Goal: Information Seeking & Learning: Learn about a topic

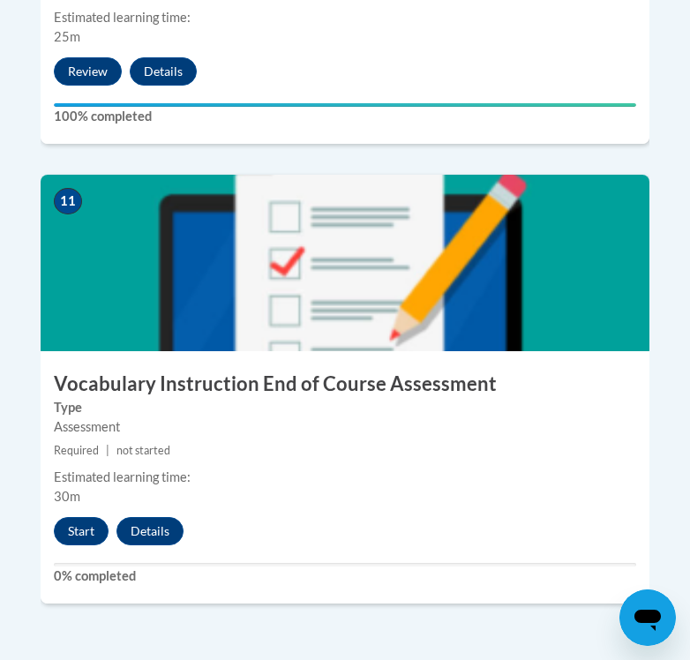
scroll to position [5111, 0]
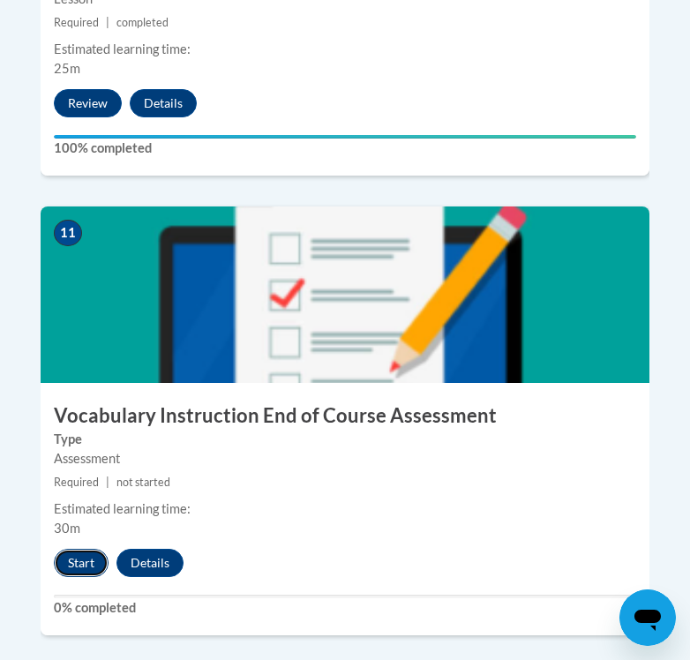
click at [88, 549] on button "Start" at bounding box center [81, 563] width 55 height 28
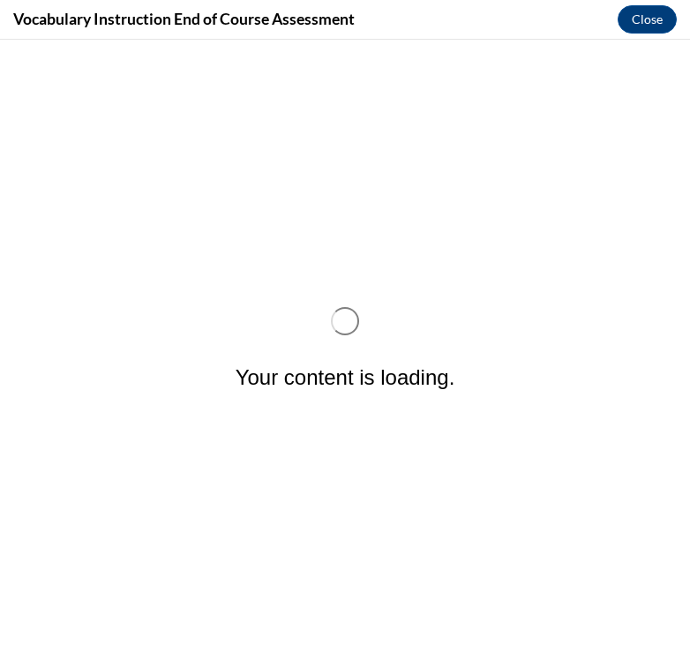
scroll to position [0, 0]
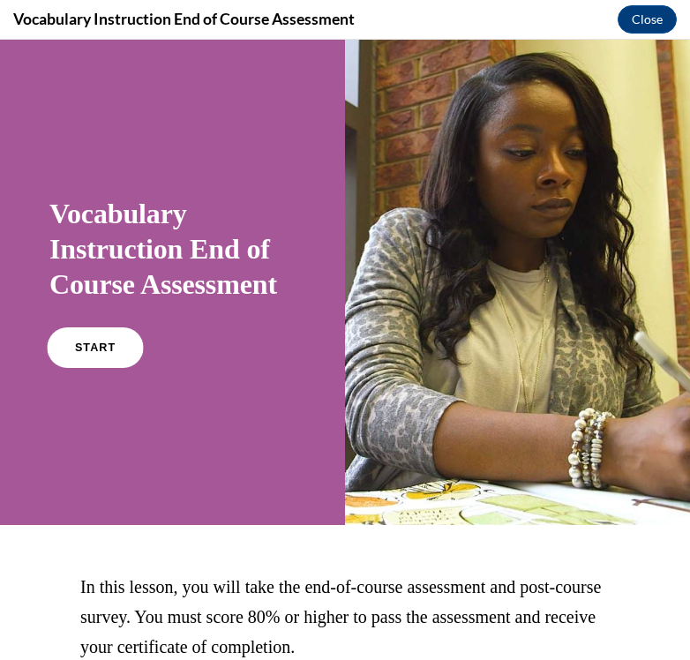
click at [92, 338] on link "START" at bounding box center [95, 347] width 96 height 41
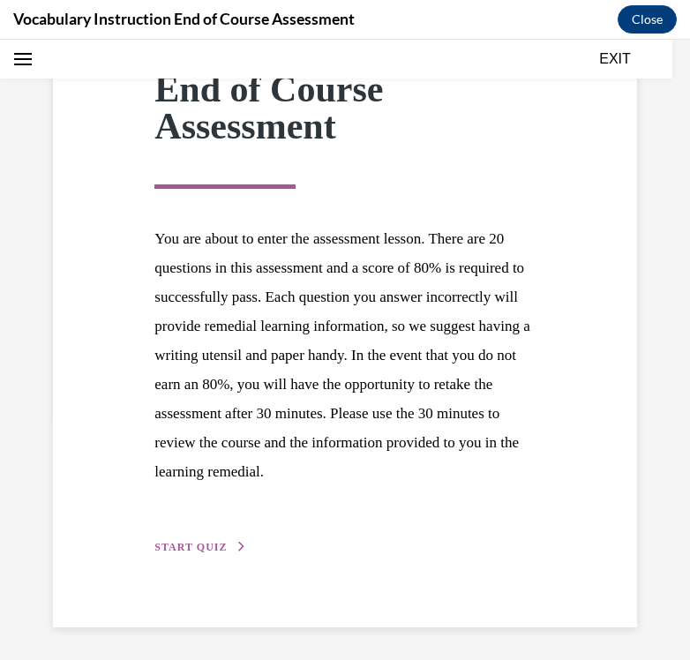
click at [208, 543] on span "START QUIZ" at bounding box center [190, 547] width 72 height 12
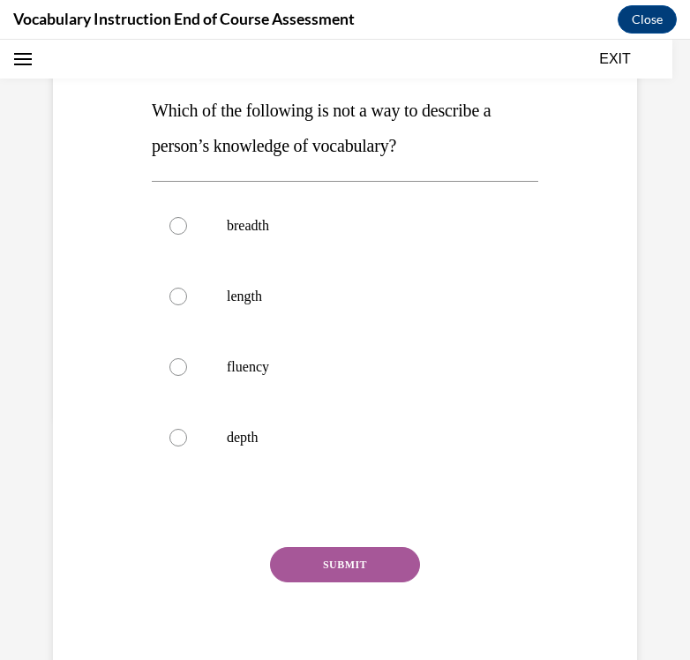
scroll to position [197, 0]
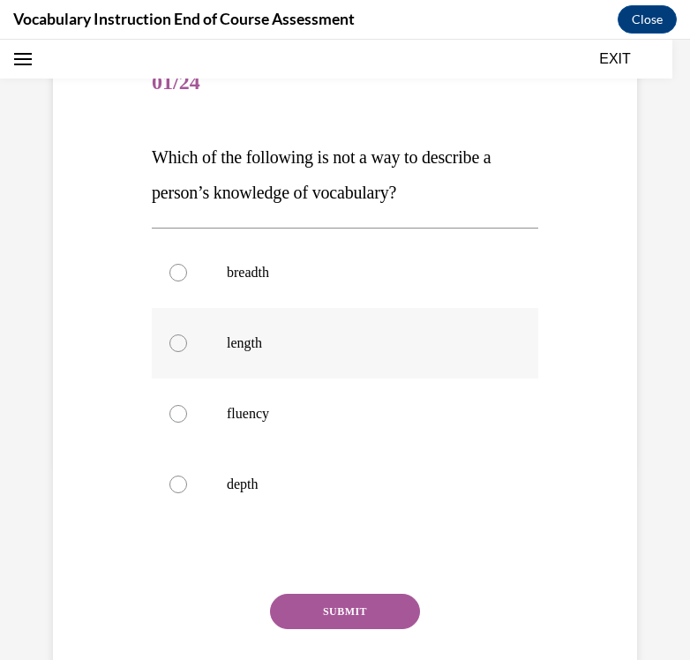
click at [260, 374] on label "length" at bounding box center [345, 343] width 386 height 71
click at [187, 352] on input "length" at bounding box center [178, 343] width 18 height 18
radio input "true"
click at [316, 600] on button "SUBMIT" at bounding box center [345, 611] width 150 height 35
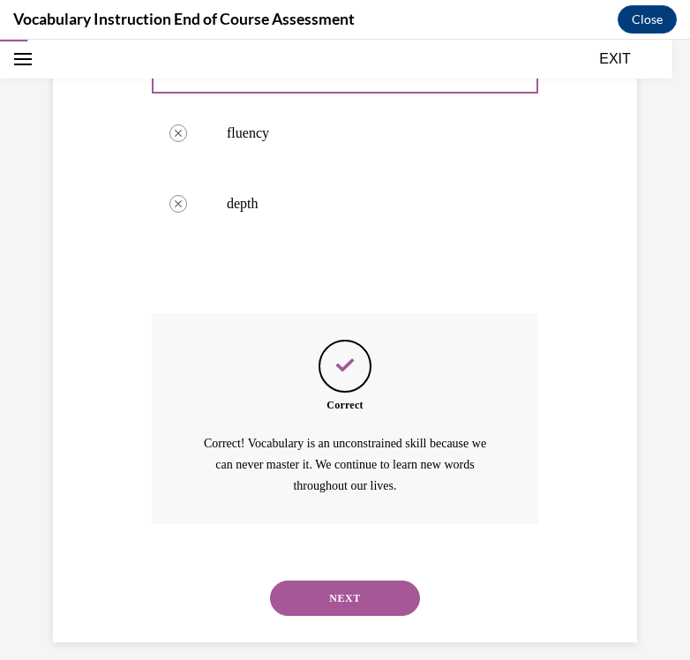
scroll to position [495, 0]
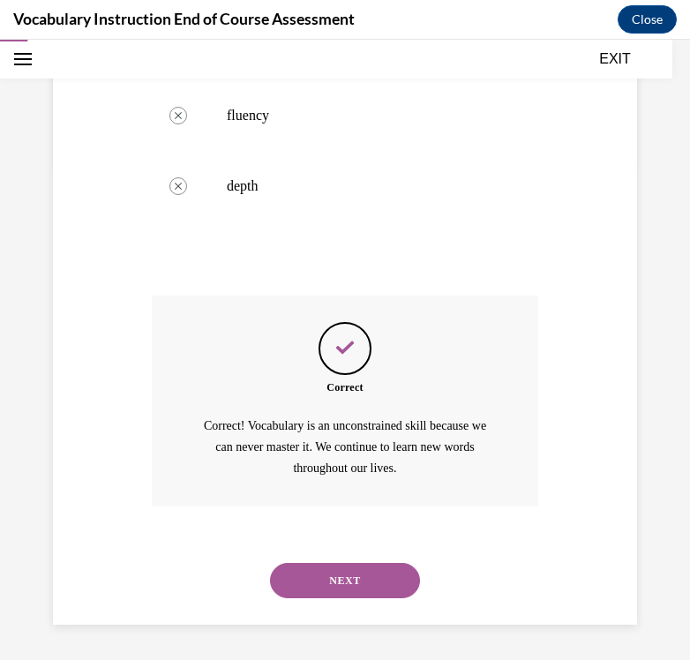
click at [323, 572] on button "NEXT" at bounding box center [345, 580] width 150 height 35
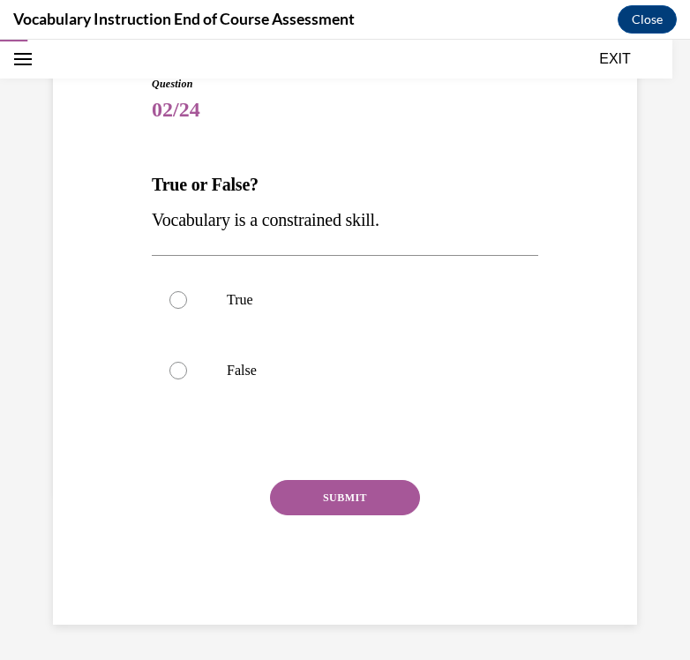
scroll to position [169, 0]
click at [256, 375] on p "False" at bounding box center [360, 371] width 267 height 18
click at [187, 375] on input "False" at bounding box center [178, 371] width 18 height 18
radio input "true"
click at [335, 510] on button "SUBMIT" at bounding box center [345, 497] width 150 height 35
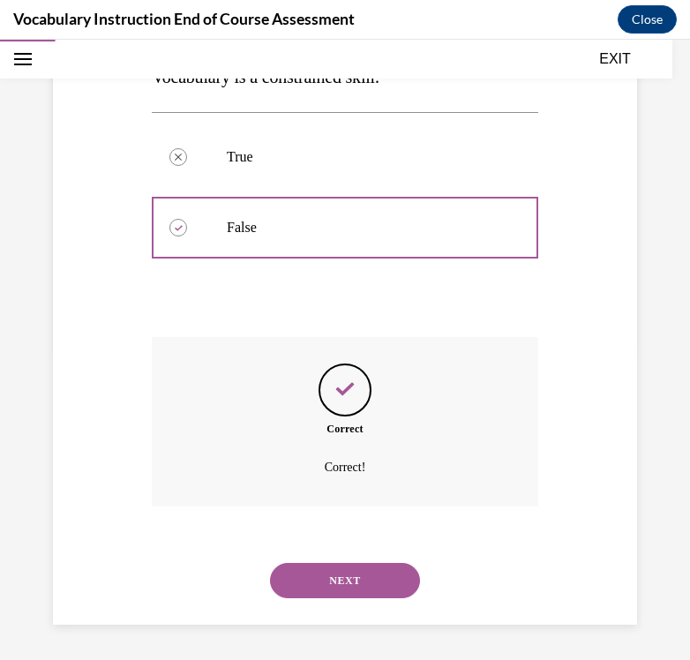
click at [339, 570] on button "NEXT" at bounding box center [345, 580] width 150 height 35
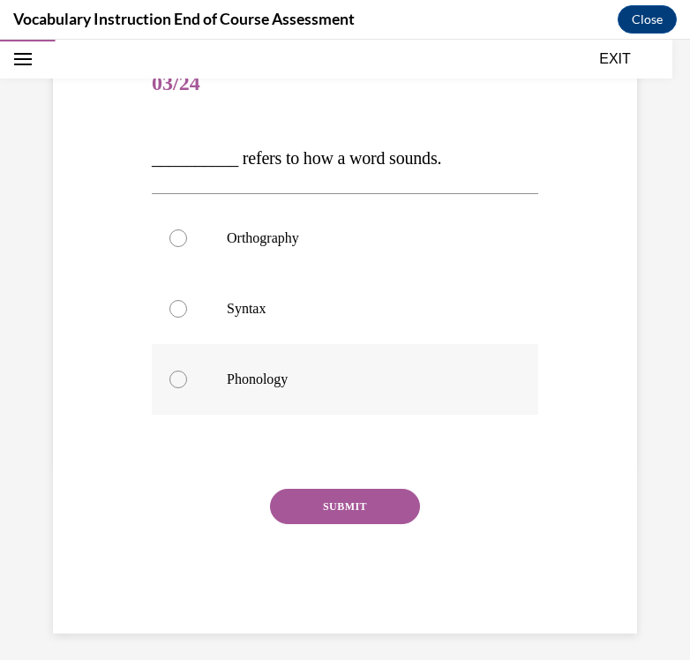
click at [337, 384] on p "Phonology" at bounding box center [360, 380] width 267 height 18
click at [187, 384] on input "Phonology" at bounding box center [178, 380] width 18 height 18
radio input "true"
click at [376, 497] on button "SUBMIT" at bounding box center [345, 506] width 150 height 35
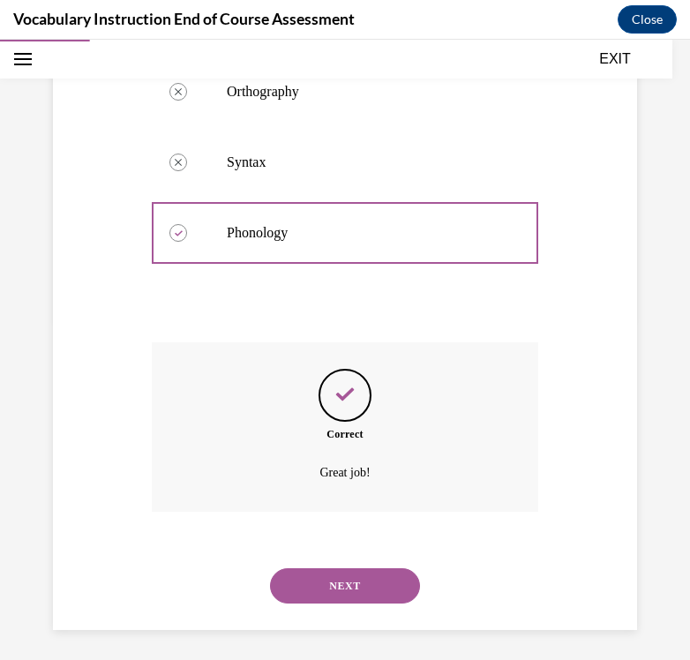
scroll to position [348, 0]
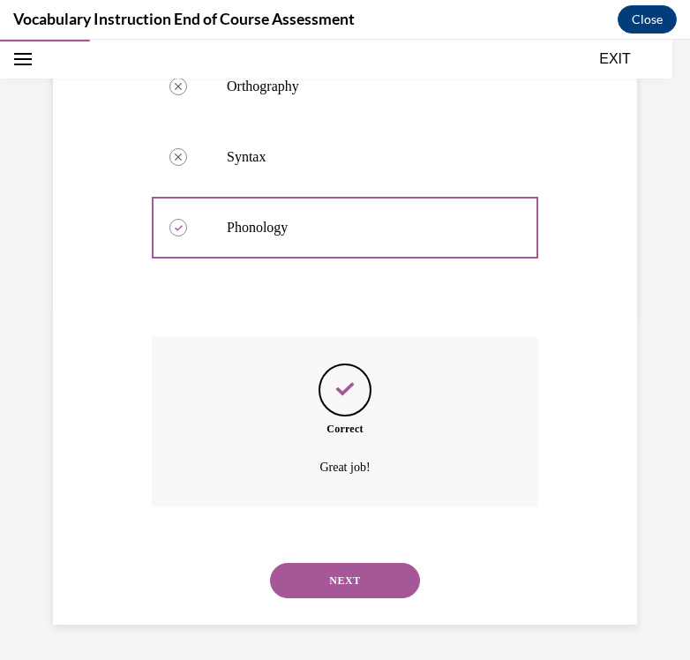
click at [346, 581] on button "NEXT" at bounding box center [345, 580] width 150 height 35
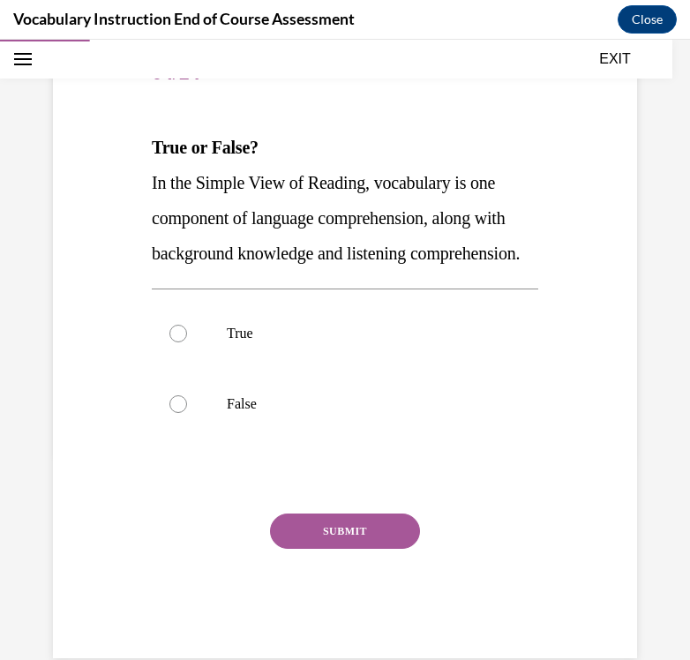
scroll to position [229, 0]
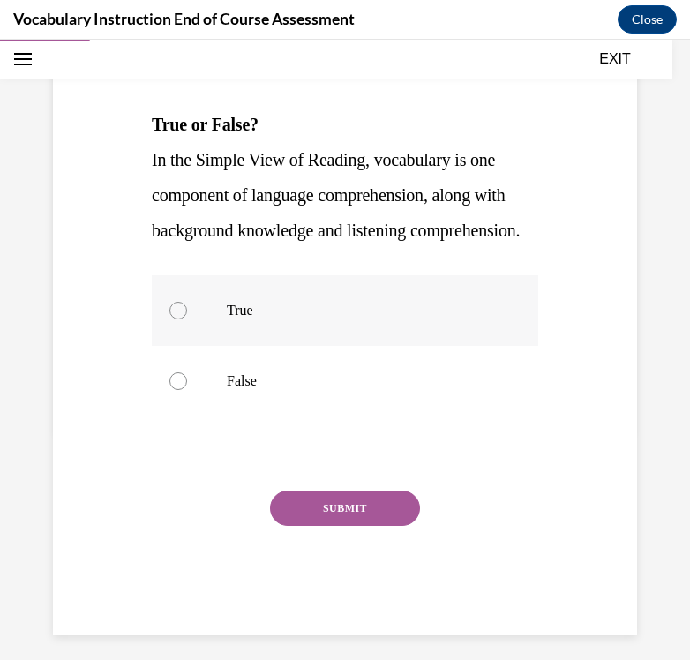
click at [263, 346] on label "True" at bounding box center [345, 310] width 386 height 71
click at [187, 319] on input "True" at bounding box center [178, 311] width 18 height 18
radio input "true"
click at [357, 526] on button "SUBMIT" at bounding box center [345, 507] width 150 height 35
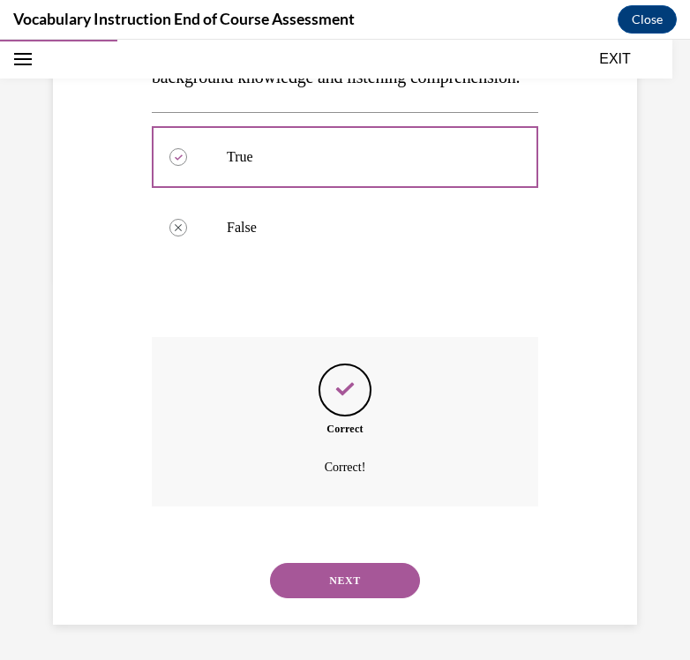
scroll to position [418, 0]
click at [358, 578] on button "NEXT" at bounding box center [345, 580] width 150 height 35
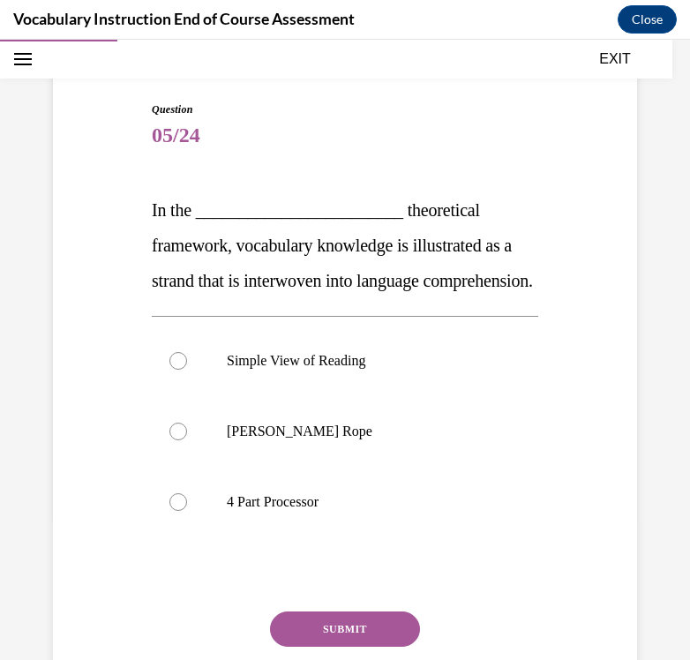
scroll to position [146, 0]
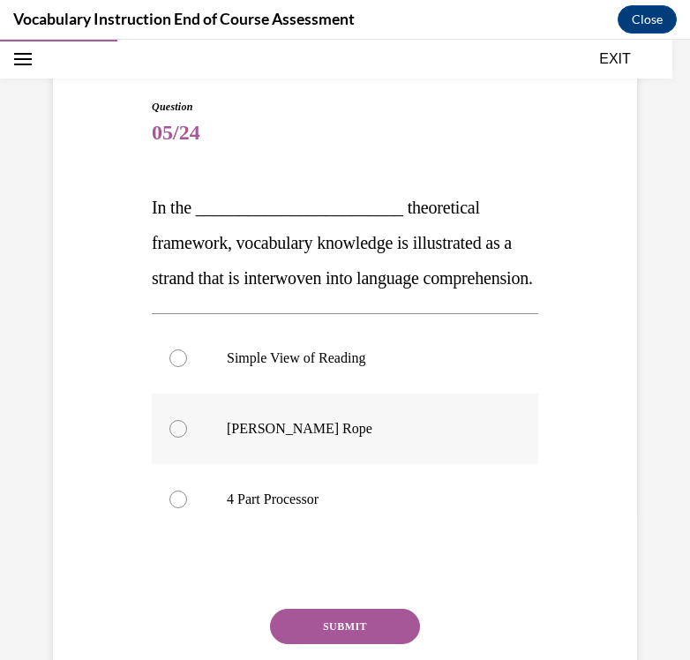
click at [349, 438] on p "[PERSON_NAME] Rope" at bounding box center [360, 429] width 267 height 18
click at [187, 438] on input "[PERSON_NAME] Rope" at bounding box center [178, 429] width 18 height 18
radio input "true"
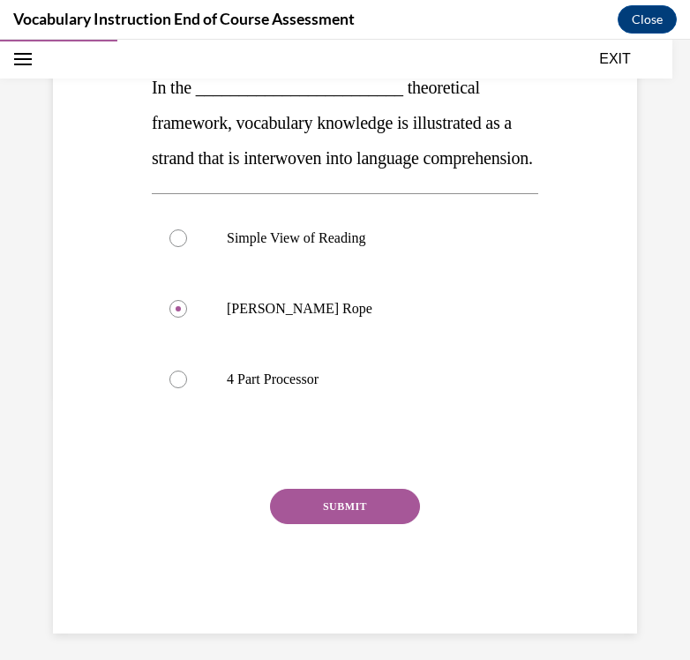
click at [343, 524] on button "SUBMIT" at bounding box center [345, 506] width 150 height 35
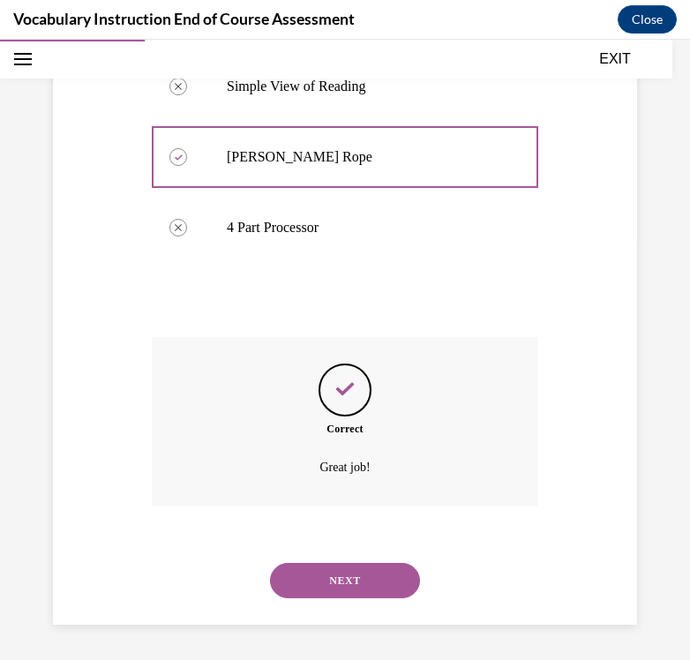
scroll to position [453, 0]
click at [341, 574] on button "NEXT" at bounding box center [345, 580] width 150 height 35
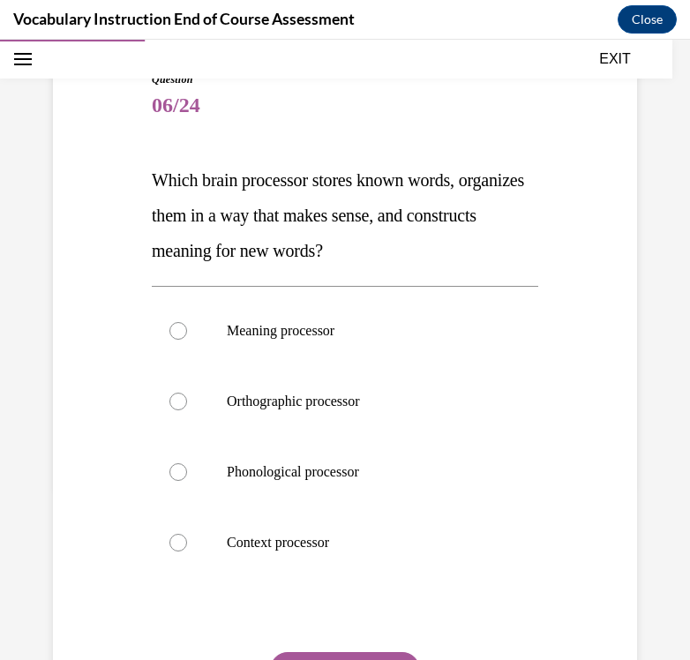
scroll to position [176, 0]
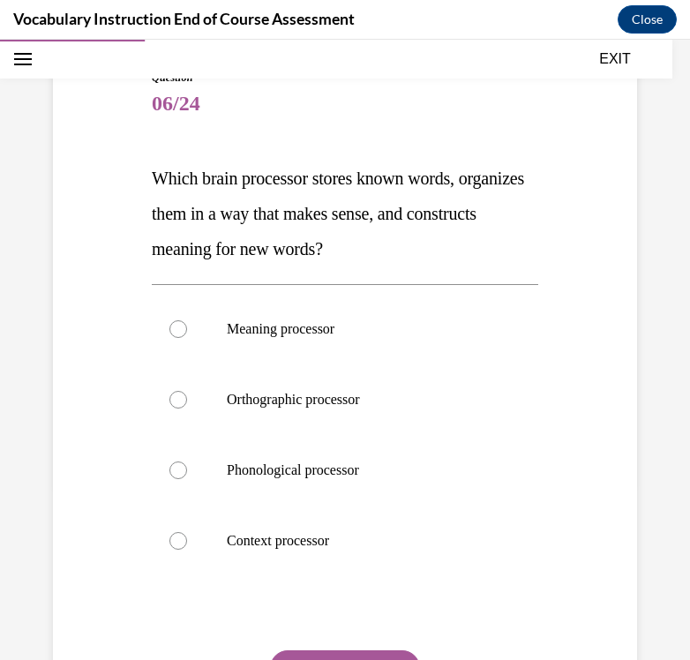
click at [273, 205] on span "Which brain processor stores known words, organizes them in a way that makes se…" at bounding box center [338, 213] width 372 height 90
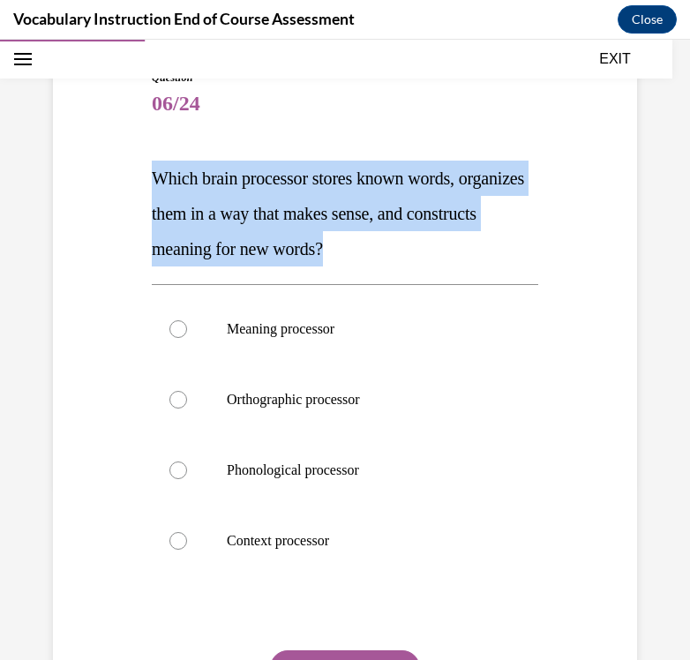
click at [273, 205] on span "Which brain processor stores known words, organizes them in a way that makes se…" at bounding box center [338, 213] width 372 height 90
copy span "Which brain processor stores known words, organizes them in a way that makes se…"
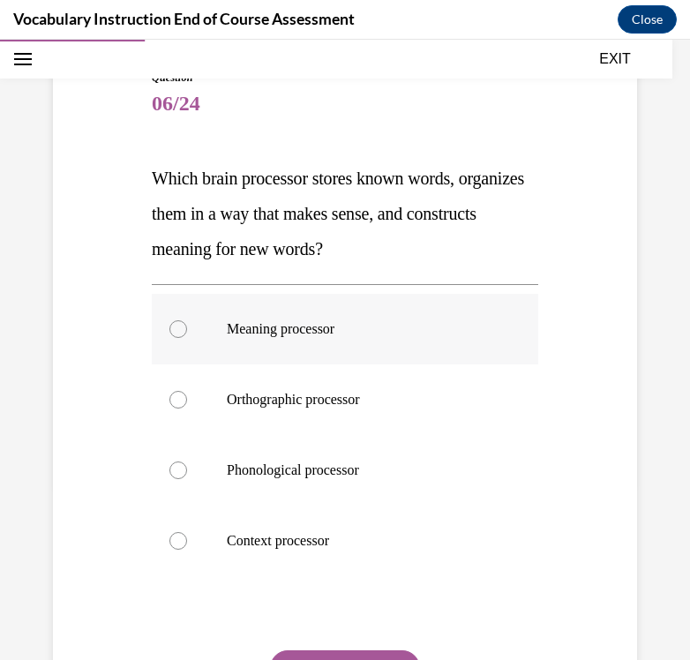
click at [293, 318] on label "Meaning processor" at bounding box center [345, 329] width 386 height 71
click at [187, 320] on input "Meaning processor" at bounding box center [178, 329] width 18 height 18
radio input "true"
click at [325, 654] on button "SUBMIT" at bounding box center [345, 667] width 150 height 35
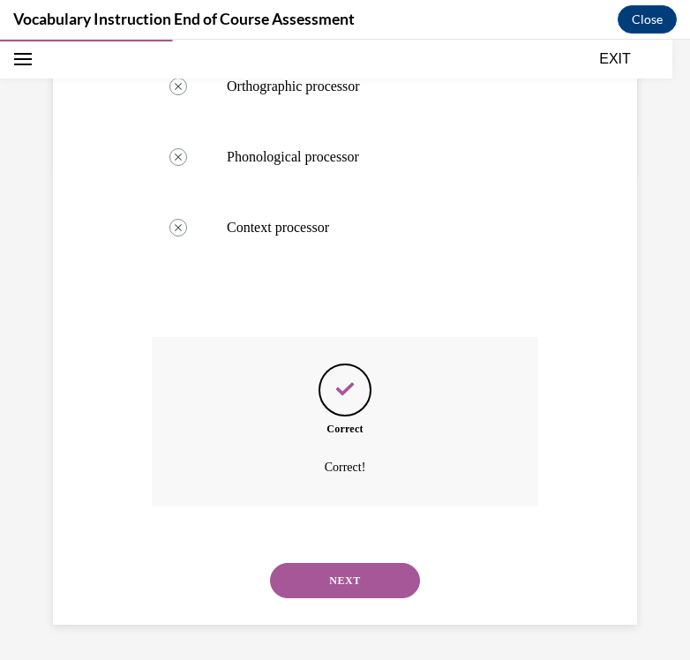
click at [334, 586] on button "NEXT" at bounding box center [345, 580] width 150 height 35
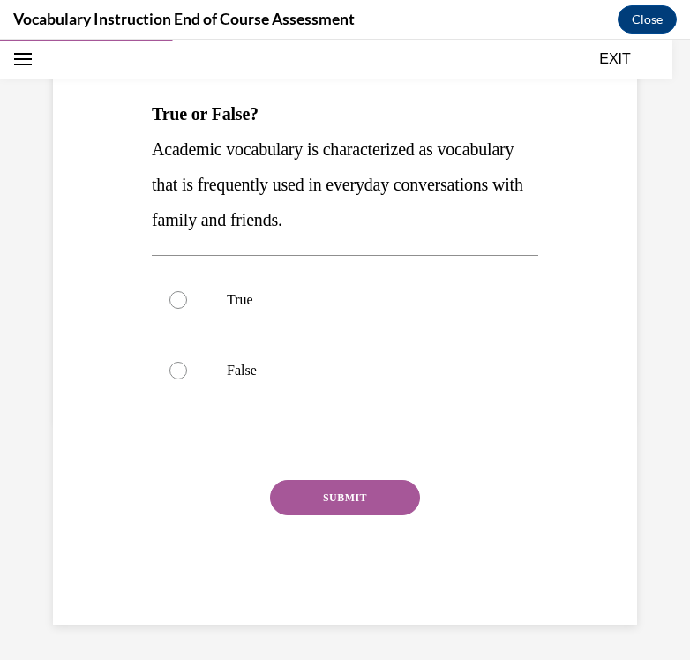
scroll to position [196, 0]
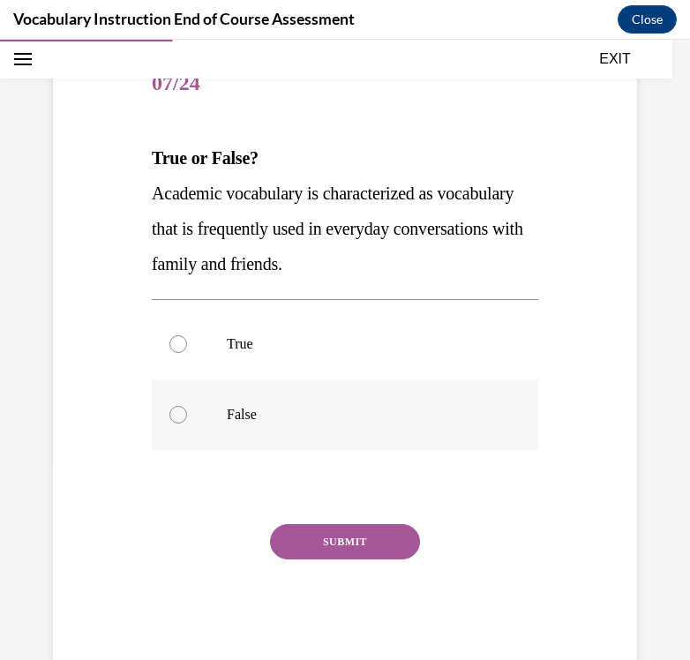
click at [283, 424] on label "False" at bounding box center [345, 414] width 386 height 71
click at [187, 423] on input "False" at bounding box center [178, 415] width 18 height 18
radio input "true"
click at [335, 538] on button "SUBMIT" at bounding box center [345, 541] width 150 height 35
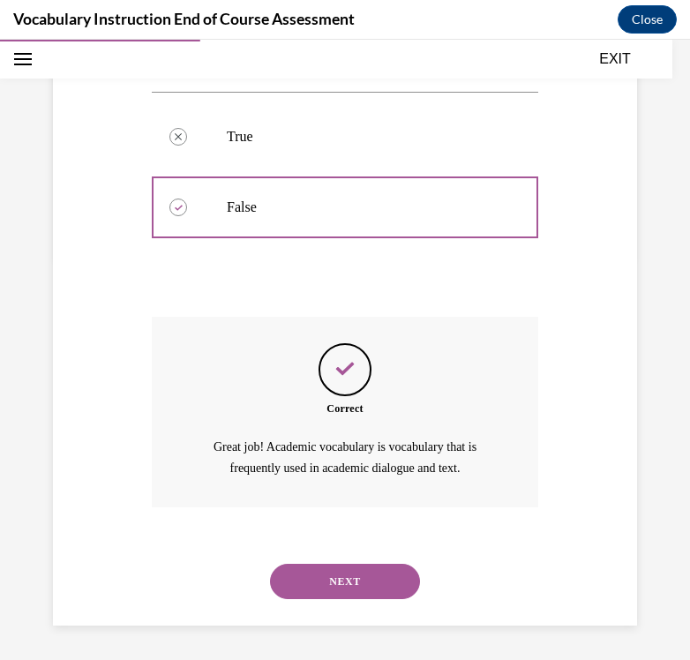
click at [335, 576] on button "NEXT" at bounding box center [345, 581] width 150 height 35
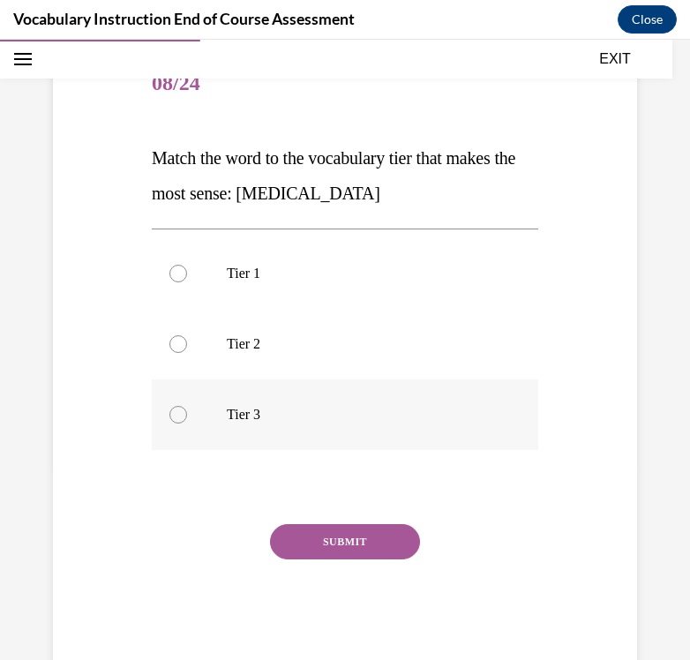
click at [318, 430] on label "Tier 3" at bounding box center [345, 414] width 386 height 71
click at [187, 423] on input "Tier 3" at bounding box center [178, 415] width 18 height 18
radio input "true"
click at [321, 547] on button "SUBMIT" at bounding box center [345, 541] width 150 height 35
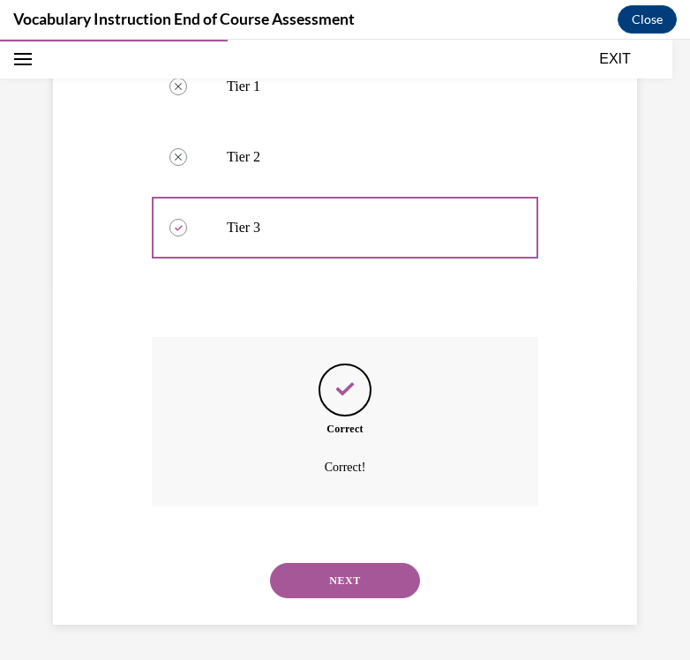
click at [317, 586] on button "NEXT" at bounding box center [345, 580] width 150 height 35
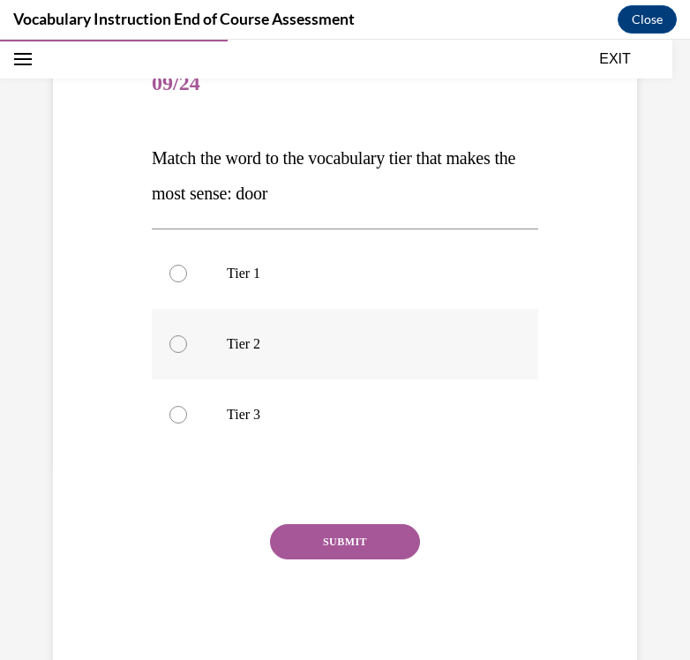
click at [289, 358] on label "Tier 2" at bounding box center [345, 344] width 386 height 71
click at [187, 353] on input "Tier 2" at bounding box center [178, 344] width 18 height 18
radio input "true"
click at [318, 542] on button "SUBMIT" at bounding box center [345, 541] width 150 height 35
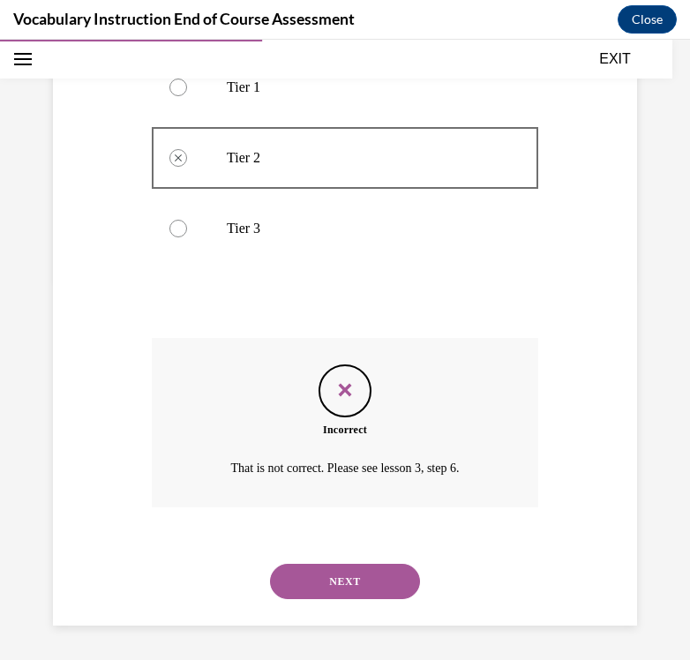
scroll to position [383, 0]
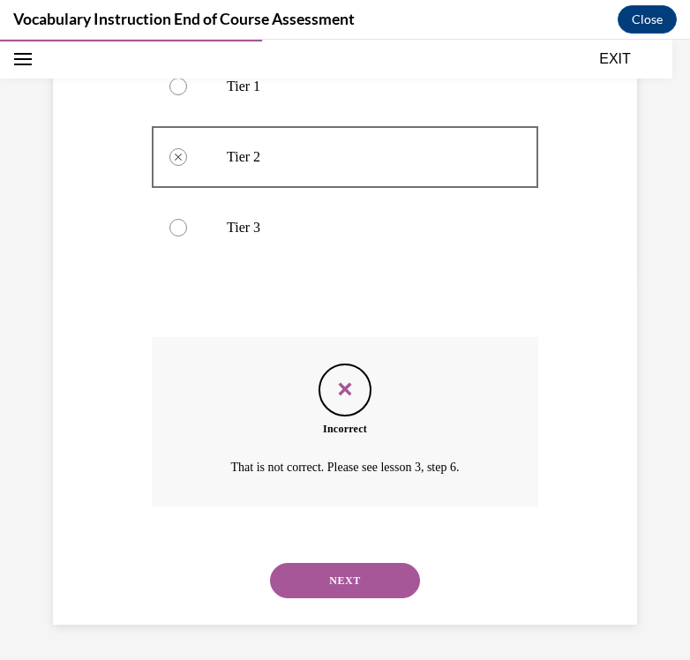
click at [318, 573] on button "NEXT" at bounding box center [345, 580] width 150 height 35
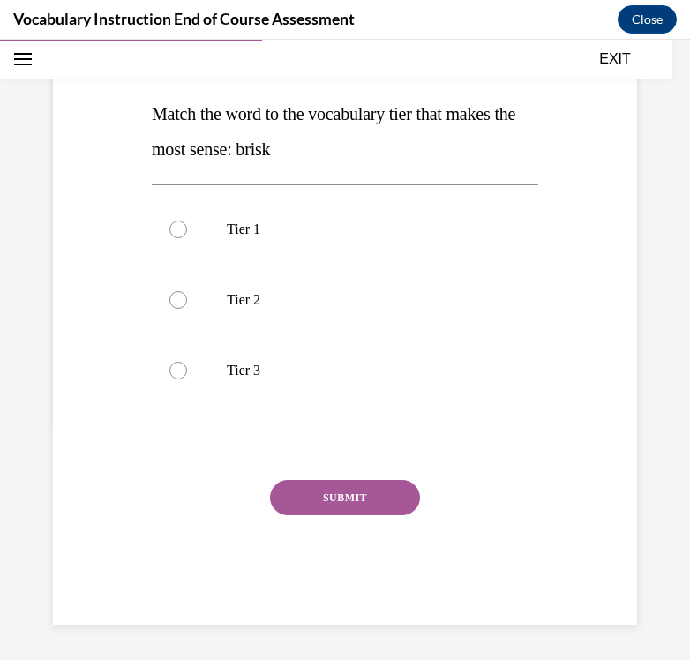
scroll to position [196, 0]
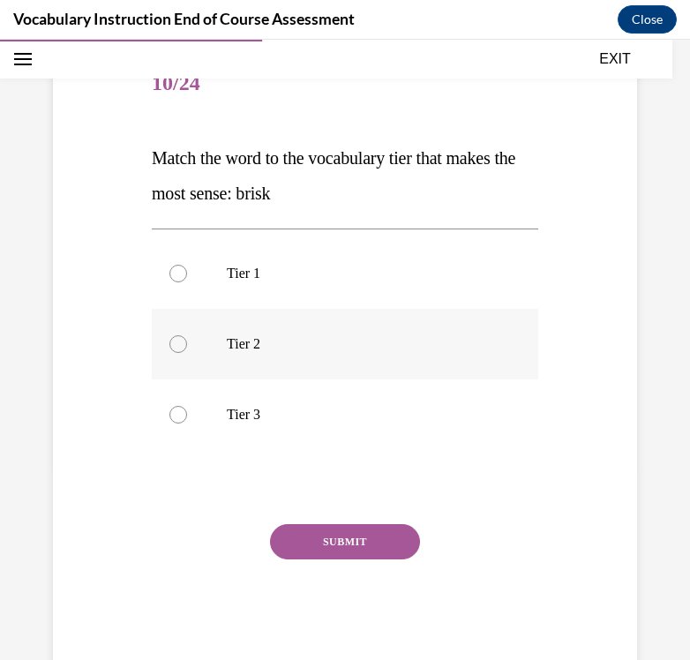
click at [263, 340] on p "Tier 2" at bounding box center [360, 344] width 267 height 18
click at [187, 340] on input "Tier 2" at bounding box center [178, 344] width 18 height 18
radio input "true"
click at [312, 536] on button "SUBMIT" at bounding box center [345, 541] width 150 height 35
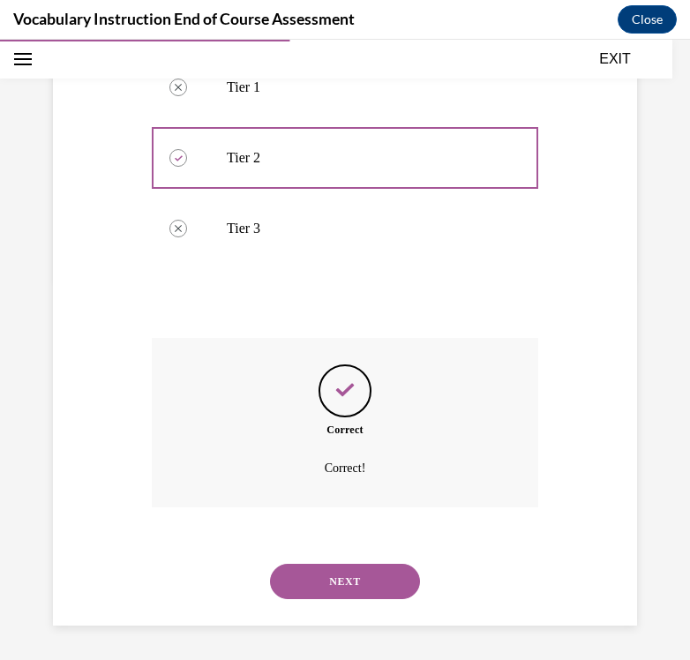
scroll to position [383, 0]
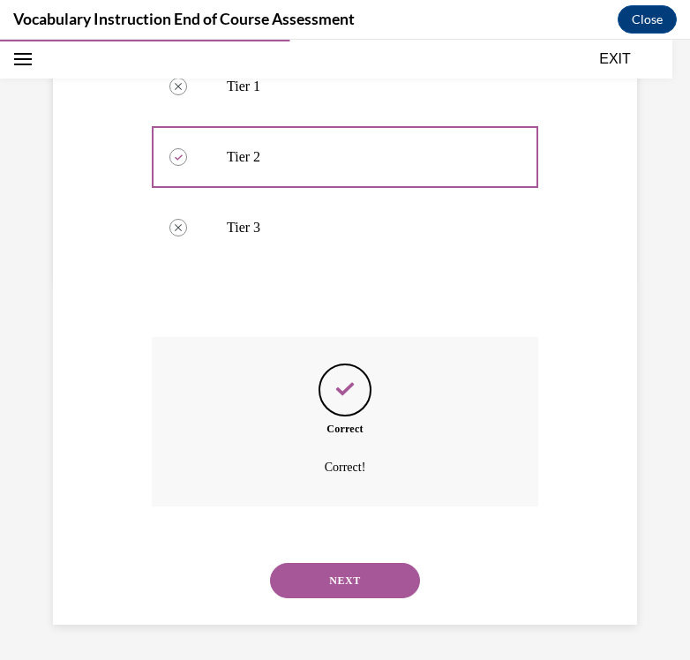
click at [321, 570] on button "NEXT" at bounding box center [345, 580] width 150 height 35
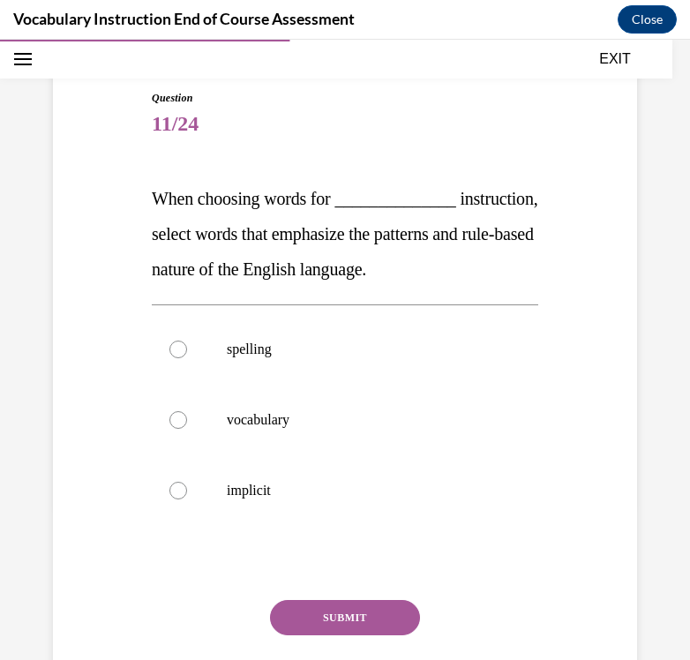
scroll to position [157, 0]
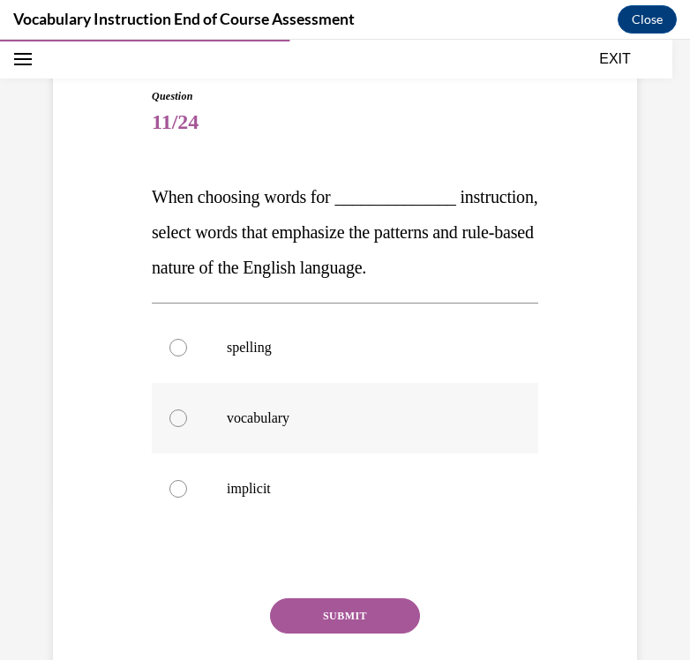
click at [213, 453] on label "vocabulary" at bounding box center [345, 418] width 386 height 71
click at [187, 427] on input "vocabulary" at bounding box center [178, 418] width 18 height 18
radio input "true"
click at [312, 633] on button "SUBMIT" at bounding box center [345, 615] width 150 height 35
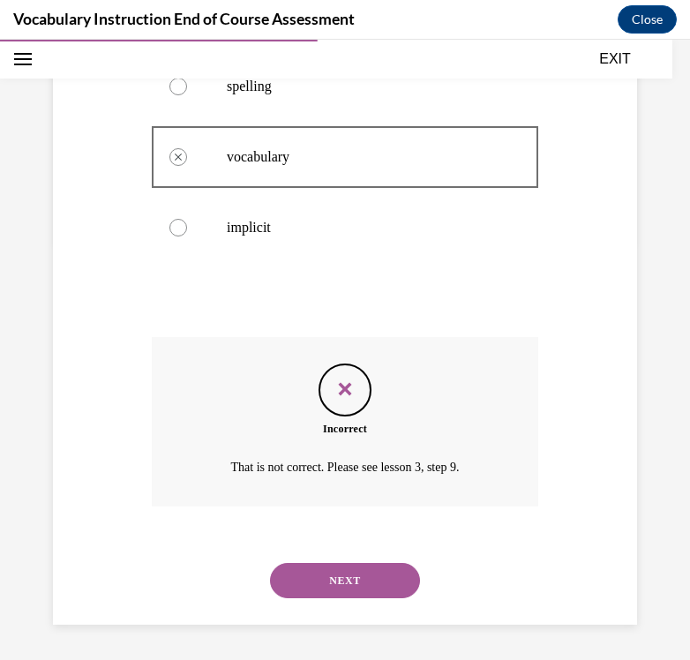
scroll to position [453, 0]
click at [332, 580] on button "NEXT" at bounding box center [345, 580] width 150 height 35
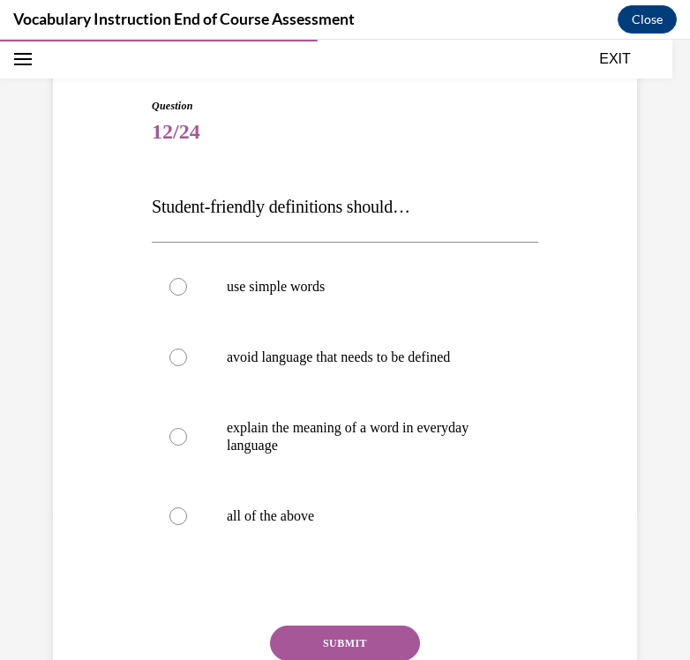
scroll to position [151, 0]
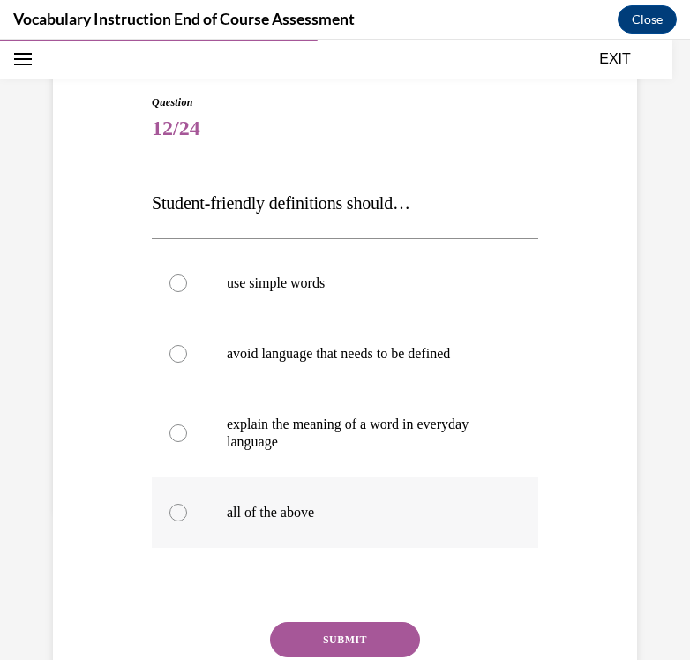
click at [296, 506] on p "all of the above" at bounding box center [360, 513] width 267 height 18
click at [187, 506] on input "all of the above" at bounding box center [178, 513] width 18 height 18
radio input "true"
click at [333, 639] on button "SUBMIT" at bounding box center [345, 639] width 150 height 35
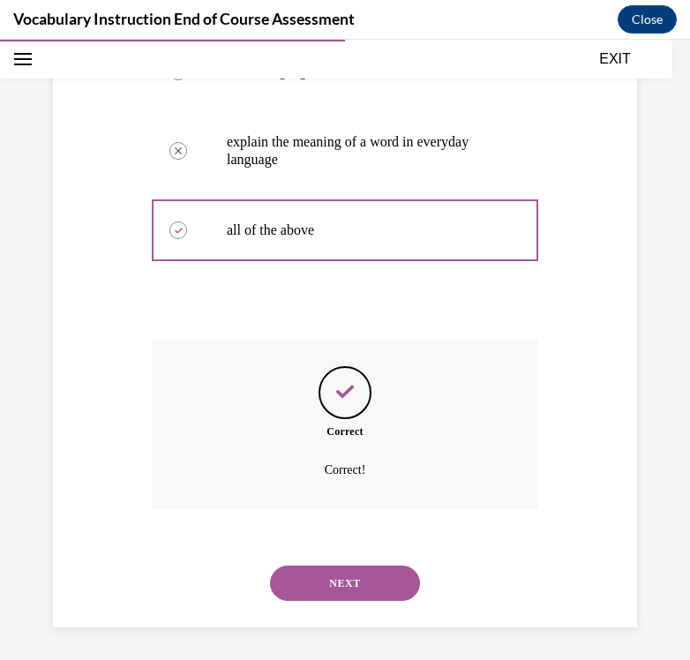
scroll to position [436, 0]
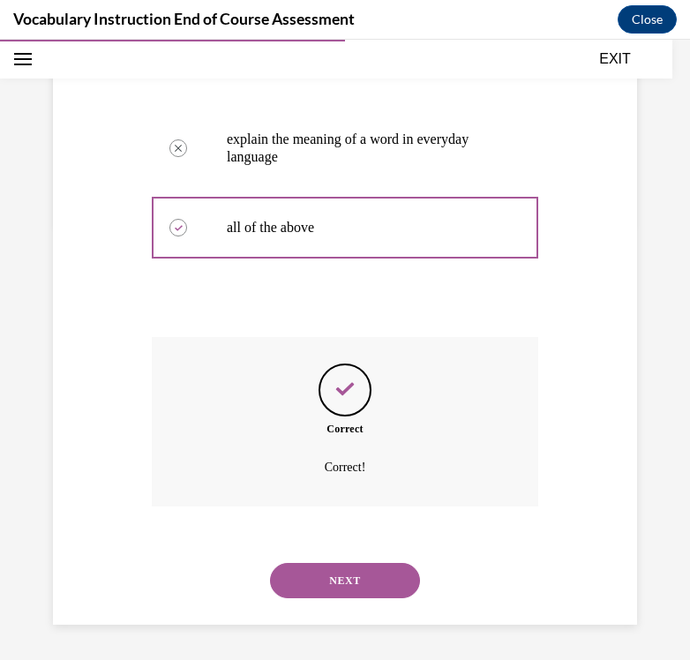
click at [332, 601] on div "NEXT" at bounding box center [345, 580] width 386 height 71
click at [335, 578] on button "NEXT" at bounding box center [345, 580] width 150 height 35
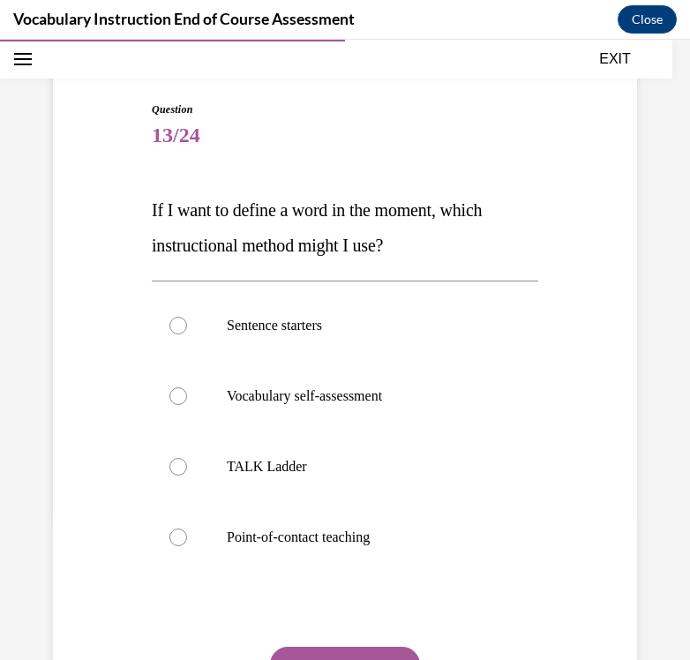
scroll to position [160, 0]
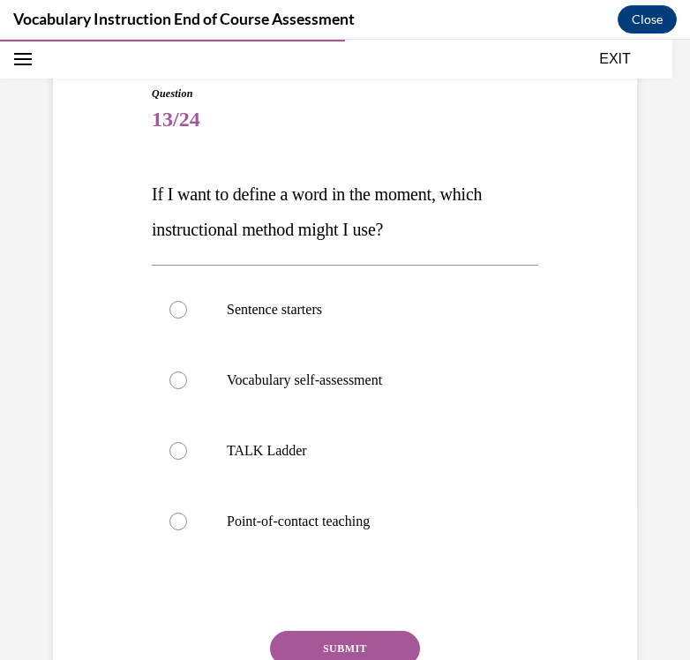
click at [296, 204] on span "If I want to define a word in the moment, which instructional method might I us…" at bounding box center [317, 211] width 330 height 55
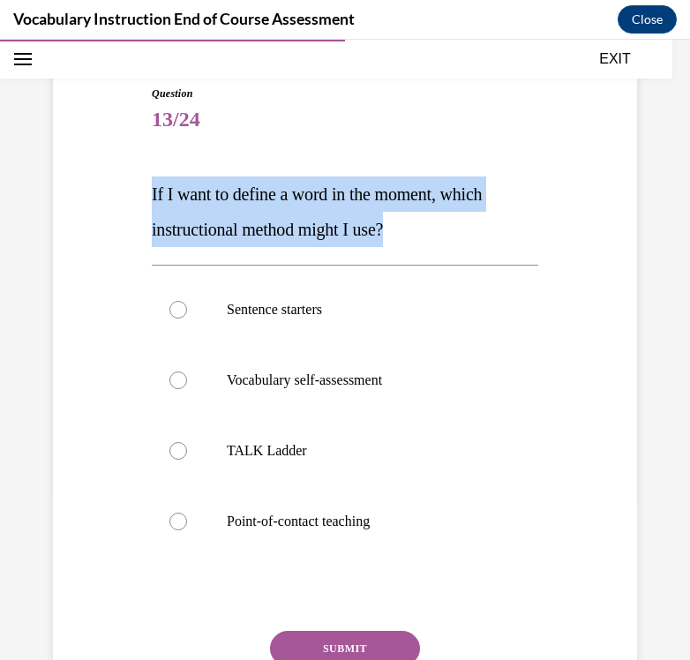
click at [296, 204] on span "If I want to define a word in the moment, which instructional method might I us…" at bounding box center [317, 211] width 330 height 55
copy span "If I want to define a word in the moment, which instructional method might I us…"
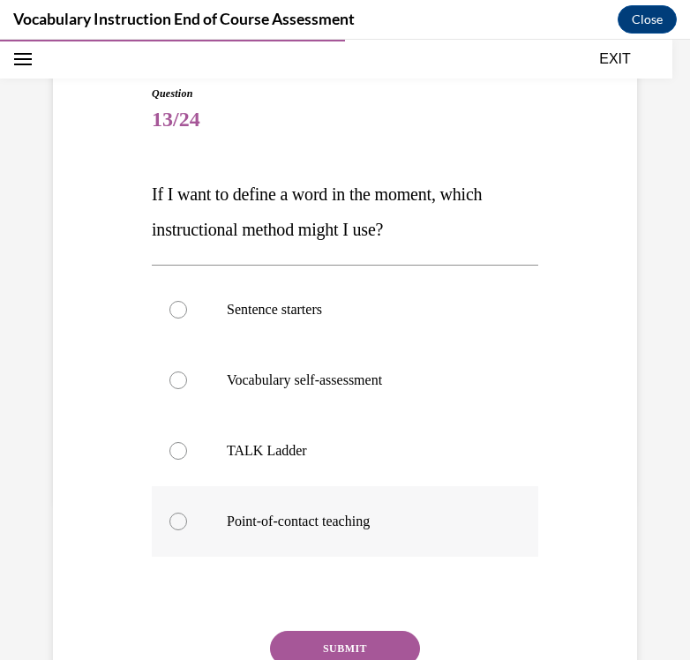
click at [310, 512] on label "Point-of-contact teaching" at bounding box center [345, 521] width 386 height 71
click at [187, 513] on input "Point-of-contact teaching" at bounding box center [178, 522] width 18 height 18
radio input "true"
click at [321, 638] on button "SUBMIT" at bounding box center [345, 648] width 150 height 35
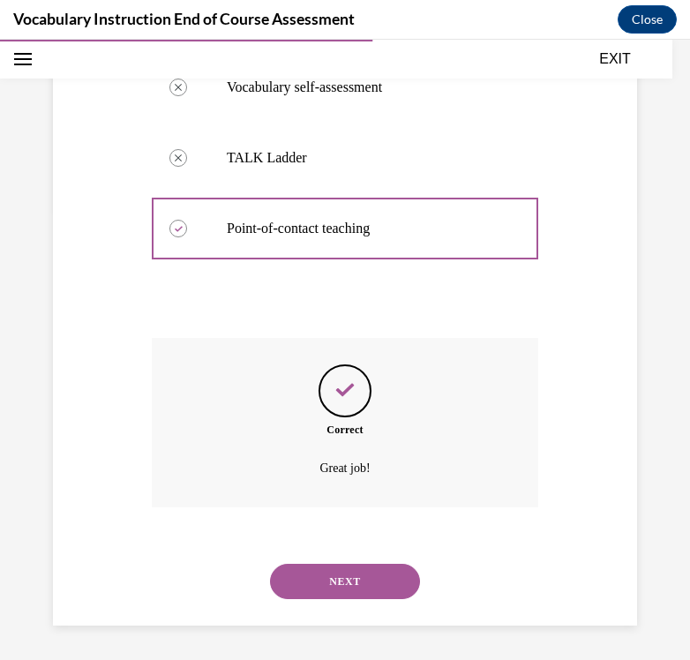
scroll to position [453, 0]
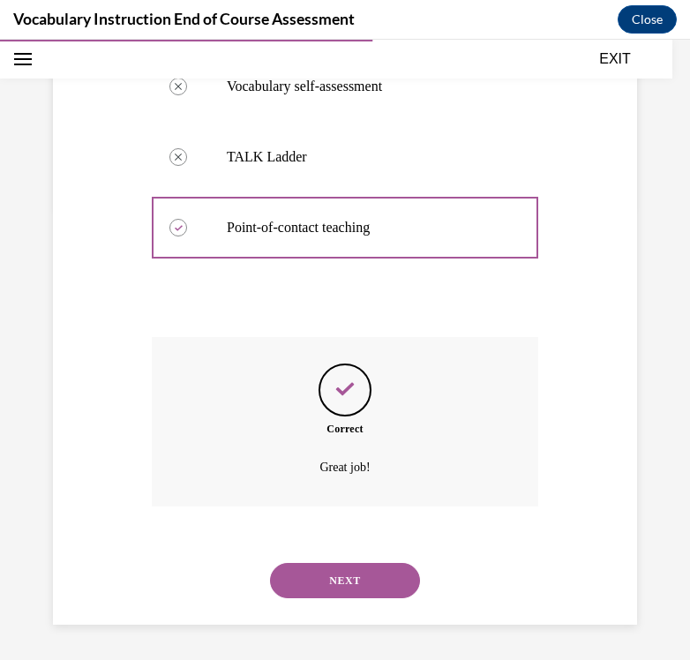
click at [332, 580] on button "NEXT" at bounding box center [345, 580] width 150 height 35
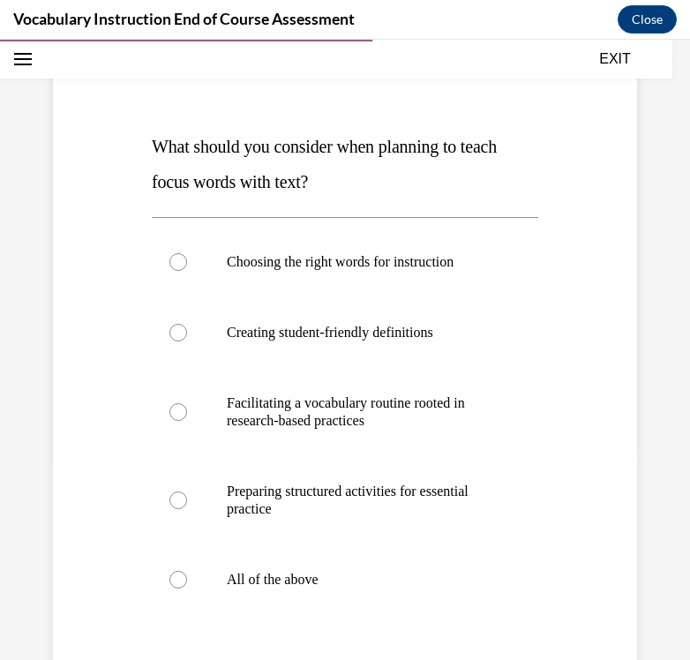
scroll to position [218, 0]
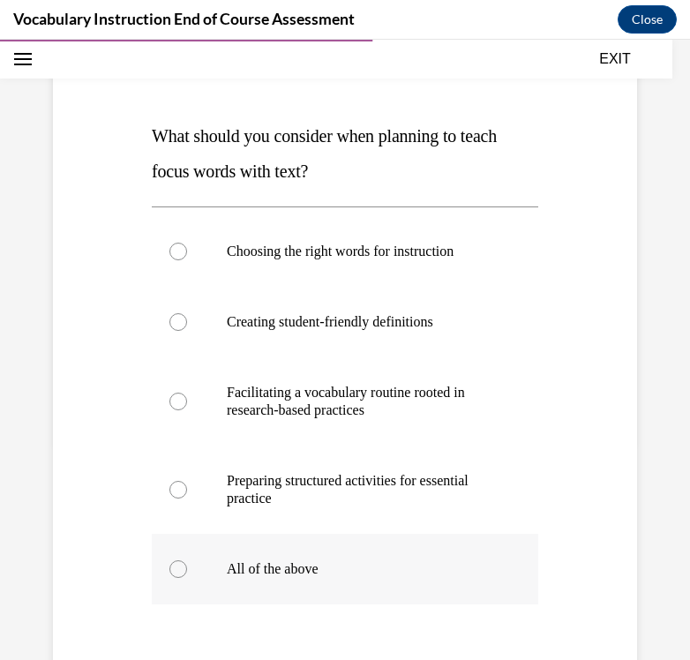
click at [287, 584] on label "All of the above" at bounding box center [345, 569] width 386 height 71
click at [187, 578] on input "All of the above" at bounding box center [178, 569] width 18 height 18
radio input "true"
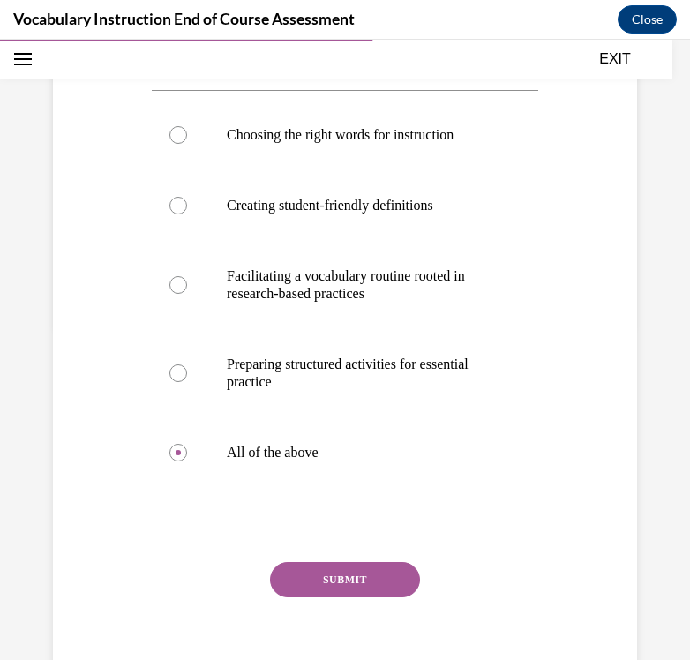
click at [315, 576] on button "SUBMIT" at bounding box center [345, 579] width 150 height 35
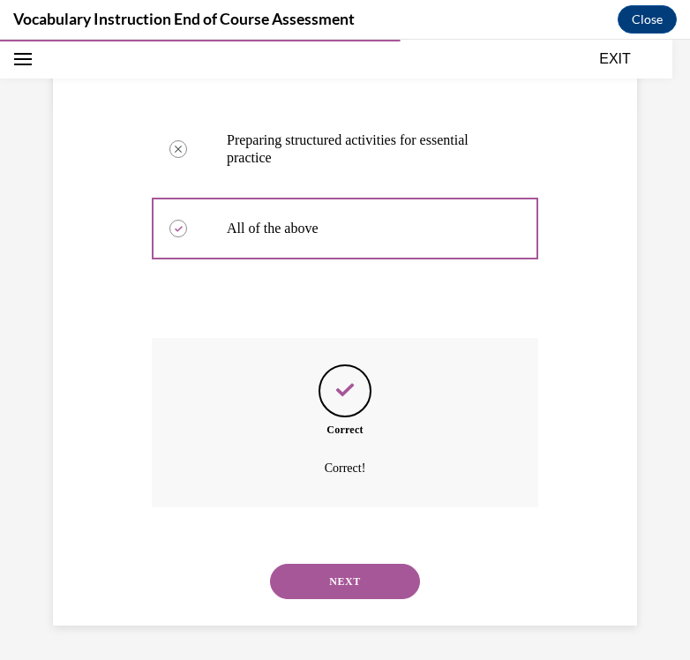
scroll to position [559, 0]
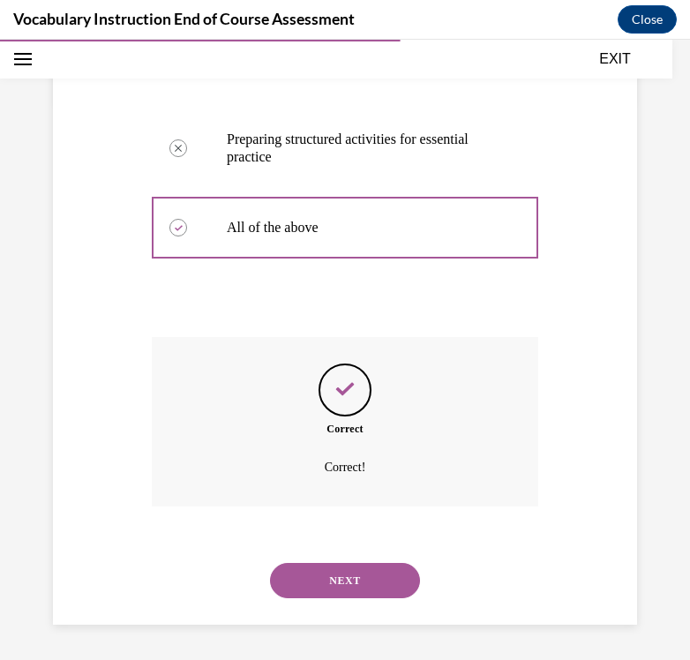
click at [322, 583] on button "NEXT" at bounding box center [345, 580] width 150 height 35
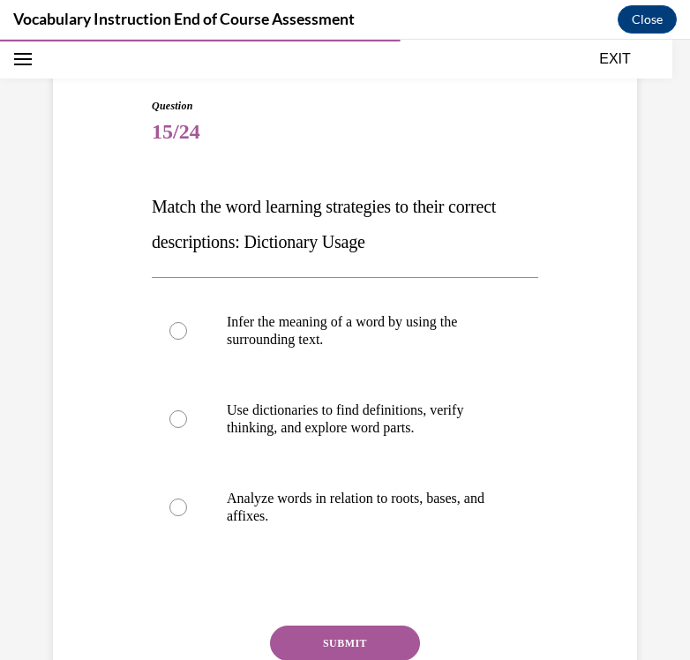
scroll to position [168, 0]
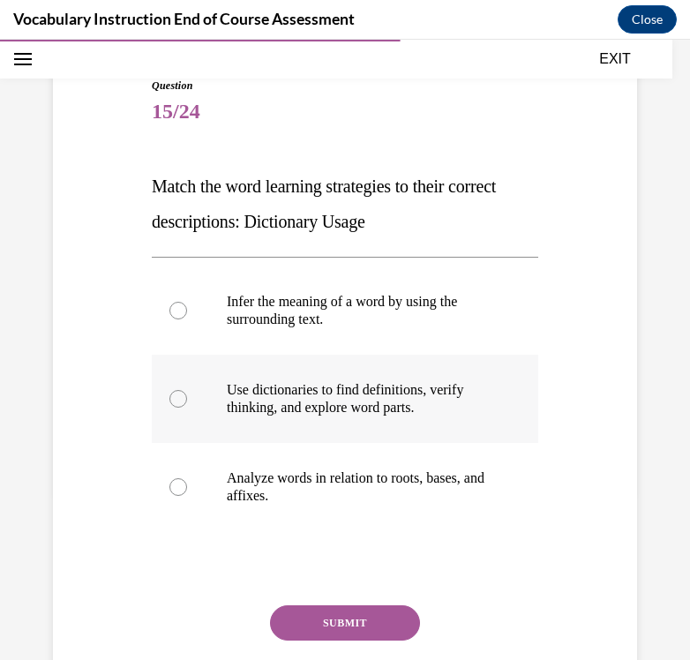
click at [338, 419] on label "Use dictionaries to find definitions, verify thinking, and explore word parts." at bounding box center [345, 399] width 386 height 88
click at [187, 408] on input "Use dictionaries to find definitions, verify thinking, and explore word parts." at bounding box center [178, 399] width 18 height 18
radio input "true"
click at [342, 614] on button "SUBMIT" at bounding box center [345, 622] width 150 height 35
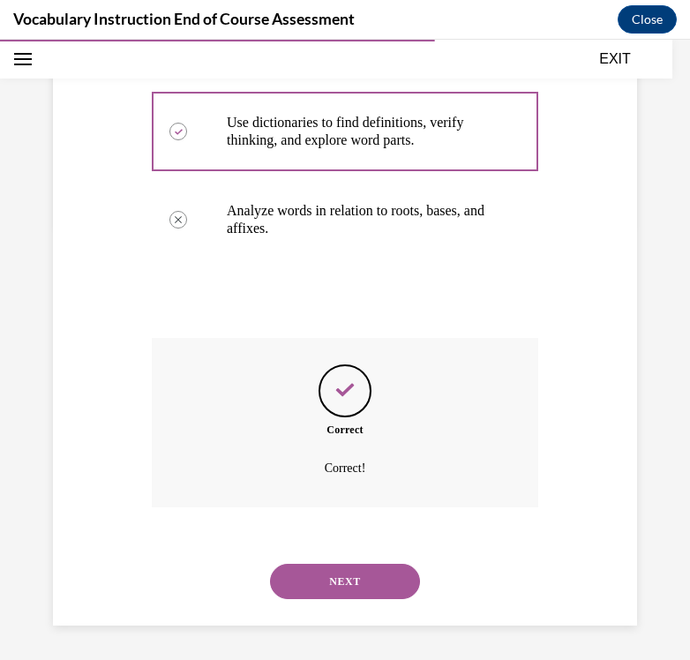
scroll to position [436, 0]
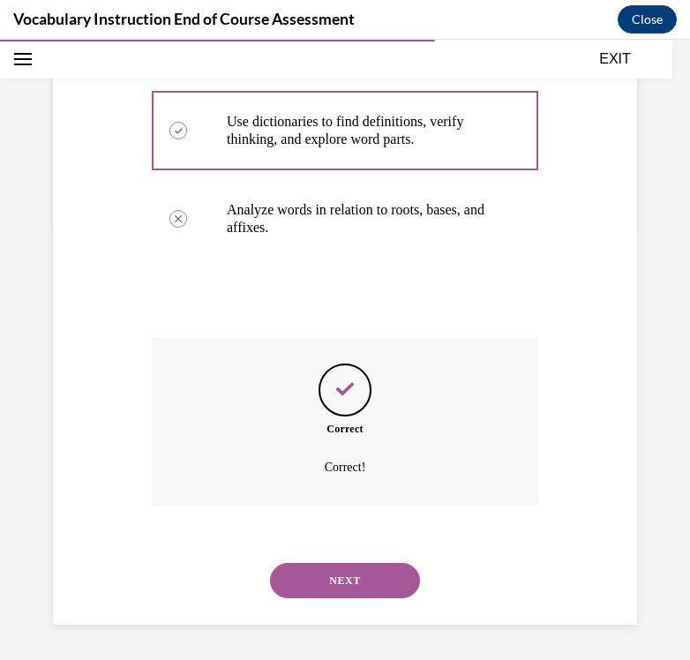
click at [337, 580] on button "NEXT" at bounding box center [345, 580] width 150 height 35
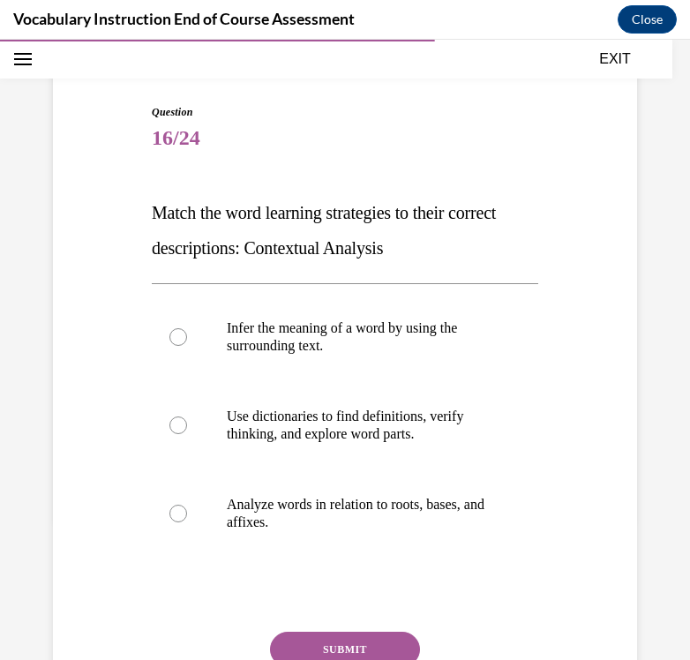
scroll to position [165, 0]
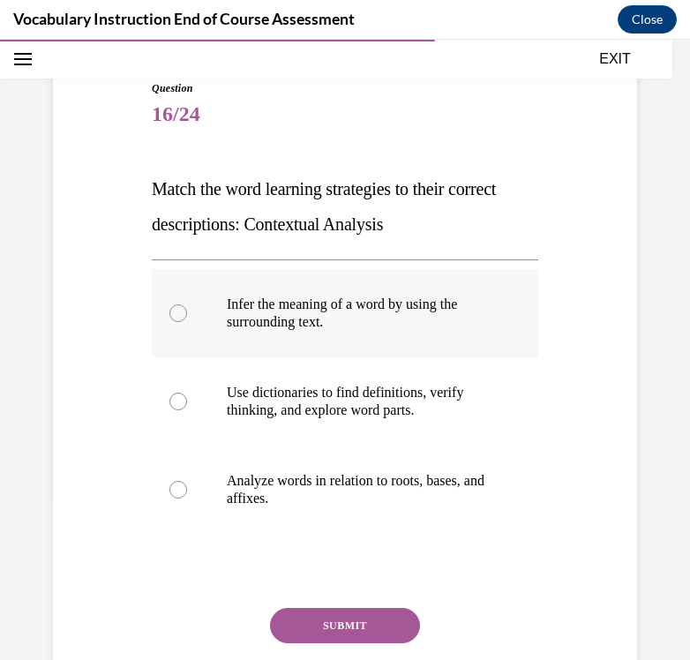
click at [410, 346] on label "Infer the meaning of a word by using the surrounding text." at bounding box center [345, 313] width 386 height 88
click at [187, 322] on input "Infer the meaning of a word by using the surrounding text." at bounding box center [178, 313] width 18 height 18
radio input "true"
click at [371, 625] on button "SUBMIT" at bounding box center [345, 625] width 150 height 35
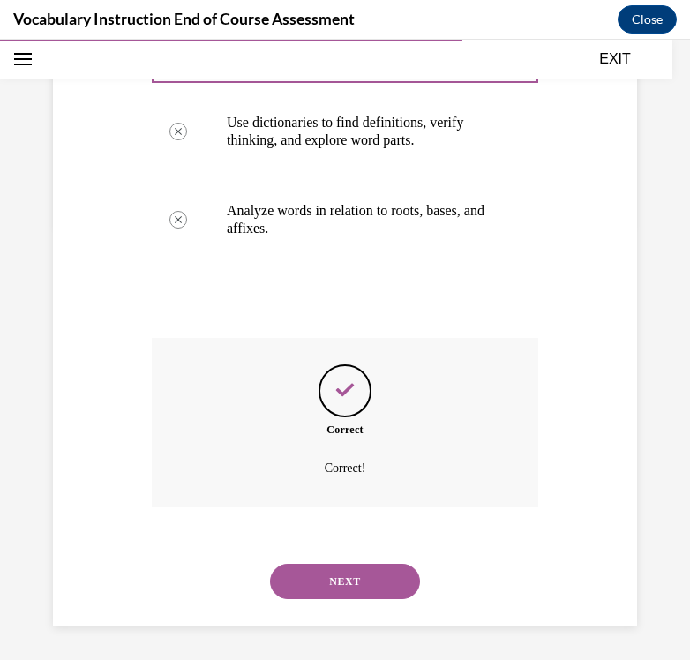
scroll to position [436, 0]
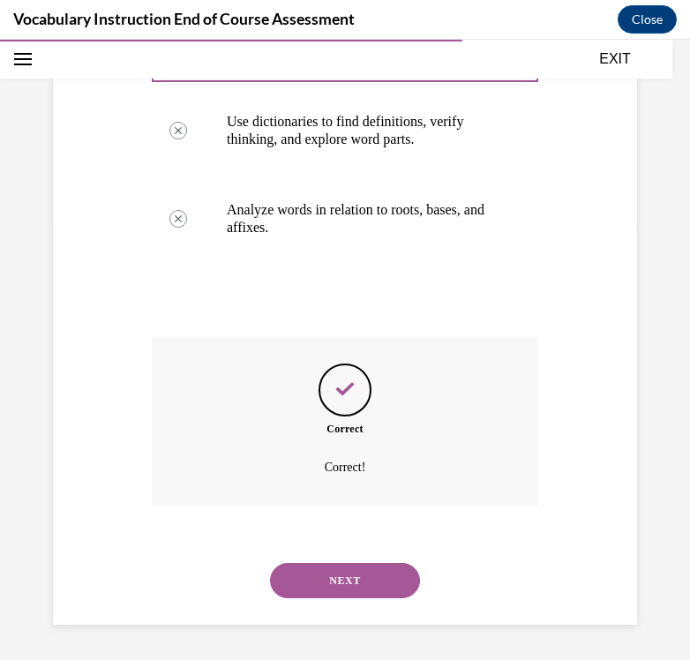
click at [352, 584] on button "NEXT" at bounding box center [345, 580] width 150 height 35
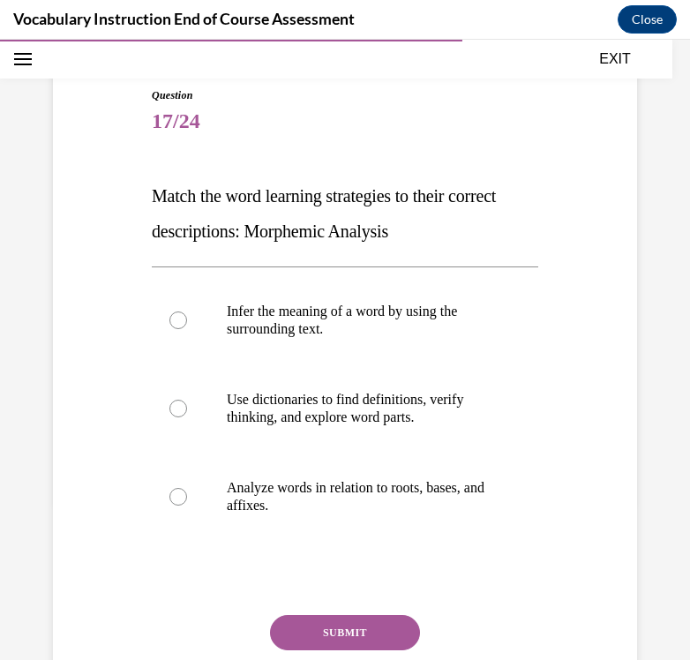
scroll to position [161, 0]
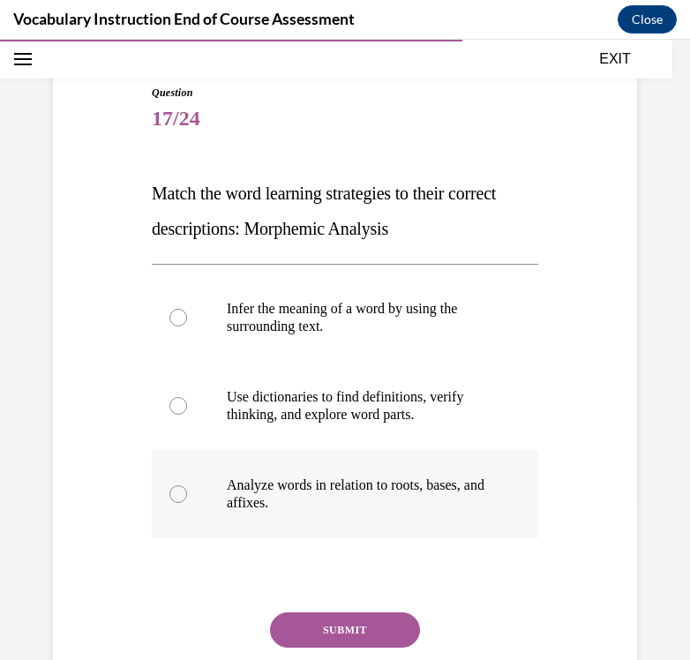
click at [350, 504] on p "Analyze words in relation to roots, bases, and affixes." at bounding box center [360, 493] width 267 height 35
click at [187, 503] on input "Analyze words in relation to roots, bases, and affixes." at bounding box center [178, 494] width 18 height 18
radio input "true"
click at [349, 639] on button "SUBMIT" at bounding box center [345, 629] width 150 height 35
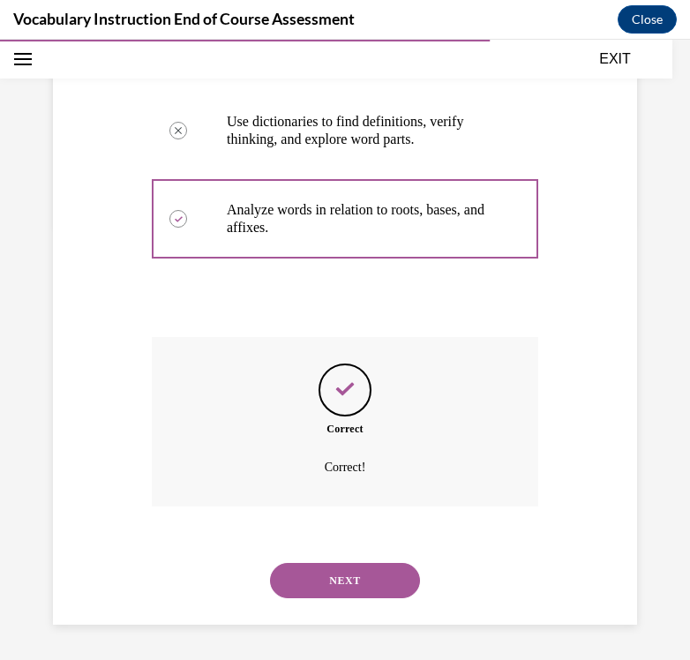
click at [346, 589] on button "NEXT" at bounding box center [345, 580] width 150 height 35
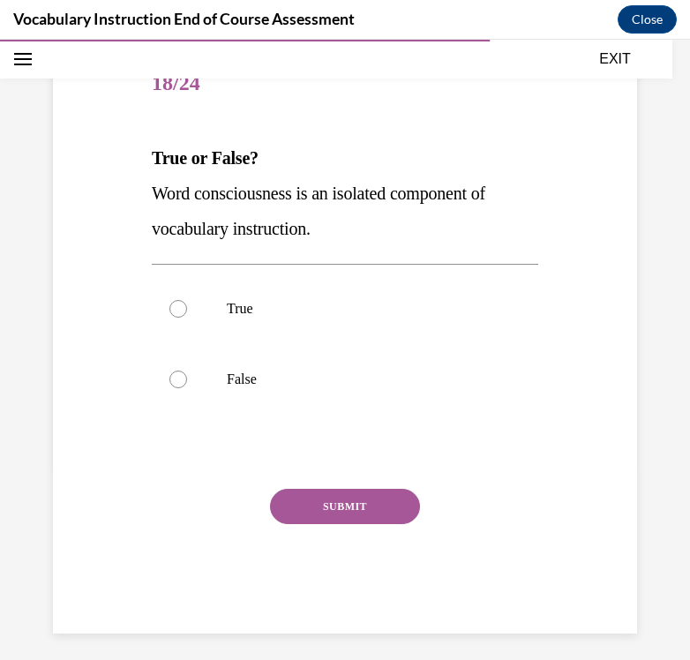
click at [364, 206] on p "Word consciousness is an isolated component of vocabulary instruction." at bounding box center [345, 211] width 386 height 71
click at [359, 206] on p "Word consciousness is an isolated component of vocabulary instruction." at bounding box center [345, 211] width 386 height 71
click at [153, 152] on strong "True or False?" at bounding box center [205, 157] width 107 height 19
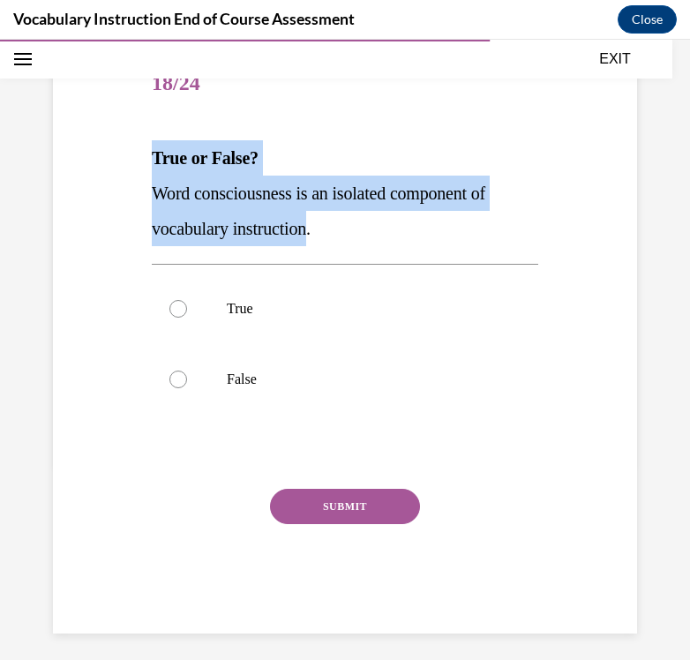
drag, startPoint x: 153, startPoint y: 152, endPoint x: 311, endPoint y: 218, distance: 172.0
click at [311, 218] on div "True or False? Word consciousness is an isolated component of vocabulary instru…" at bounding box center [345, 193] width 386 height 106
copy div "True or False? Word consciousness is an isolated component of vocabulary instru…"
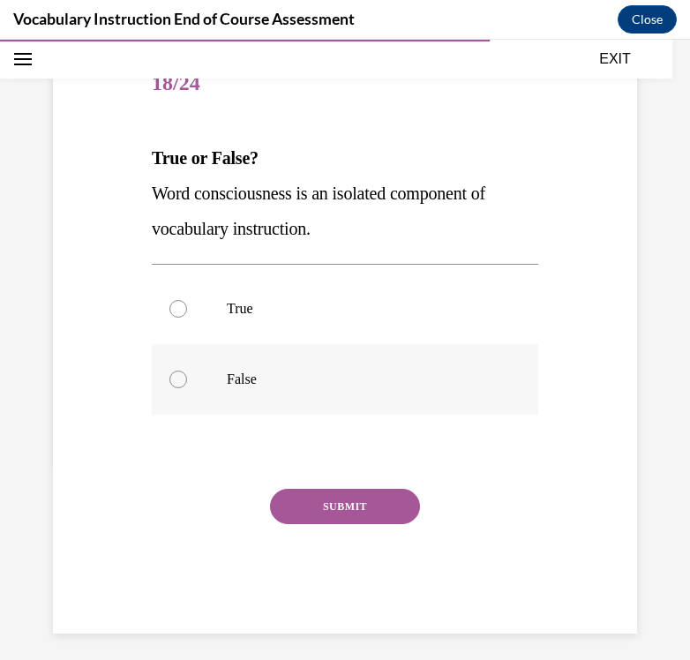
click at [256, 379] on p "False" at bounding box center [360, 380] width 267 height 18
click at [187, 379] on input "False" at bounding box center [178, 380] width 18 height 18
radio input "true"
click at [320, 496] on button "SUBMIT" at bounding box center [345, 506] width 150 height 35
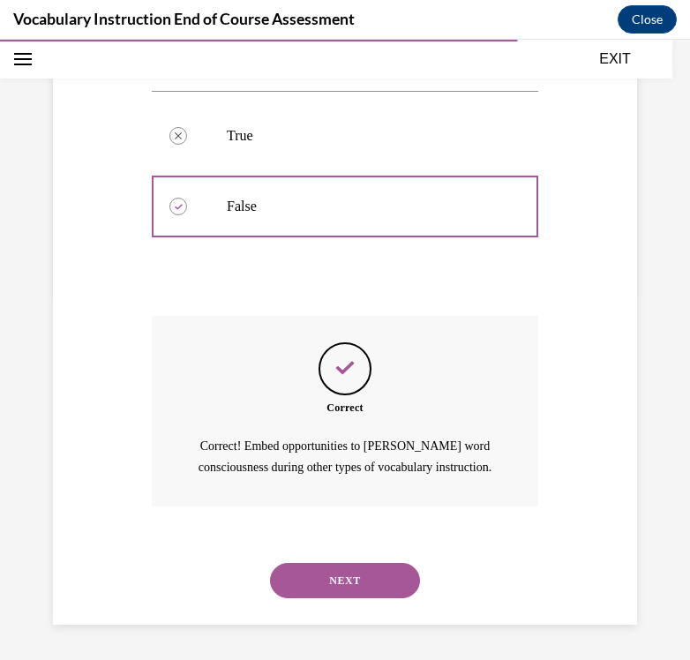
scroll to position [389, 0]
click at [332, 580] on button "NEXT" at bounding box center [345, 580] width 150 height 35
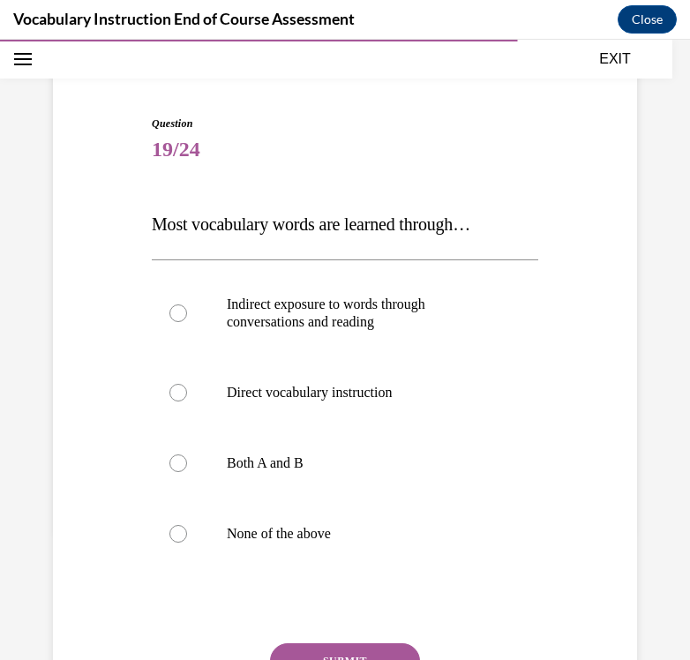
scroll to position [132, 0]
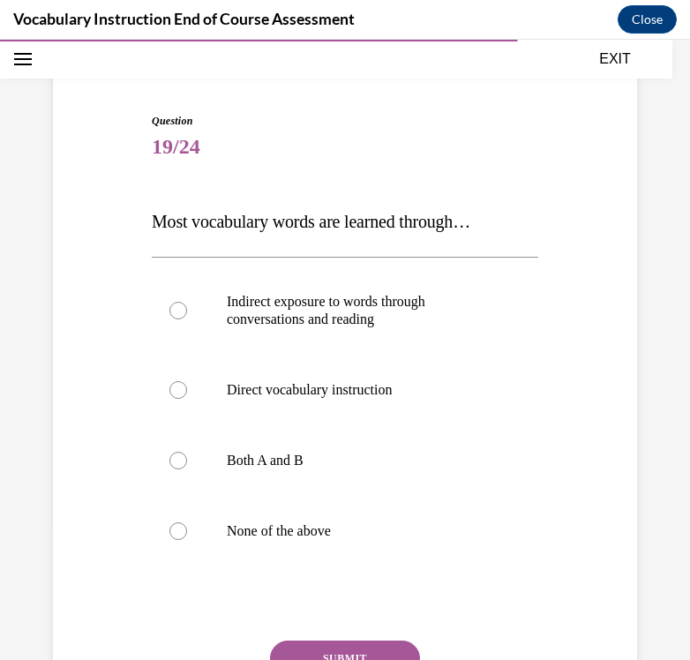
click at [348, 221] on span "Most vocabulary words are learned through…" at bounding box center [311, 221] width 318 height 19
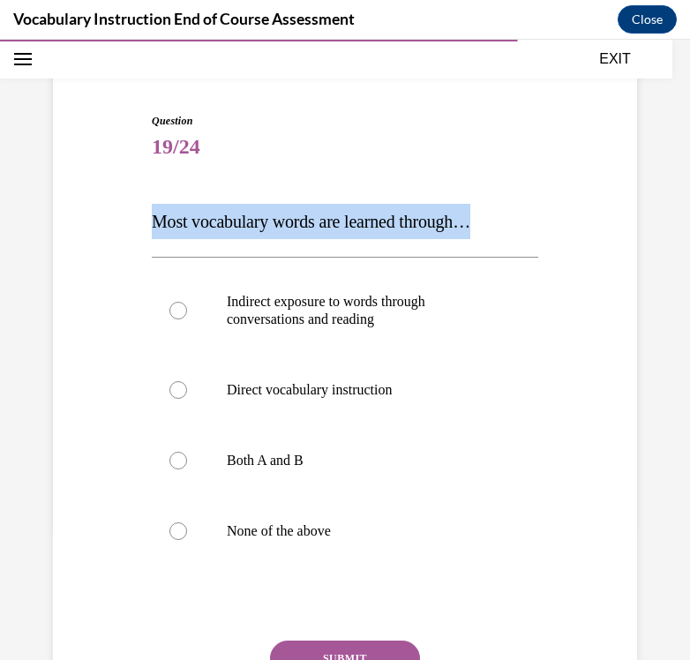
click at [348, 221] on span "Most vocabulary words are learned through…" at bounding box center [311, 221] width 318 height 19
copy span "Most vocabulary words are learned through…"
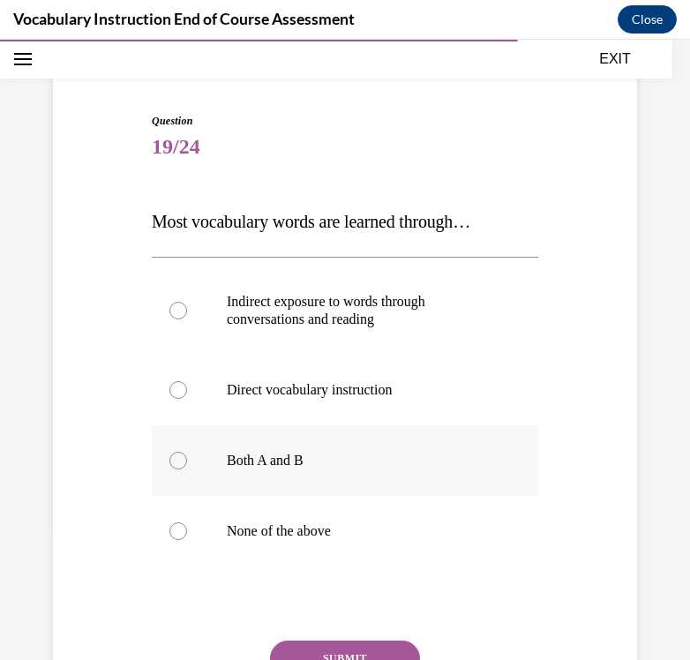
click at [286, 456] on p "Both A and B" at bounding box center [360, 461] width 267 height 18
click at [187, 456] on input "Both A and B" at bounding box center [178, 461] width 18 height 18
radio input "true"
click at [328, 644] on button "SUBMIT" at bounding box center [345, 657] width 150 height 35
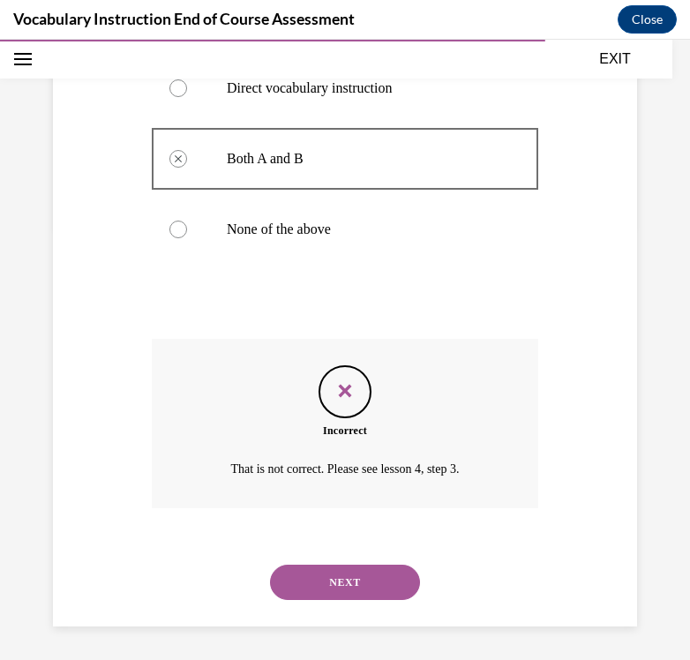
scroll to position [436, 0]
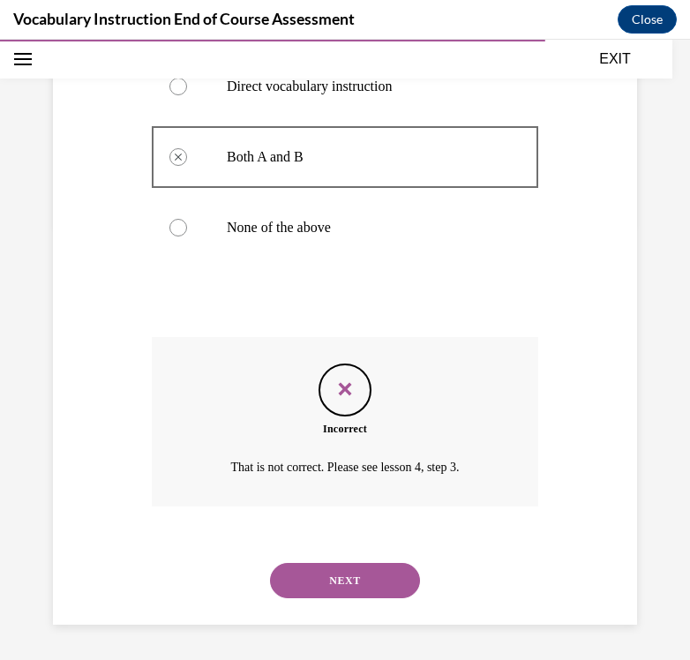
click at [331, 578] on button "NEXT" at bounding box center [345, 580] width 150 height 35
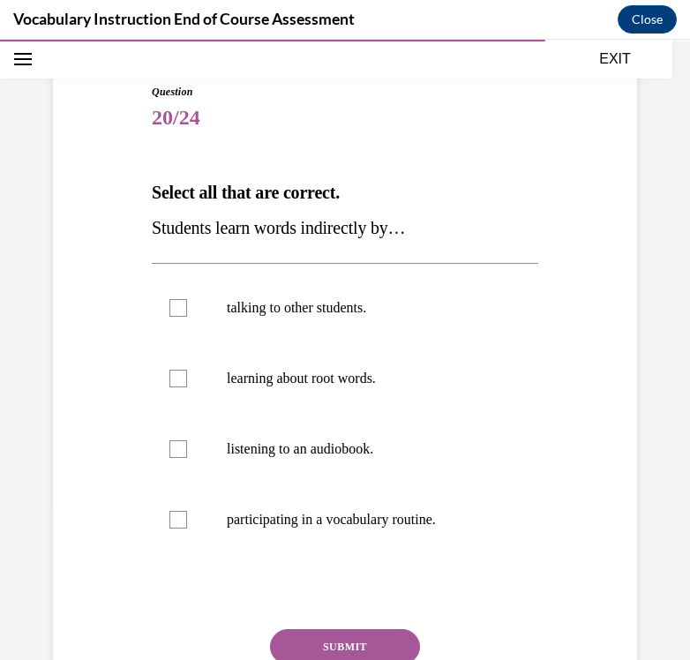
scroll to position [189, 0]
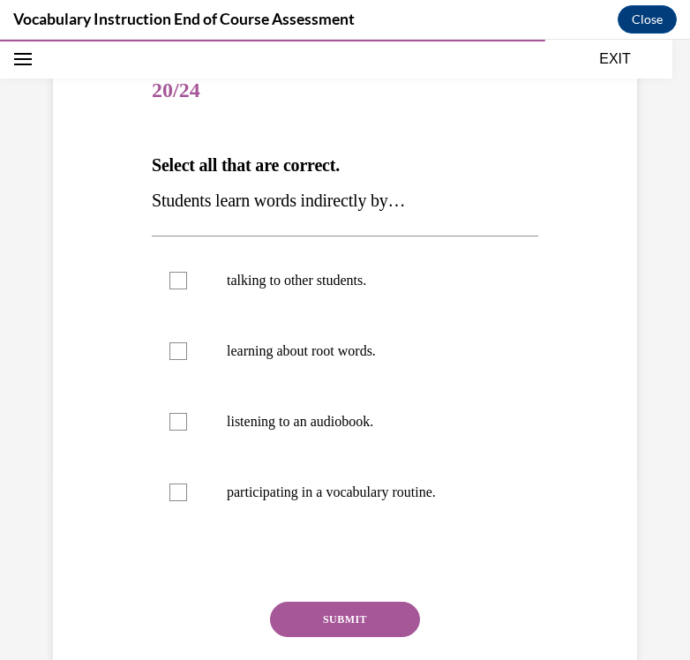
click at [322, 203] on span "Students learn words indirectly by…" at bounding box center [278, 200] width 253 height 19
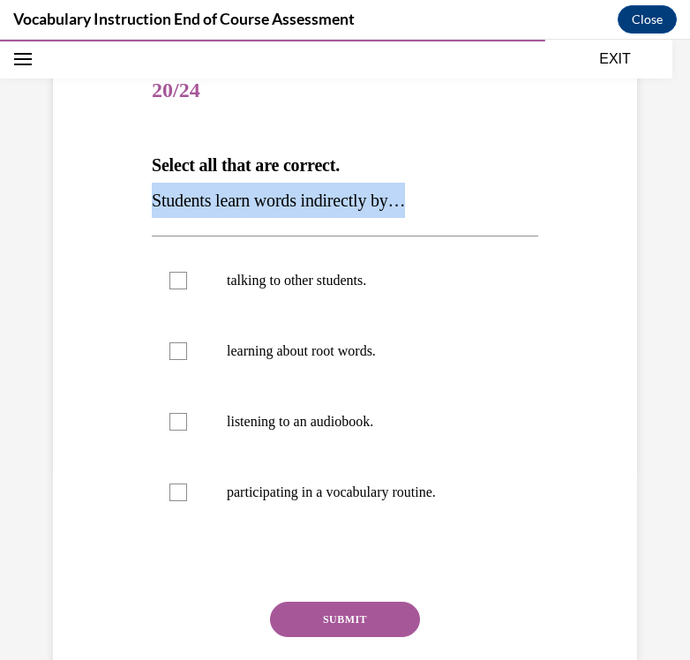
click at [322, 203] on span "Students learn words indirectly by…" at bounding box center [278, 200] width 253 height 19
copy span "Students learn words indirectly by…"
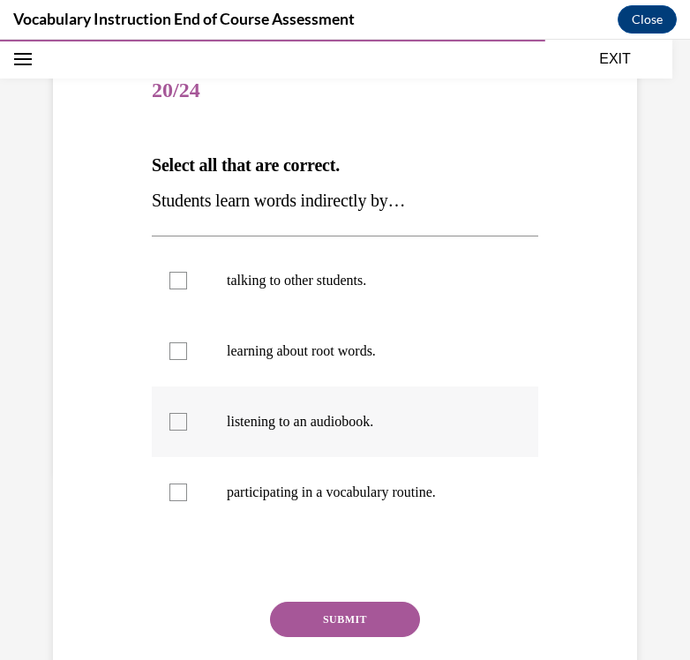
click at [267, 422] on p "listening to an audiobook." at bounding box center [360, 422] width 267 height 18
click at [187, 422] on input "listening to an audiobook." at bounding box center [178, 422] width 18 height 18
checkbox input "true"
click at [338, 283] on p "talking to other students." at bounding box center [360, 281] width 267 height 18
click at [187, 283] on input "talking to other students." at bounding box center [178, 281] width 18 height 18
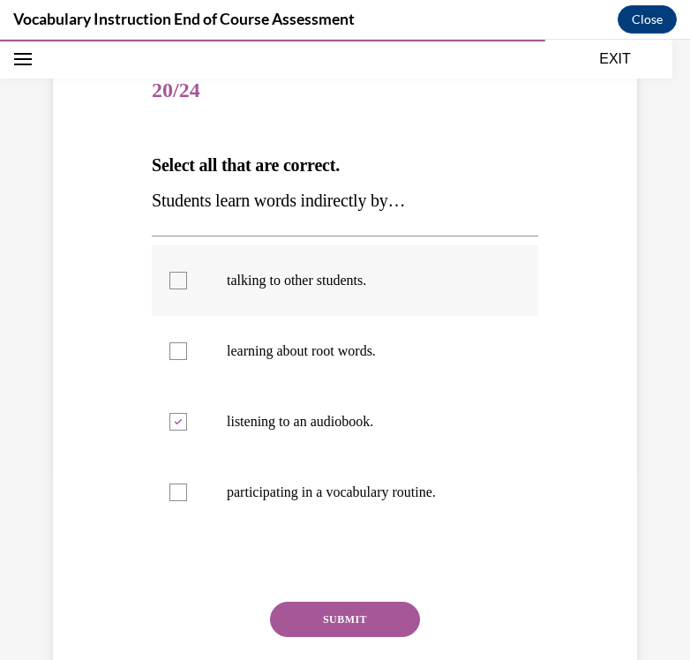
checkbox input "true"
click at [303, 607] on button "SUBMIT" at bounding box center [345, 619] width 150 height 35
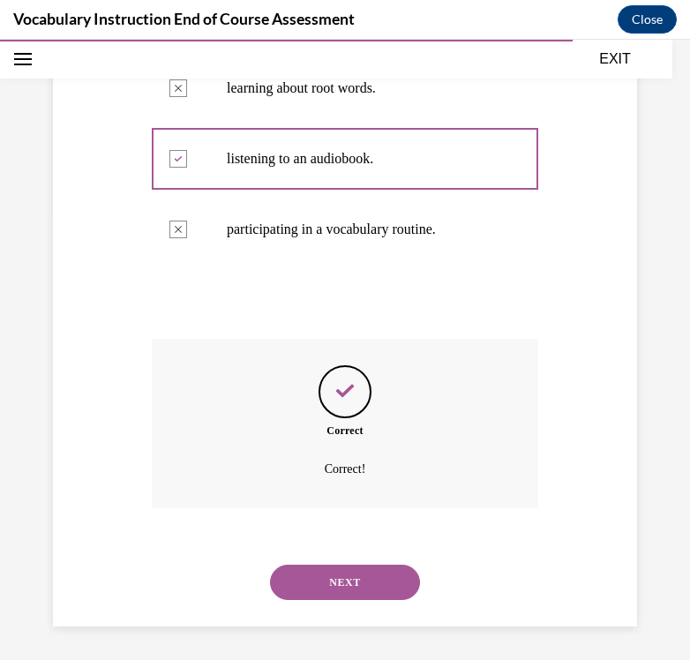
scroll to position [453, 0]
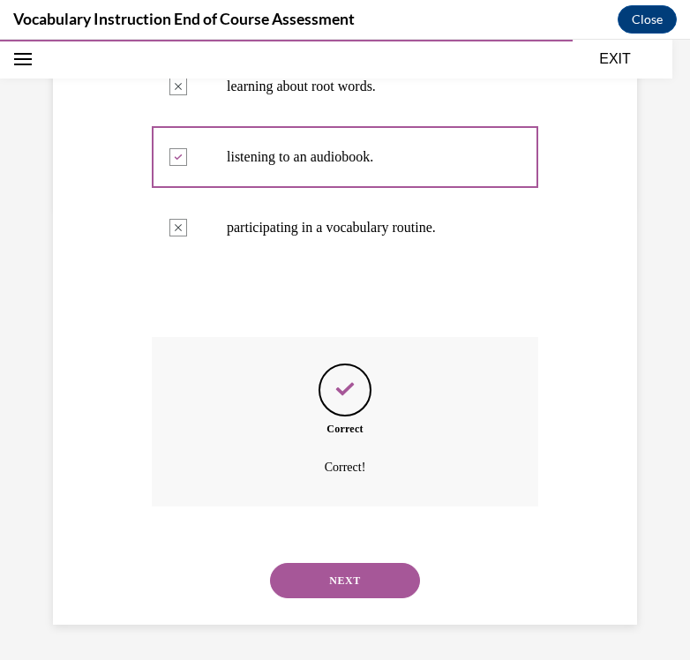
click at [339, 584] on button "NEXT" at bounding box center [345, 580] width 150 height 35
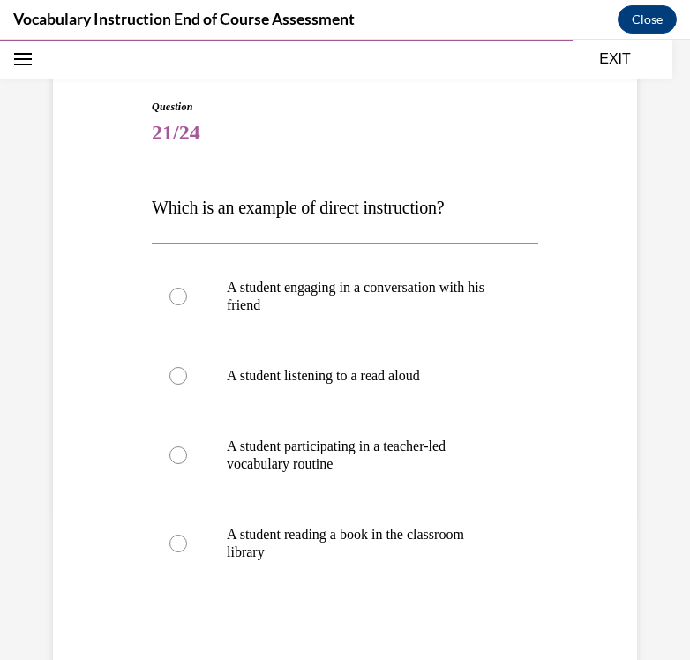
scroll to position [152, 0]
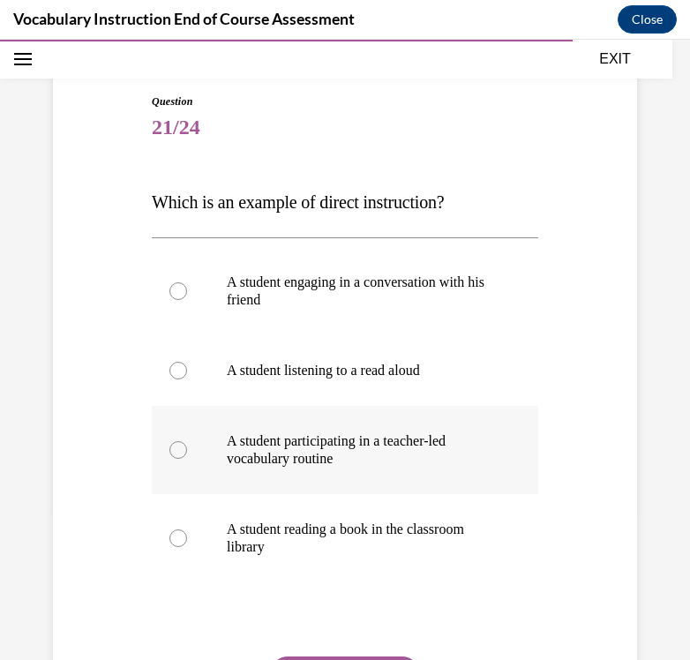
click at [377, 465] on p "A student participating in a teacher-led vocabulary routine" at bounding box center [360, 449] width 267 height 35
click at [187, 459] on input "A student participating in a teacher-led vocabulary routine" at bounding box center [178, 450] width 18 height 18
radio input "true"
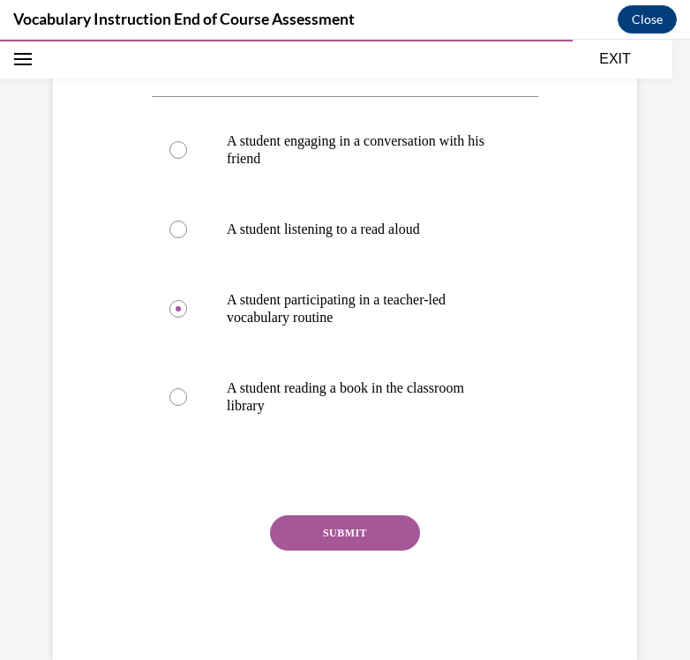
click at [347, 534] on button "SUBMIT" at bounding box center [345, 532] width 150 height 35
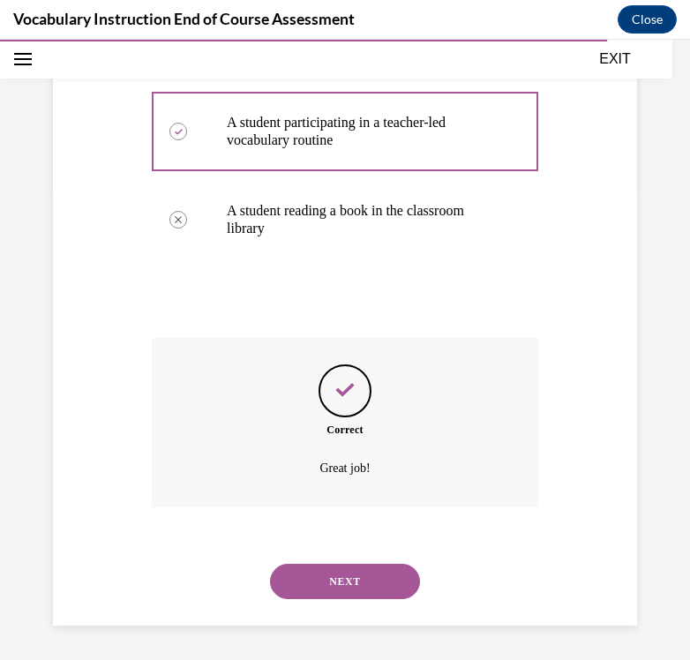
scroll to position [471, 0]
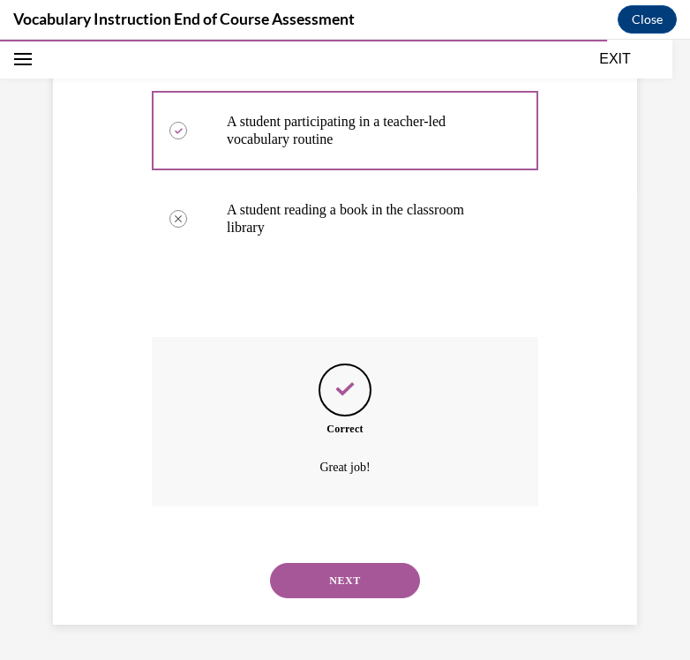
click at [342, 576] on button "NEXT" at bounding box center [345, 580] width 150 height 35
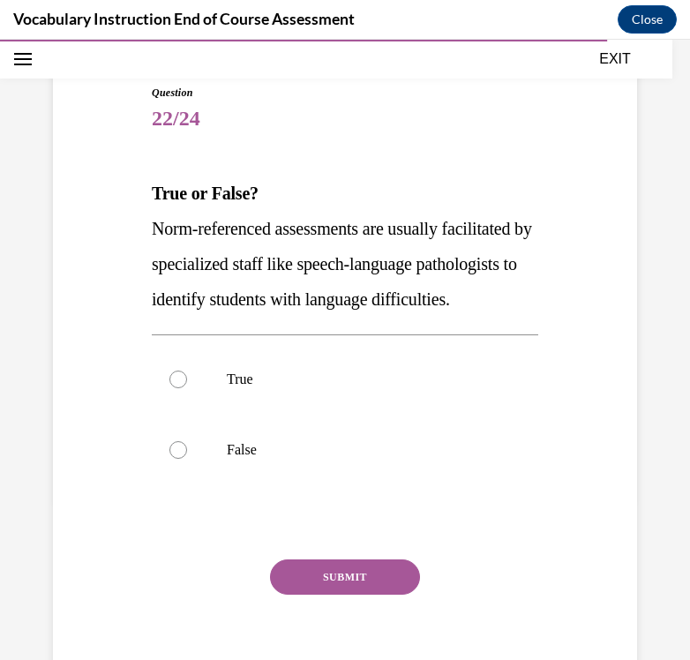
scroll to position [174, 0]
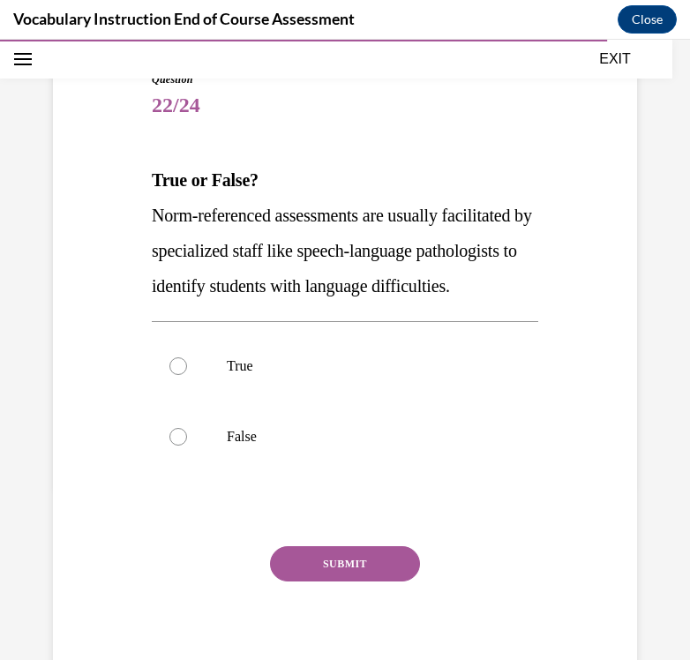
click at [456, 261] on p "Norm-referenced assessments are usually facilitated by specialized staff like s…" at bounding box center [345, 251] width 386 height 106
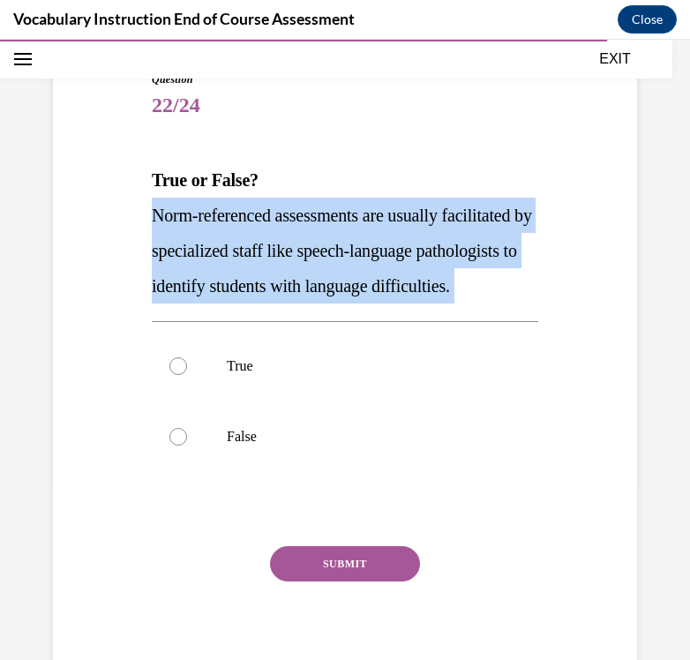
click at [456, 261] on p "Norm-referenced assessments are usually facilitated by specialized staff like s…" at bounding box center [345, 251] width 386 height 106
copy p "Norm-referenced assessments are usually facilitated by specialized staff like s…"
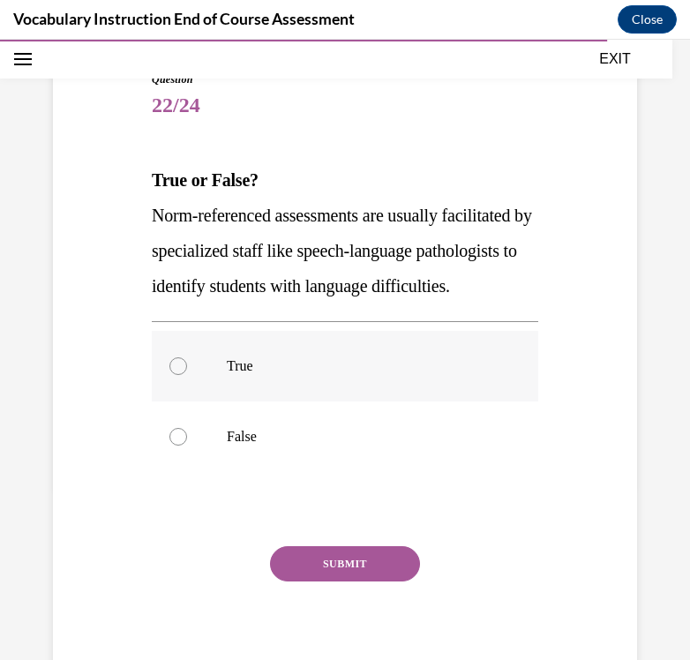
click at [238, 392] on label "True" at bounding box center [345, 366] width 386 height 71
click at [187, 375] on input "True" at bounding box center [178, 366] width 18 height 18
radio input "true"
click at [309, 581] on button "SUBMIT" at bounding box center [345, 563] width 150 height 35
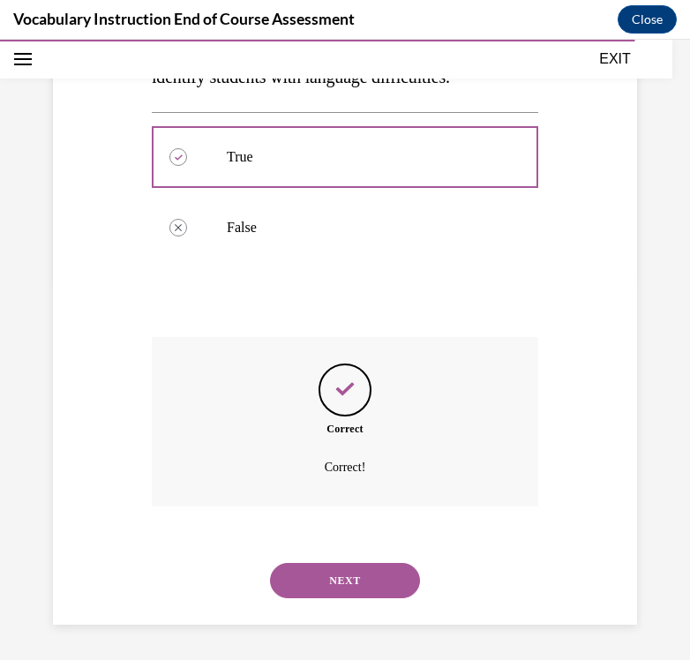
scroll to position [418, 0]
click at [320, 579] on button "NEXT" at bounding box center [345, 580] width 150 height 35
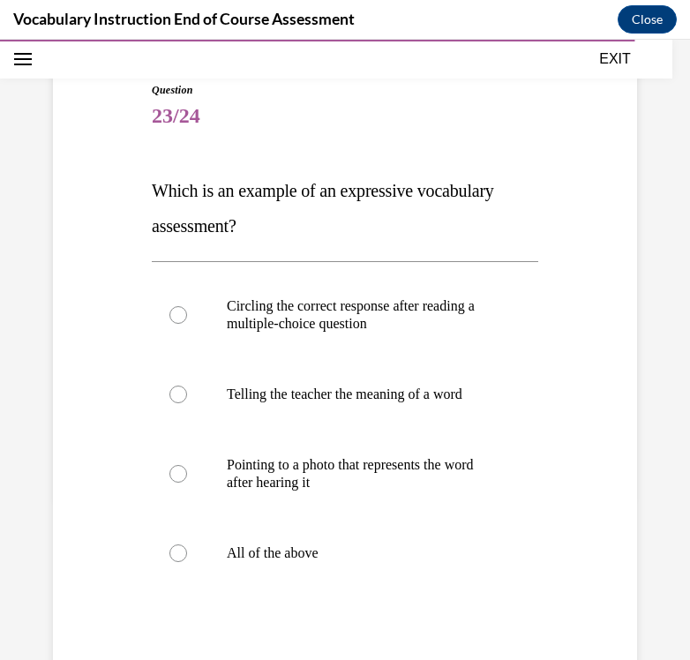
scroll to position [166, 0]
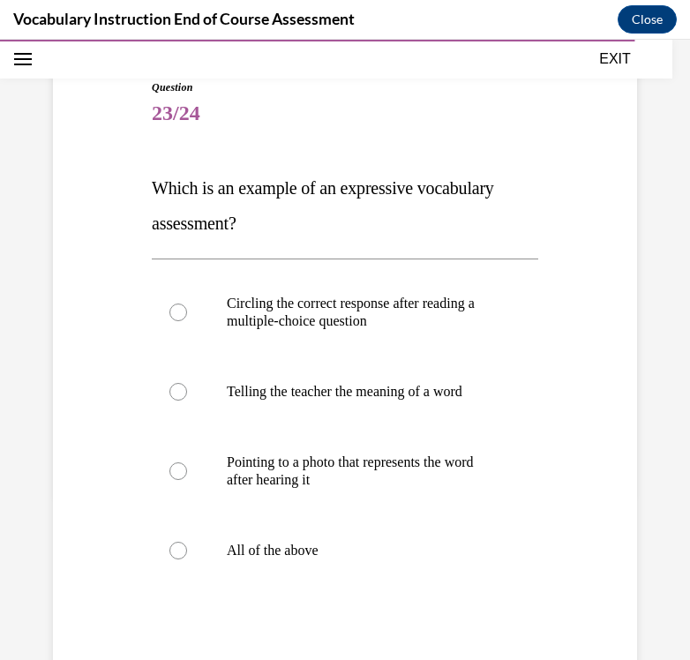
click at [217, 191] on span "Which is an example of an expressive vocabulary assessment?" at bounding box center [323, 205] width 342 height 55
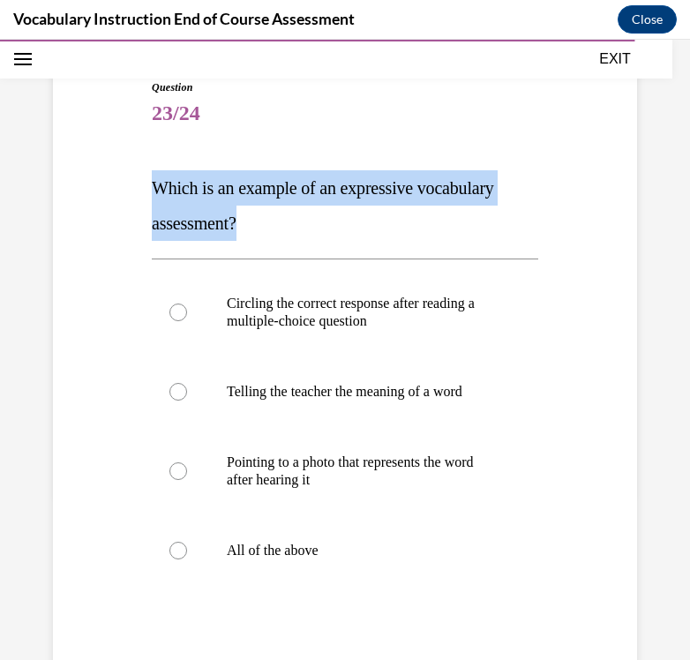
click at [217, 191] on span "Which is an example of an expressive vocabulary assessment?" at bounding box center [323, 205] width 342 height 55
copy span "Which is an example of an expressive vocabulary assessment?"
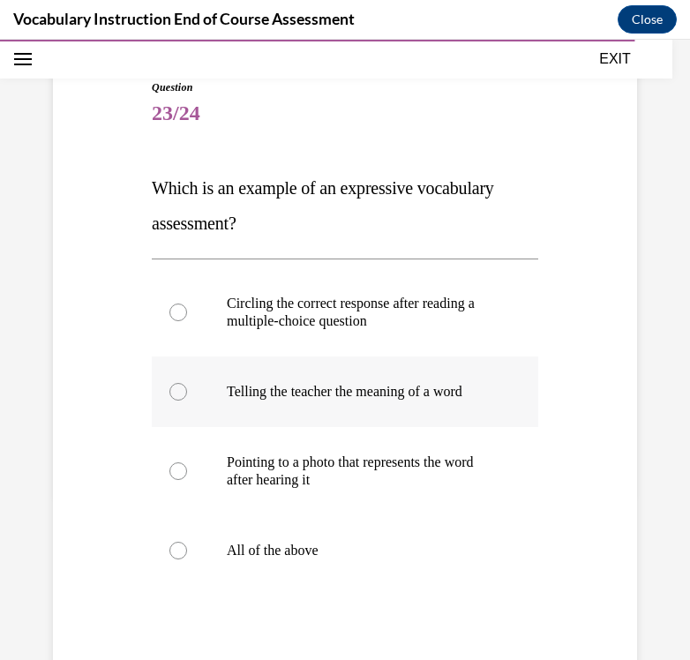
click at [325, 391] on p "Telling the teacher the meaning of a word" at bounding box center [360, 392] width 267 height 18
click at [187, 391] on input "Telling the teacher the meaning of a word" at bounding box center [178, 392] width 18 height 18
radio input "true"
click at [314, 551] on p "All of the above" at bounding box center [360, 551] width 267 height 18
click at [187, 551] on input "All of the above" at bounding box center [178, 551] width 18 height 18
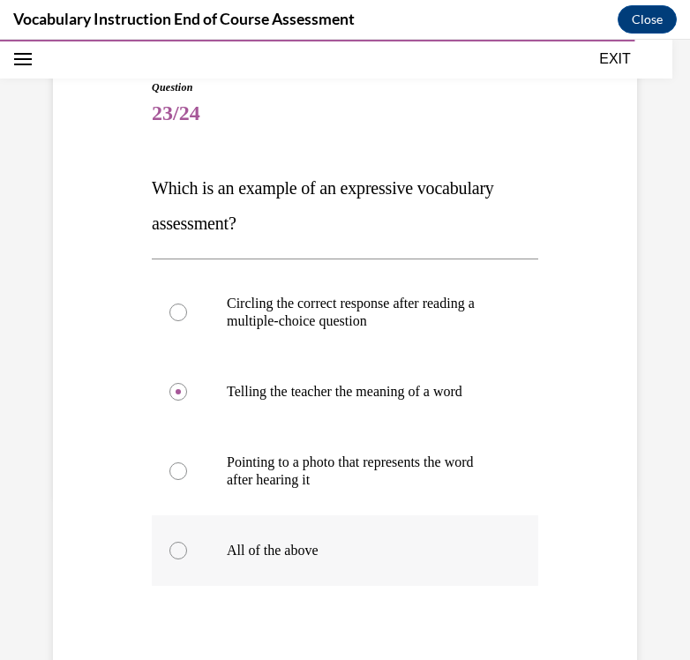
radio input "true"
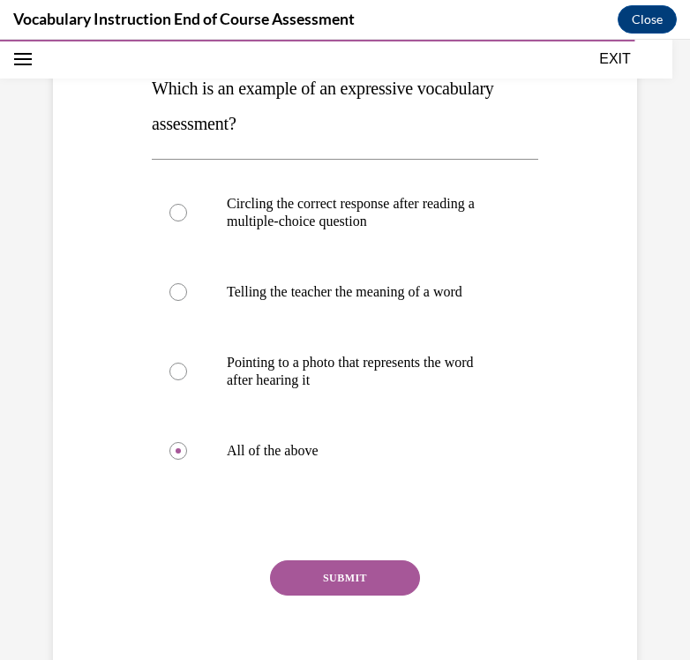
scroll to position [346, 0]
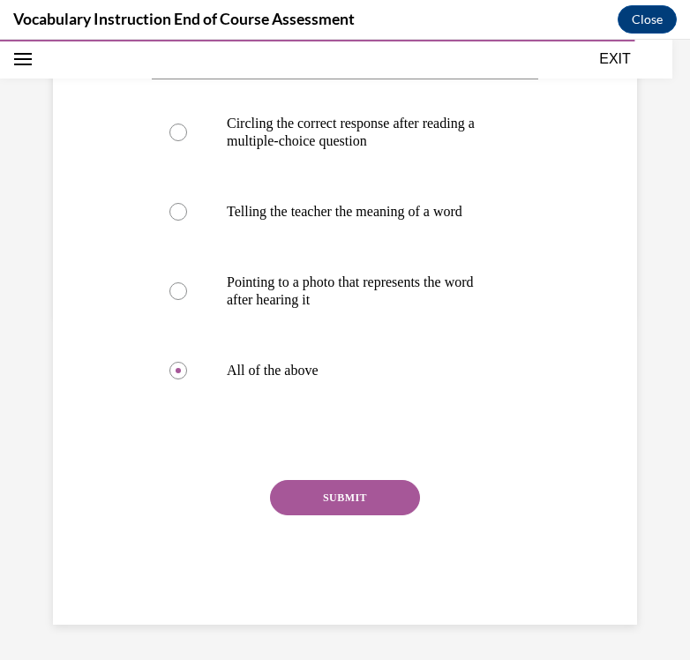
click at [326, 505] on button "SUBMIT" at bounding box center [345, 497] width 150 height 35
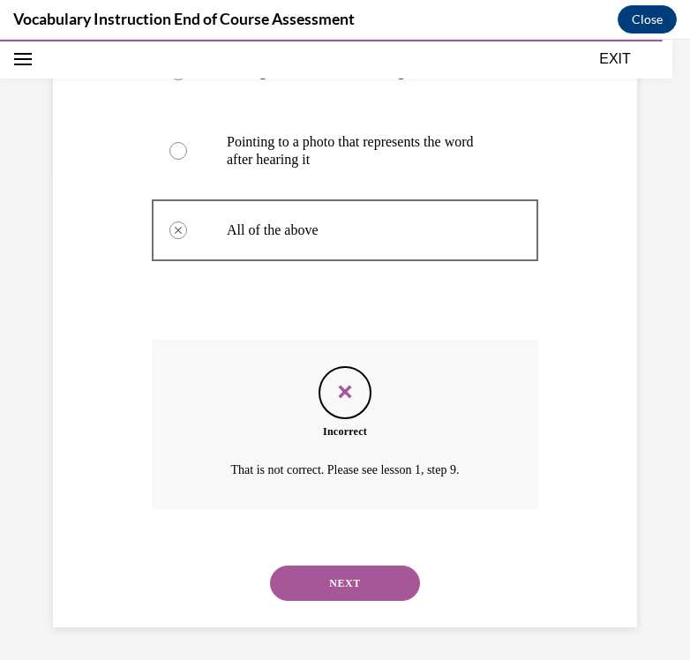
scroll to position [489, 0]
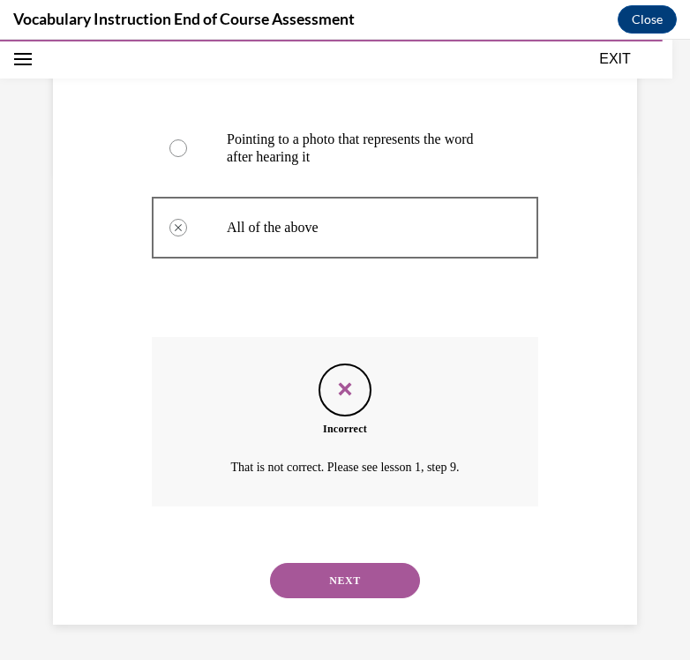
click at [327, 595] on button "NEXT" at bounding box center [345, 580] width 150 height 35
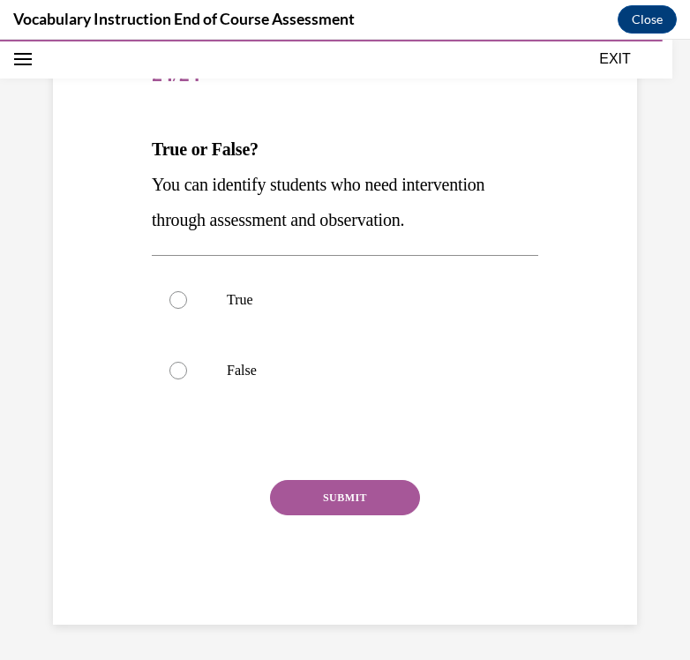
scroll to position [196, 0]
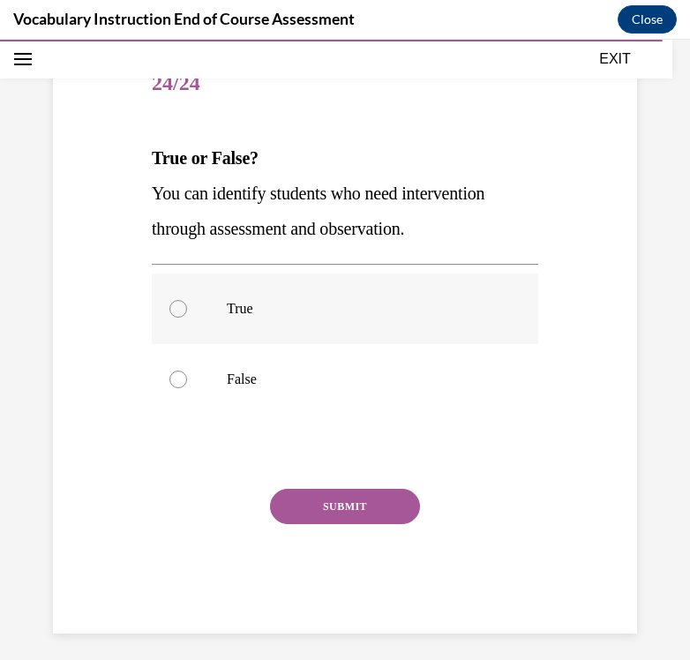
click at [378, 312] on p "True" at bounding box center [360, 309] width 267 height 18
click at [187, 312] on input "True" at bounding box center [178, 309] width 18 height 18
radio input "true"
click at [345, 512] on button "SUBMIT" at bounding box center [345, 506] width 150 height 35
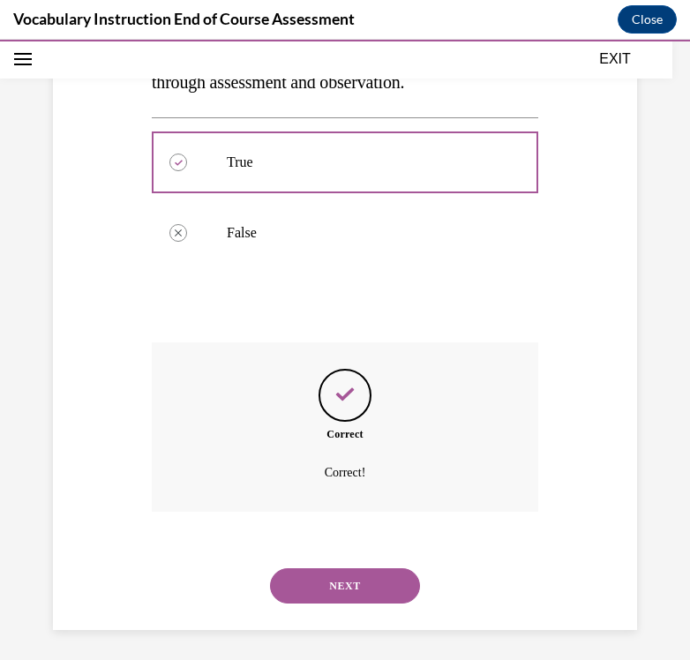
scroll to position [348, 0]
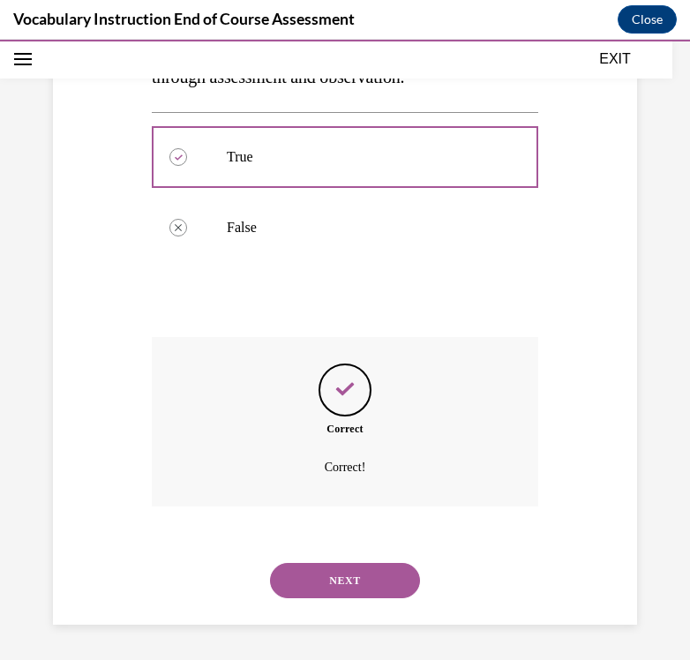
click at [341, 575] on button "NEXT" at bounding box center [345, 580] width 150 height 35
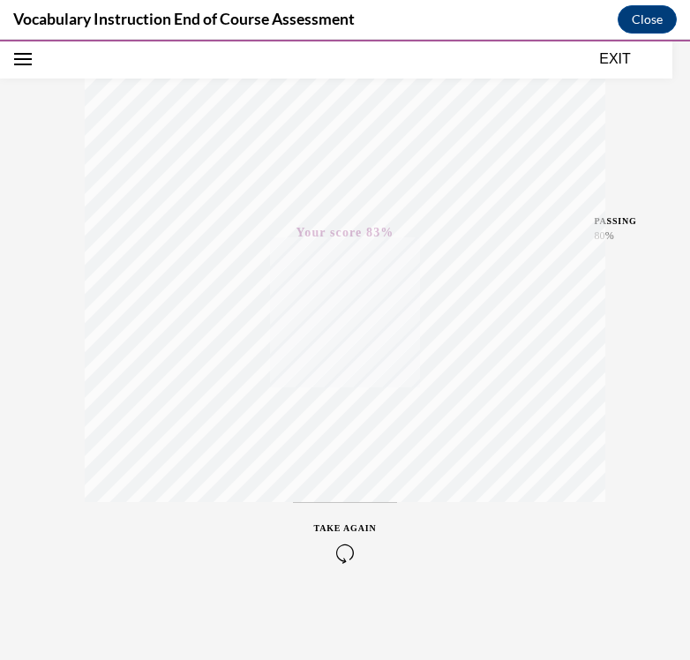
scroll to position [284, 0]
click at [346, 556] on icon "button" at bounding box center [345, 552] width 63 height 19
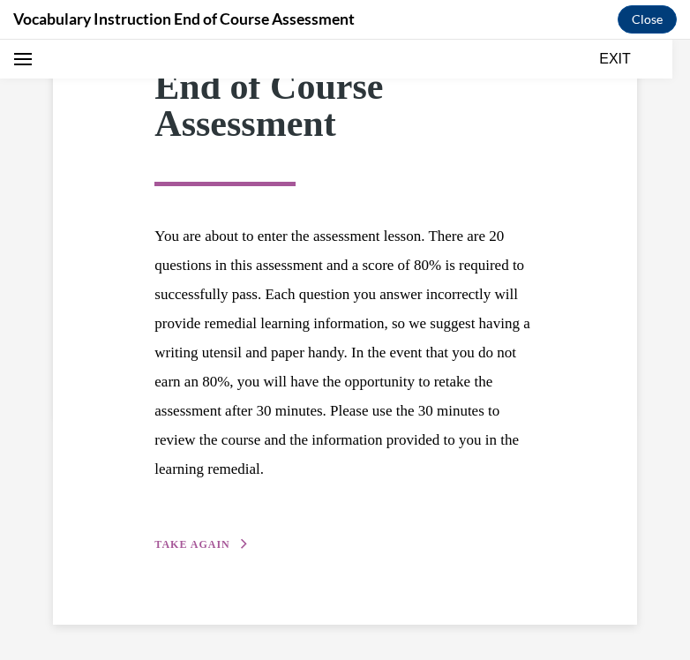
scroll to position [245, 0]
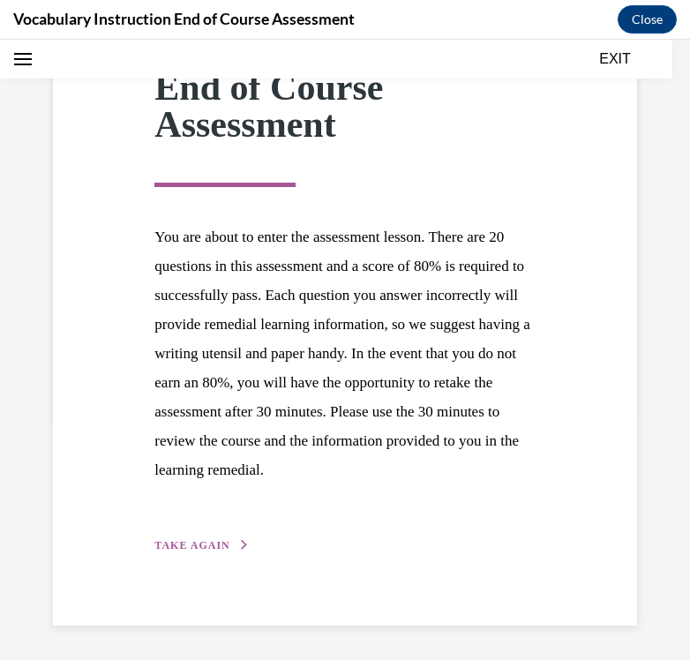
click at [213, 532] on div "Step 1 of 1 End of Course Assessment You are about to enter the assessment less…" at bounding box center [344, 277] width 407 height 555
click at [209, 554] on div "Step 1 of 1 End of Course Assessment You are about to enter the assessment less…" at bounding box center [345, 277] width 584 height 696
click at [205, 543] on span "TAKE AGAIN" at bounding box center [191, 545] width 75 height 12
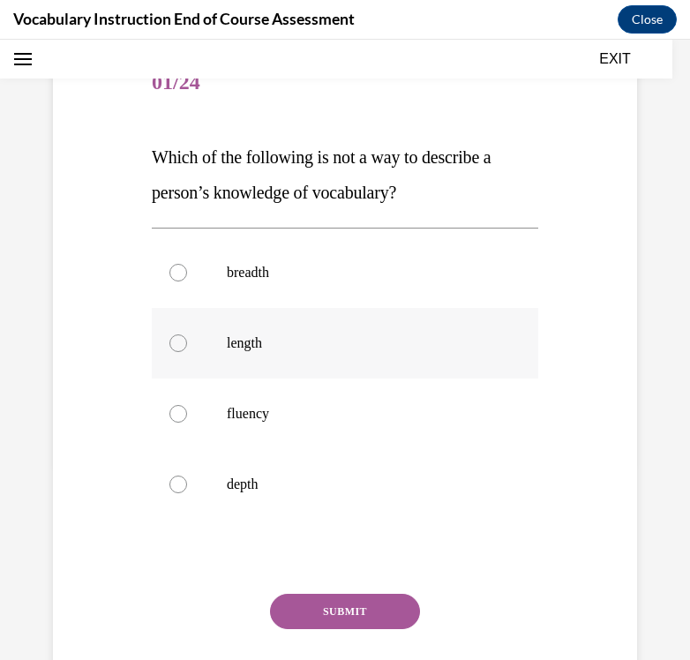
click at [258, 354] on label "length" at bounding box center [345, 343] width 386 height 71
click at [187, 352] on input "length" at bounding box center [178, 343] width 18 height 18
radio input "true"
click at [307, 609] on button "SUBMIT" at bounding box center [345, 611] width 150 height 35
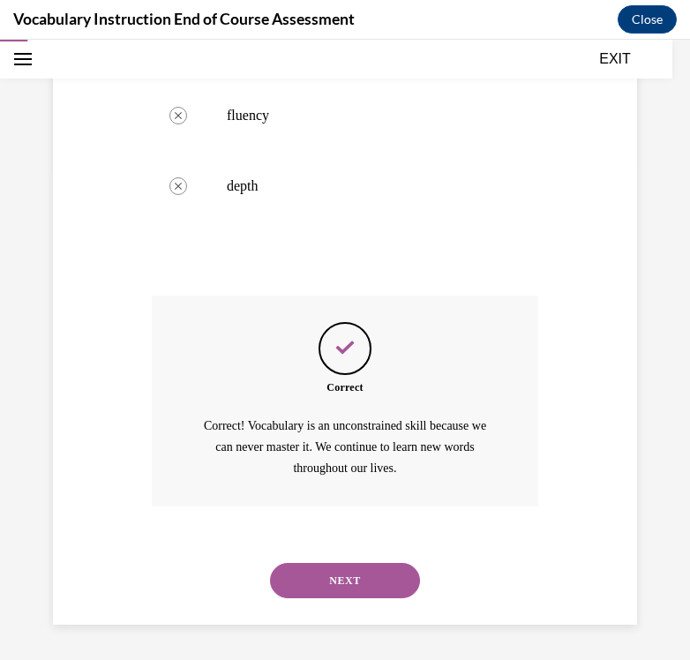
click at [339, 568] on button "NEXT" at bounding box center [345, 580] width 150 height 35
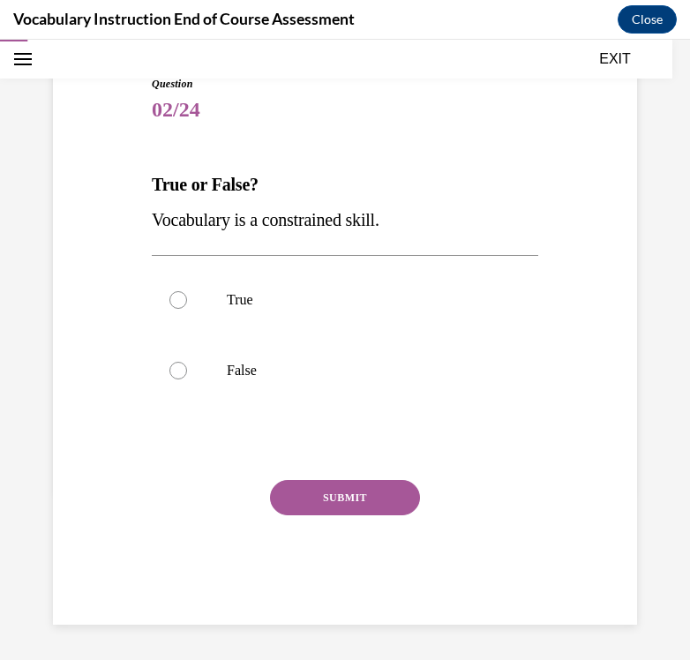
scroll to position [169, 0]
click at [341, 360] on label "False" at bounding box center [345, 370] width 386 height 71
click at [187, 362] on input "False" at bounding box center [178, 371] width 18 height 18
radio input "true"
click at [331, 488] on button "SUBMIT" at bounding box center [345, 497] width 150 height 35
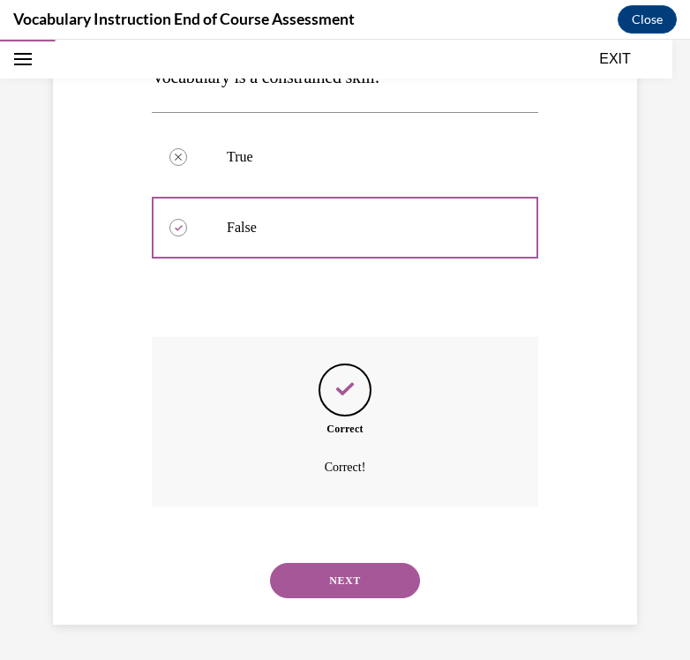
click at [341, 578] on button "NEXT" at bounding box center [345, 580] width 150 height 35
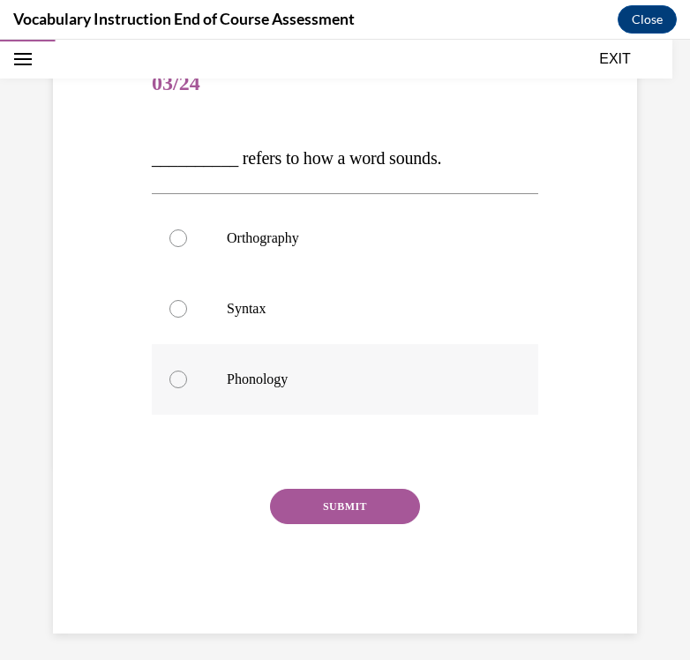
click at [347, 382] on p "Phonology" at bounding box center [360, 380] width 267 height 18
click at [187, 382] on input "Phonology" at bounding box center [178, 380] width 18 height 18
radio input "true"
click at [343, 499] on button "SUBMIT" at bounding box center [345, 506] width 150 height 35
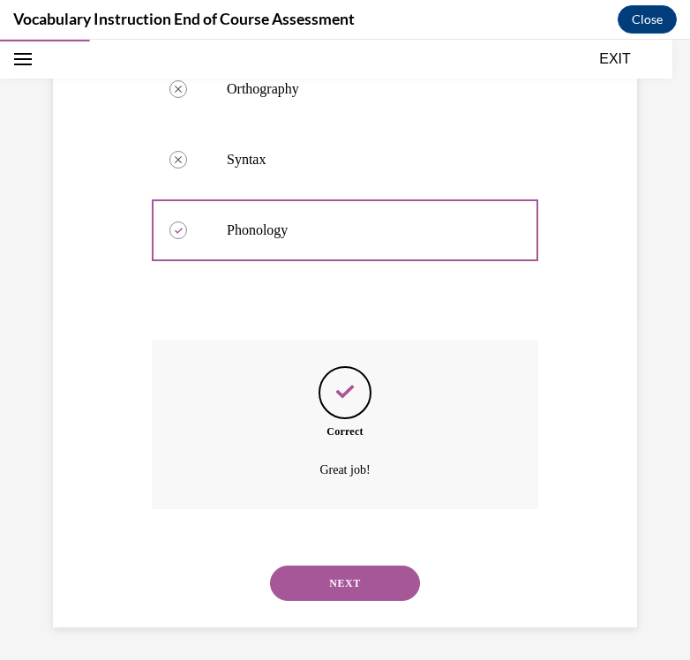
scroll to position [348, 0]
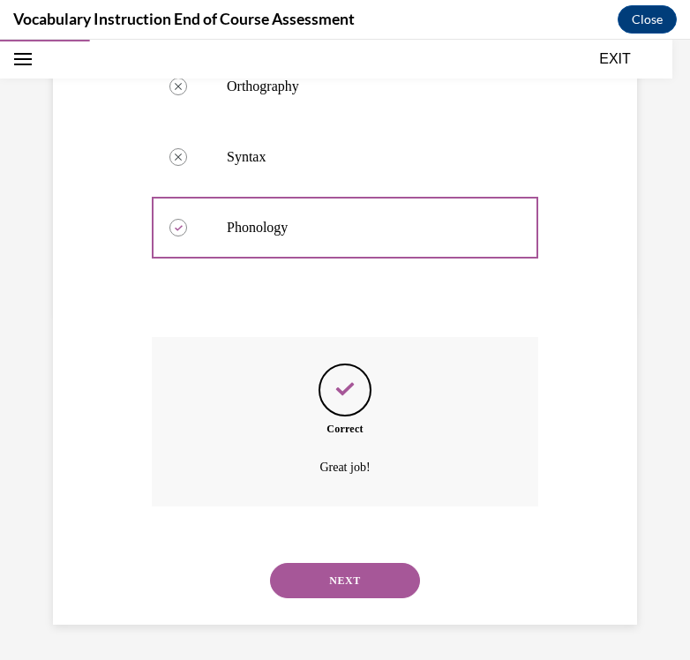
click at [336, 570] on button "NEXT" at bounding box center [345, 580] width 150 height 35
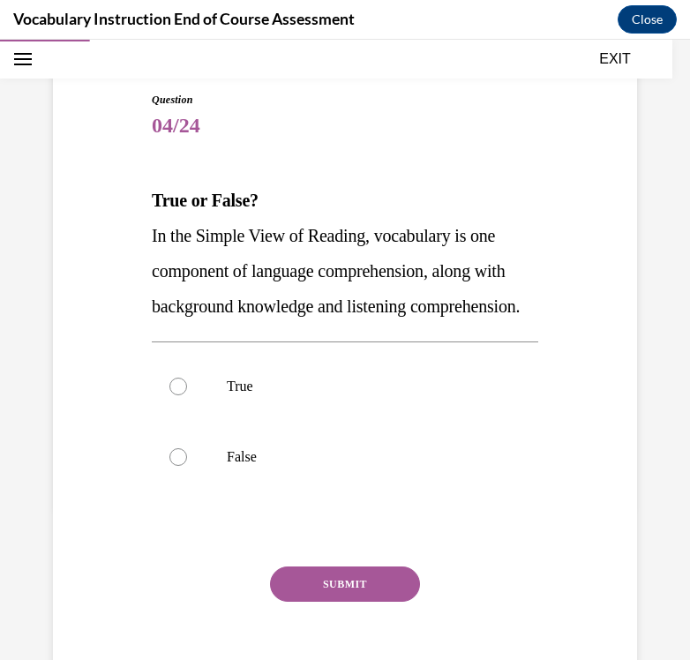
scroll to position [153, 0]
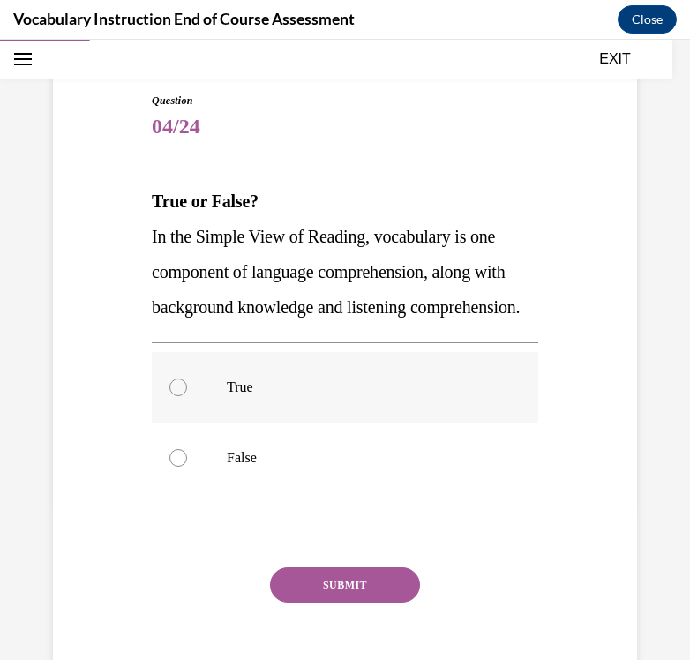
click at [362, 423] on label "True" at bounding box center [345, 387] width 386 height 71
click at [187, 396] on input "True" at bounding box center [178, 387] width 18 height 18
radio input "true"
click at [356, 603] on button "SUBMIT" at bounding box center [345, 584] width 150 height 35
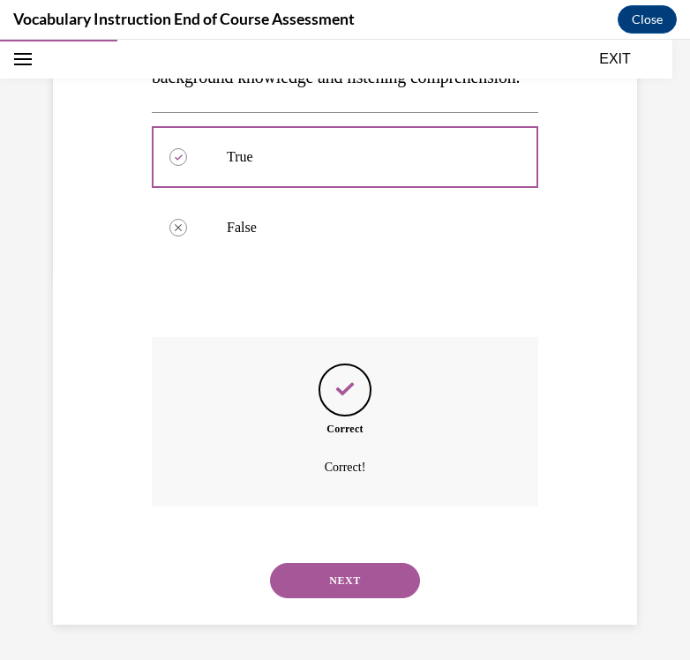
scroll to position [418, 0]
click at [348, 581] on button "NEXT" at bounding box center [345, 580] width 150 height 35
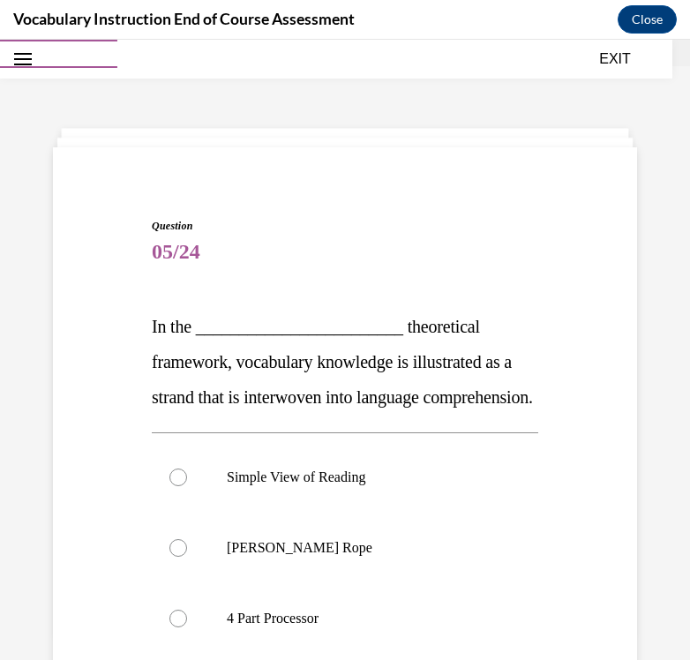
scroll to position [84, 0]
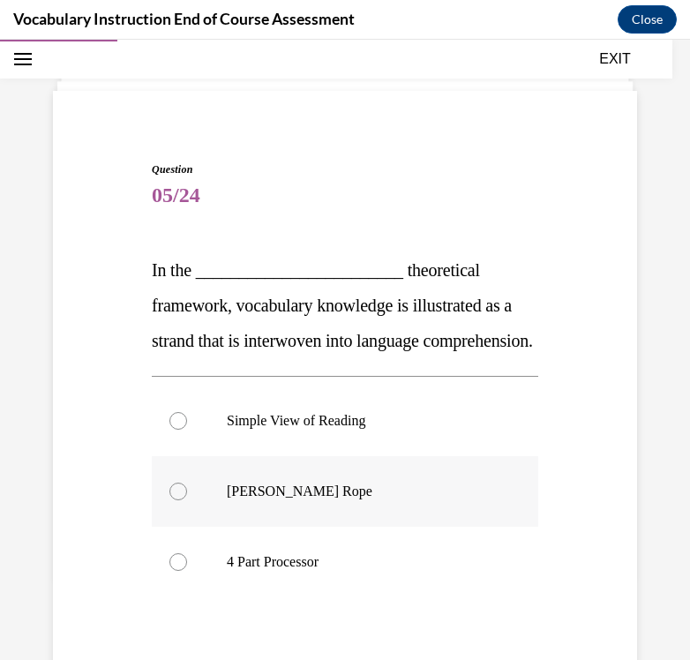
click at [341, 527] on label "[PERSON_NAME] Rope" at bounding box center [345, 491] width 386 height 71
click at [187, 500] on input "[PERSON_NAME] Rope" at bounding box center [178, 492] width 18 height 18
radio input "true"
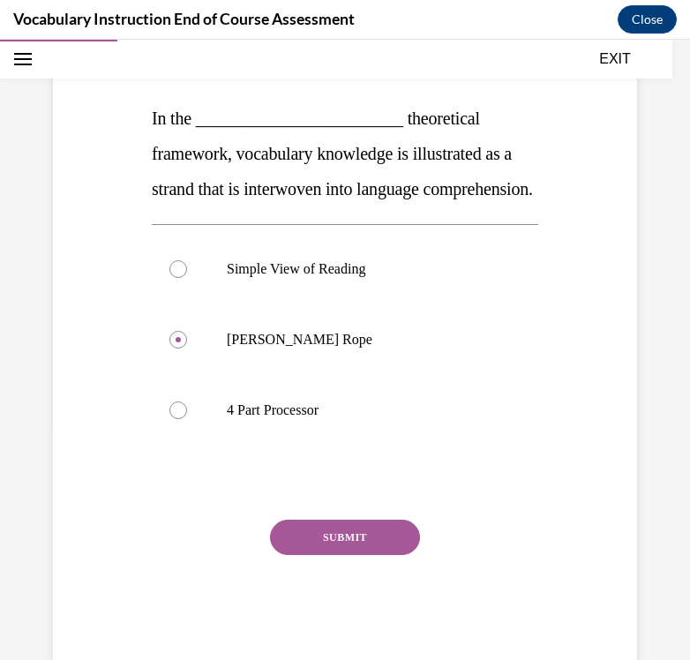
click at [337, 555] on button "SUBMIT" at bounding box center [345, 537] width 150 height 35
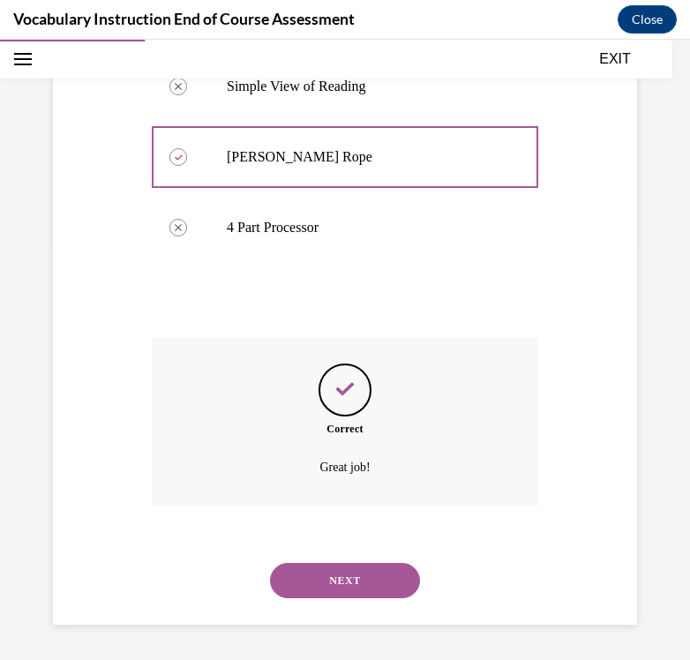
scroll to position [453, 0]
click at [340, 580] on button "NEXT" at bounding box center [345, 580] width 150 height 35
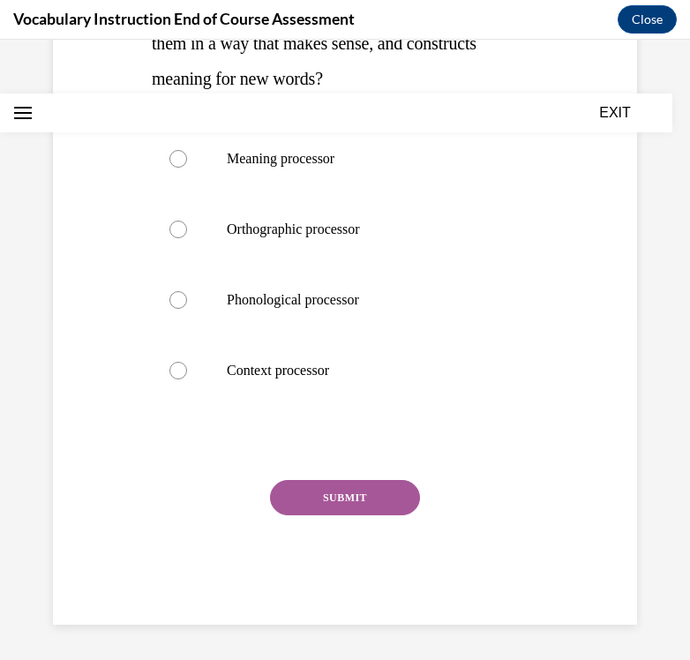
scroll to position [0, 0]
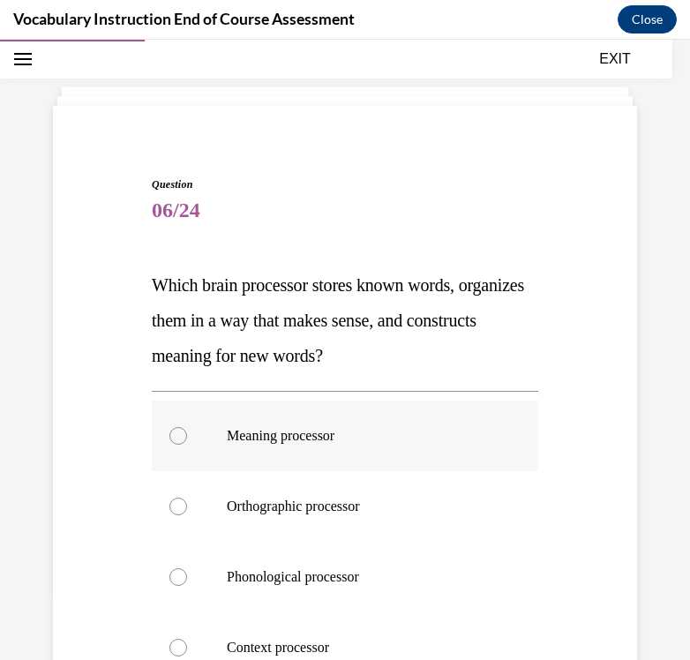
click at [338, 455] on label "Meaning processor" at bounding box center [345, 436] width 386 height 71
click at [187, 445] on input "Meaning processor" at bounding box center [178, 436] width 18 height 18
radio input "true"
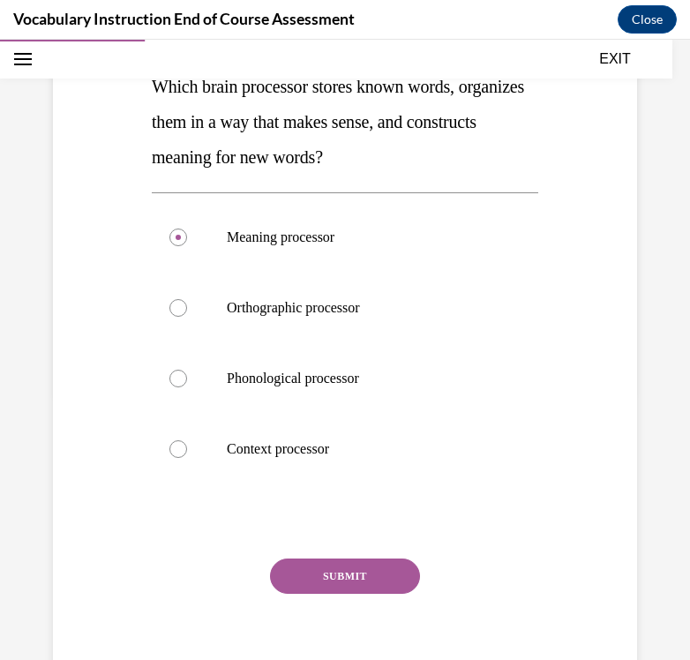
click at [347, 593] on button "SUBMIT" at bounding box center [345, 575] width 150 height 35
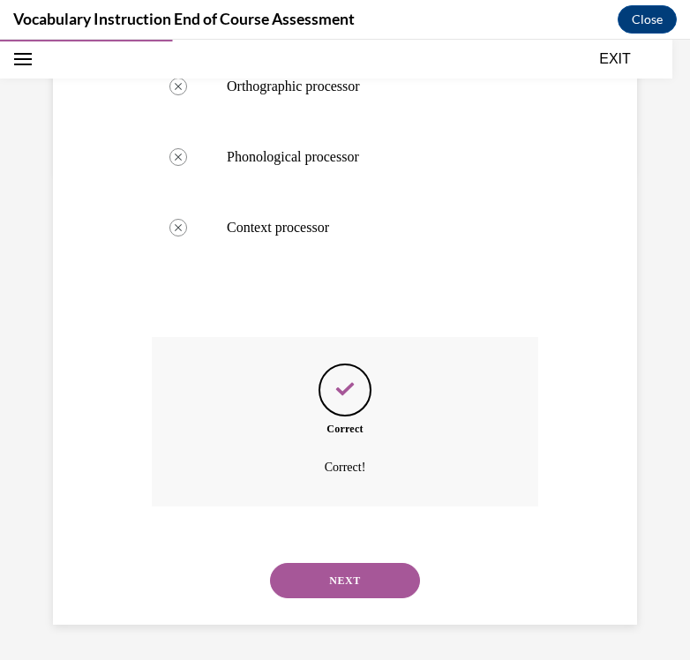
click at [357, 579] on button "NEXT" at bounding box center [345, 580] width 150 height 35
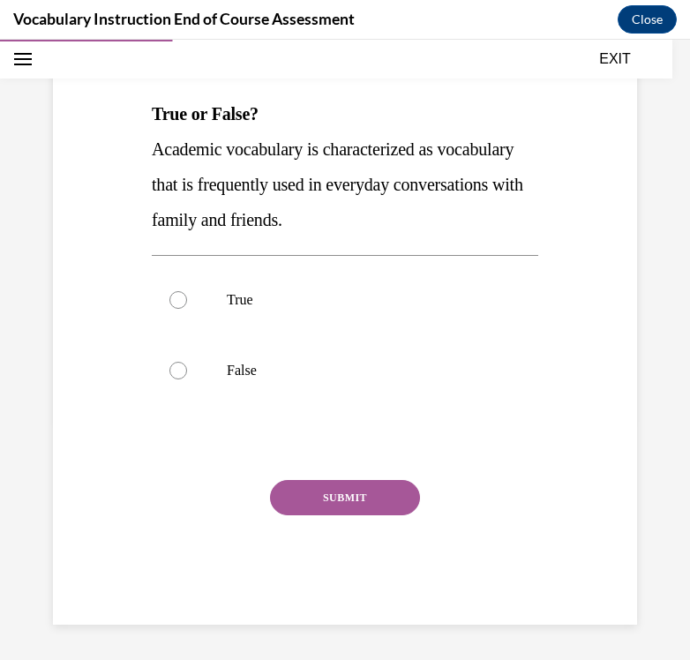
scroll to position [196, 0]
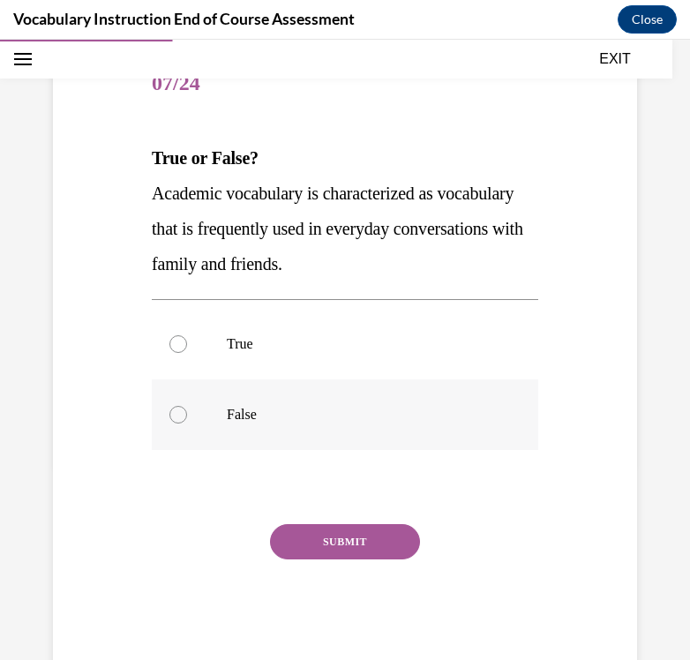
click at [356, 421] on p "False" at bounding box center [360, 415] width 267 height 18
click at [187, 421] on input "False" at bounding box center [178, 415] width 18 height 18
radio input "true"
click at [353, 524] on button "SUBMIT" at bounding box center [345, 541] width 150 height 35
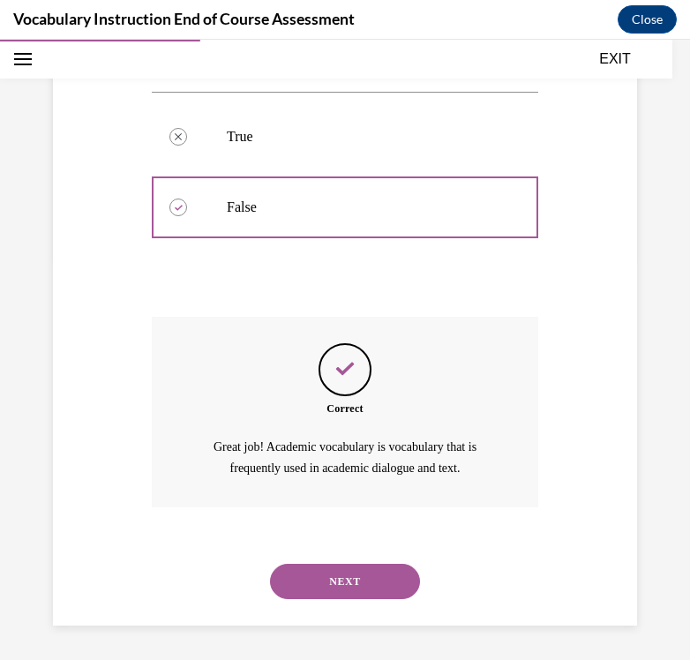
click at [344, 580] on button "NEXT" at bounding box center [345, 581] width 150 height 35
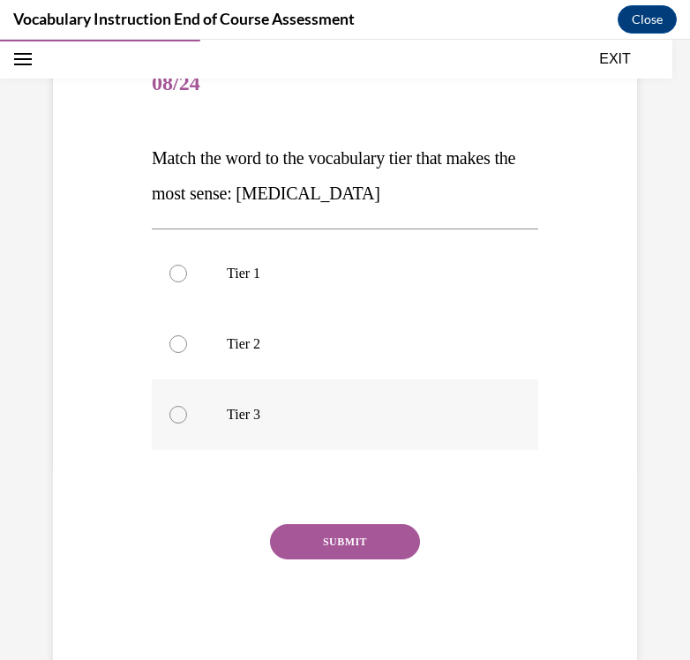
click at [340, 428] on label "Tier 3" at bounding box center [345, 414] width 386 height 71
click at [187, 423] on input "Tier 3" at bounding box center [178, 415] width 18 height 18
radio input "true"
click at [341, 531] on button "SUBMIT" at bounding box center [345, 541] width 150 height 35
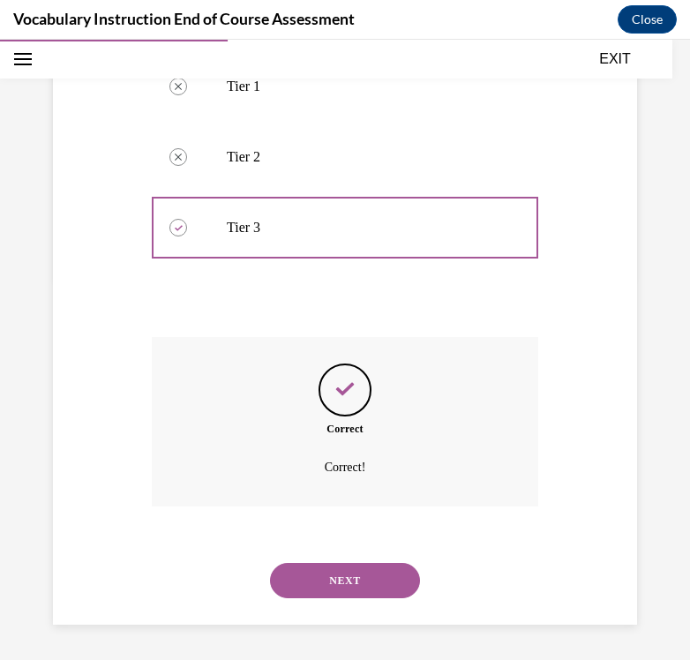
click at [344, 573] on button "NEXT" at bounding box center [345, 580] width 150 height 35
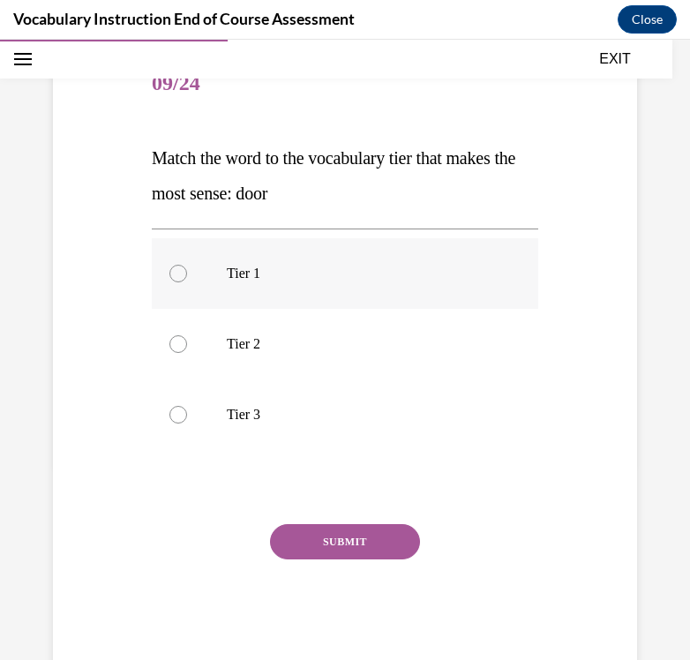
click at [381, 280] on p "Tier 1" at bounding box center [360, 274] width 267 height 18
click at [187, 280] on input "Tier 1" at bounding box center [178, 274] width 18 height 18
radio input "true"
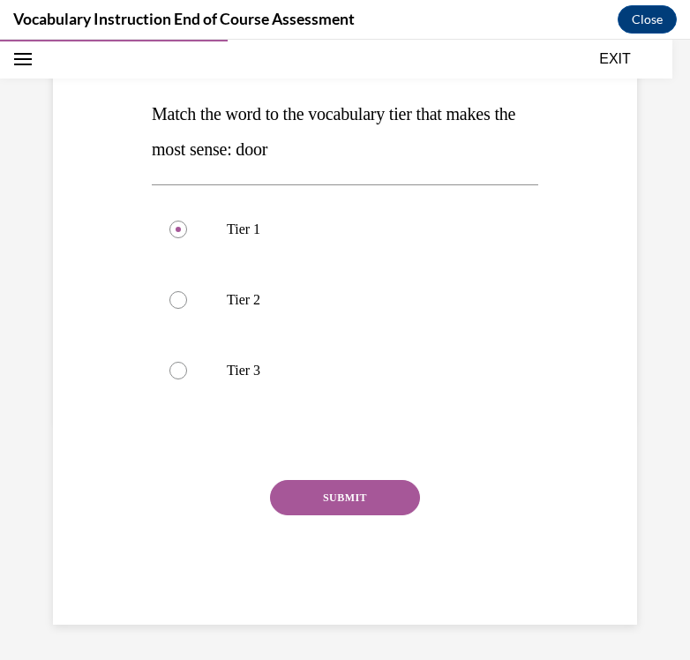
click at [351, 496] on button "SUBMIT" at bounding box center [345, 497] width 150 height 35
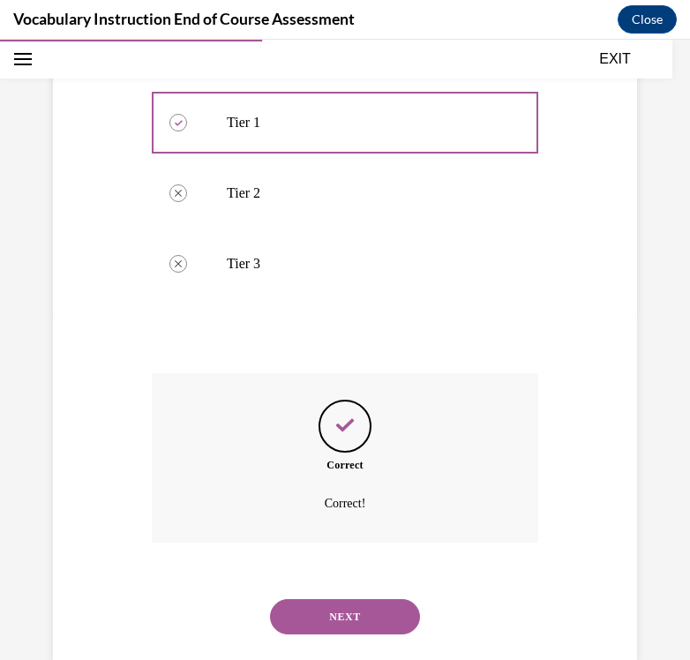
scroll to position [383, 0]
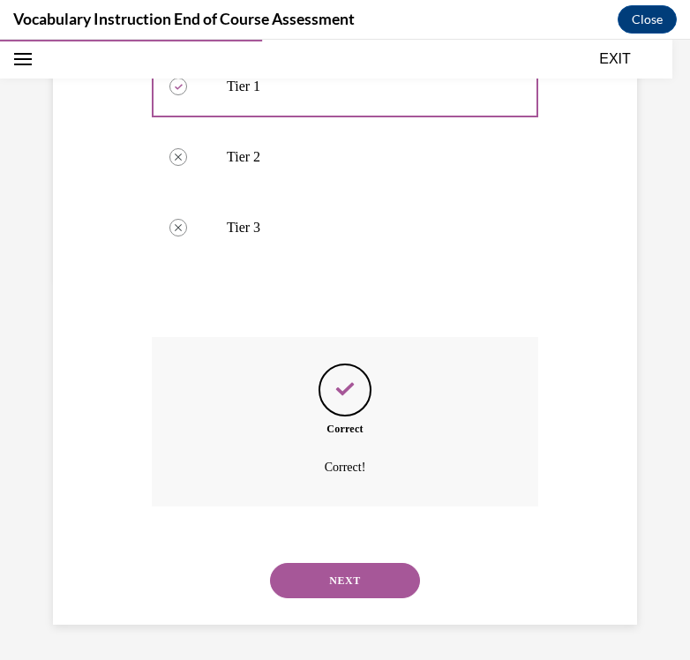
click at [343, 569] on button "NEXT" at bounding box center [345, 580] width 150 height 35
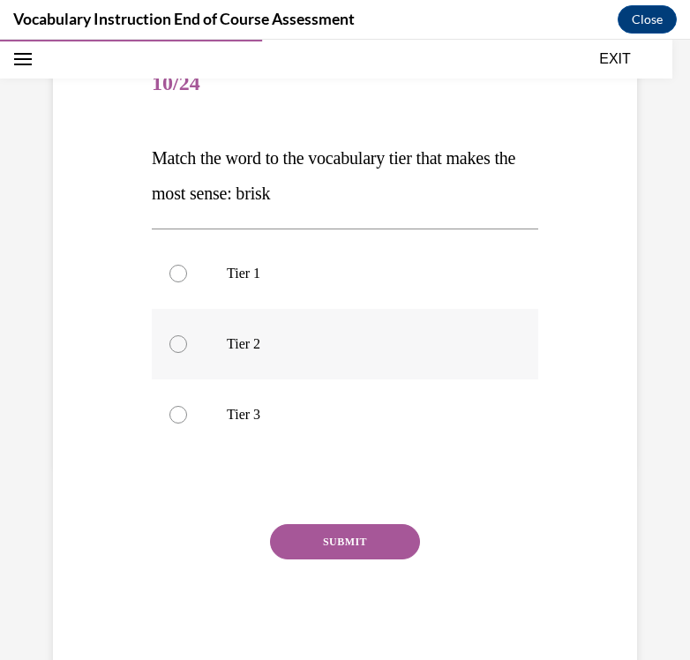
click at [341, 352] on p "Tier 2" at bounding box center [360, 344] width 267 height 18
click at [187, 352] on input "Tier 2" at bounding box center [178, 344] width 18 height 18
radio input "true"
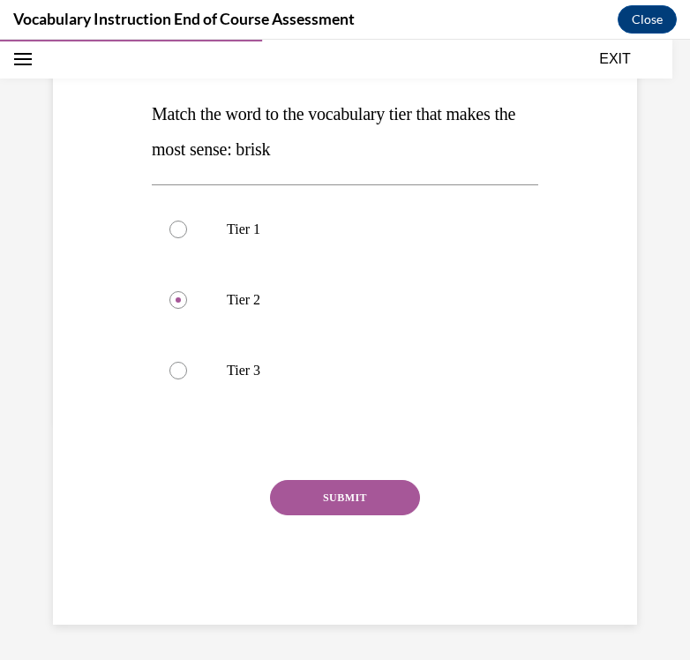
click at [343, 502] on button "SUBMIT" at bounding box center [345, 497] width 150 height 35
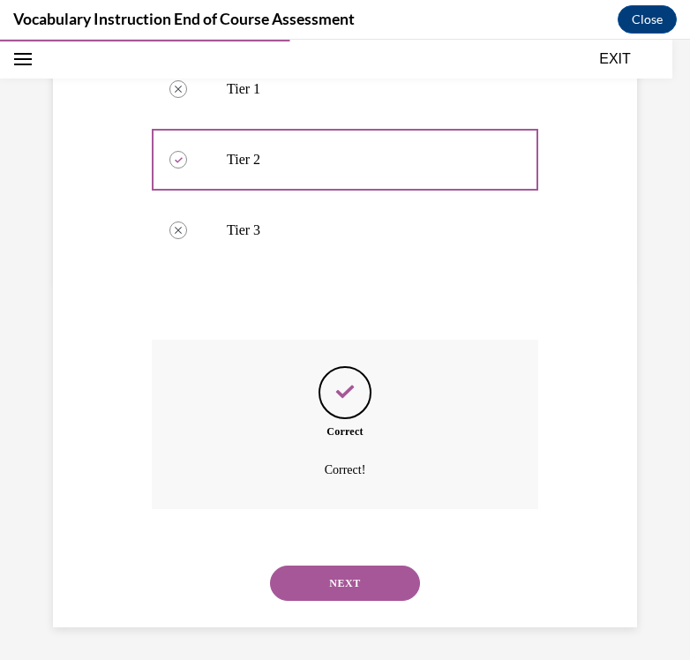
scroll to position [383, 0]
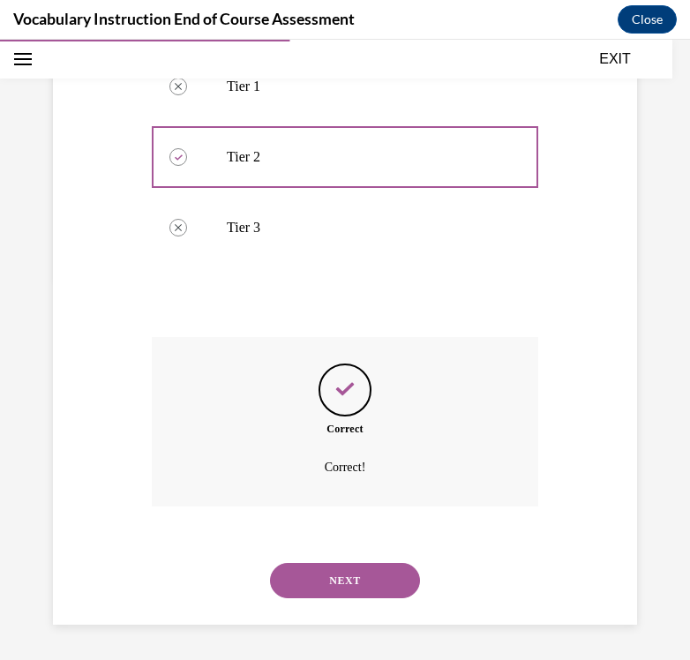
click at [332, 572] on button "NEXT" at bounding box center [345, 580] width 150 height 35
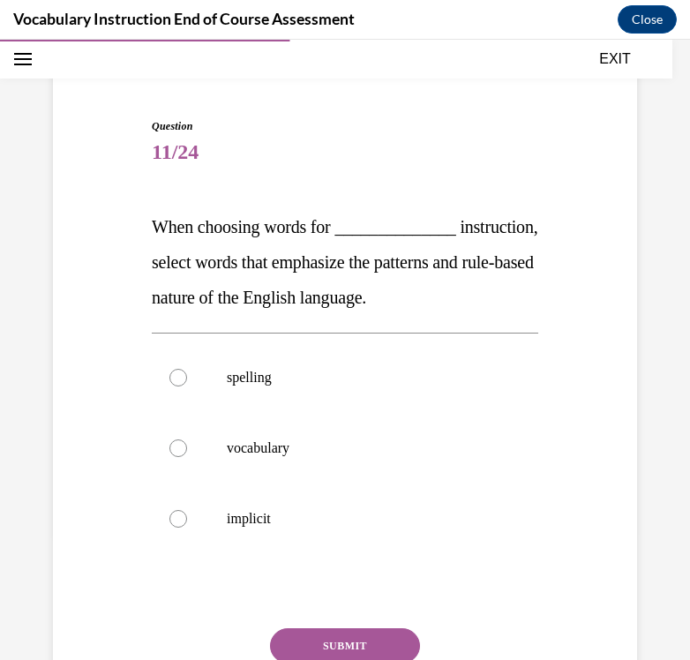
scroll to position [146, 0]
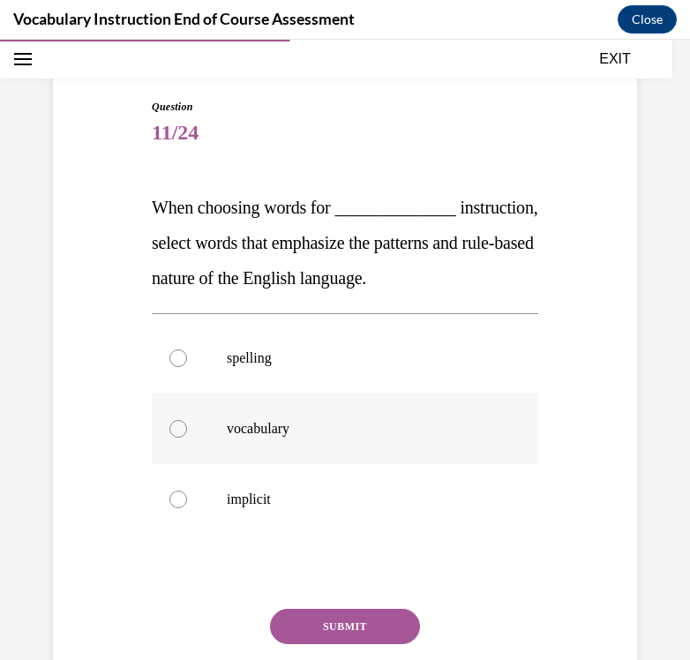
click at [320, 438] on p "vocabulary" at bounding box center [360, 429] width 267 height 18
click at [187, 438] on input "vocabulary" at bounding box center [178, 429] width 18 height 18
radio input "true"
click at [331, 644] on button "SUBMIT" at bounding box center [345, 626] width 150 height 35
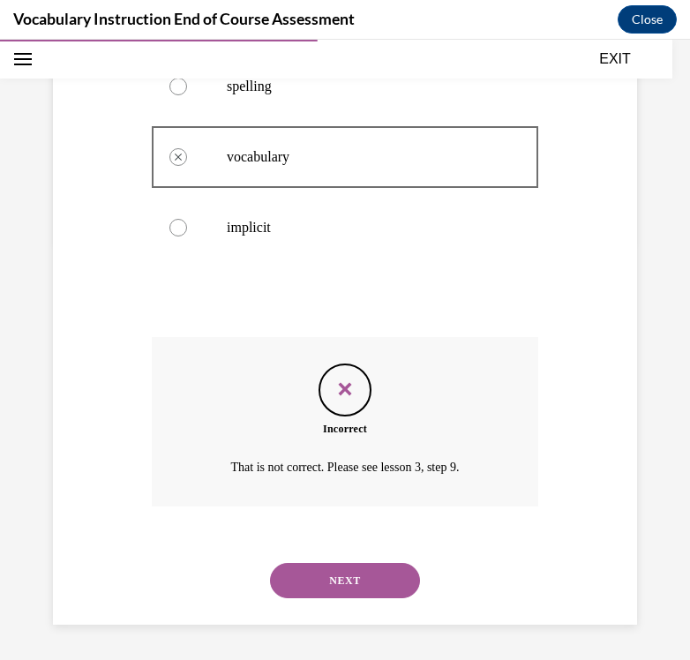
scroll to position [453, 0]
click at [354, 598] on div "NEXT" at bounding box center [345, 580] width 386 height 71
click at [346, 582] on button "NEXT" at bounding box center [345, 580] width 150 height 35
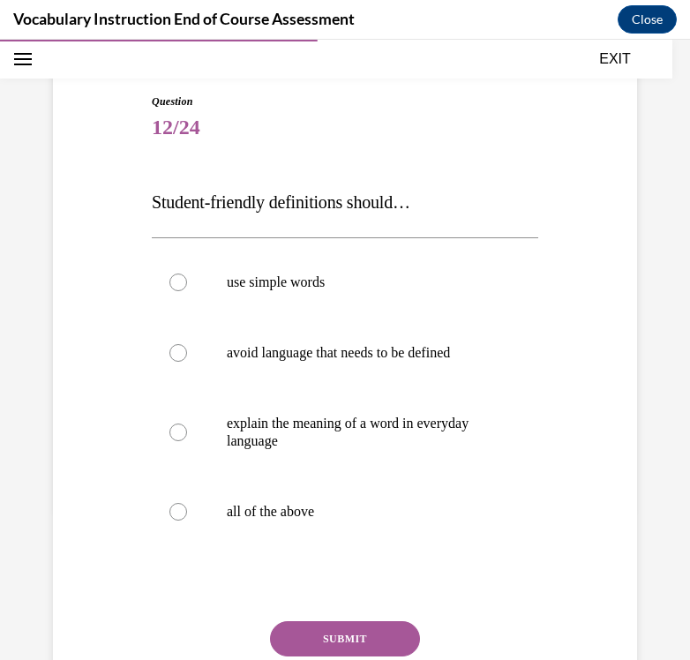
scroll to position [154, 0]
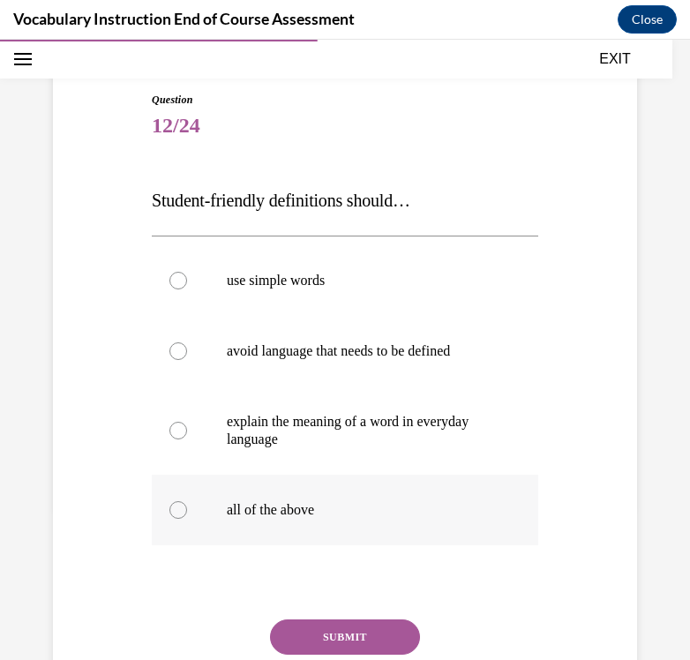
click at [339, 522] on label "all of the above" at bounding box center [345, 510] width 386 height 71
click at [187, 519] on input "all of the above" at bounding box center [178, 510] width 18 height 18
radio input "true"
click at [340, 638] on button "SUBMIT" at bounding box center [345, 636] width 150 height 35
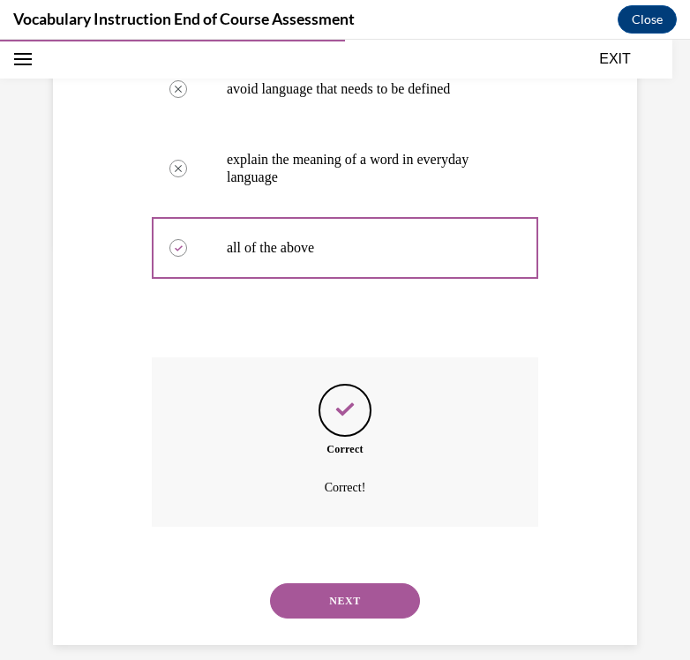
scroll to position [436, 0]
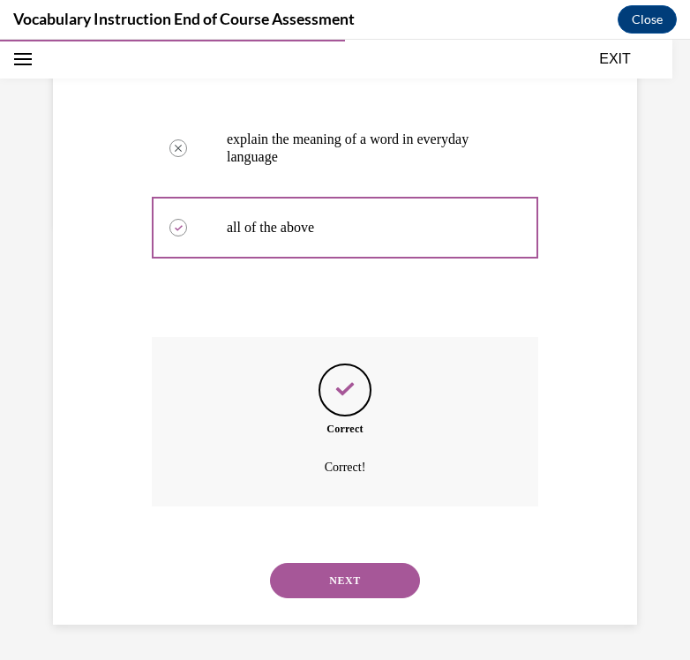
click at [342, 584] on button "NEXT" at bounding box center [345, 580] width 150 height 35
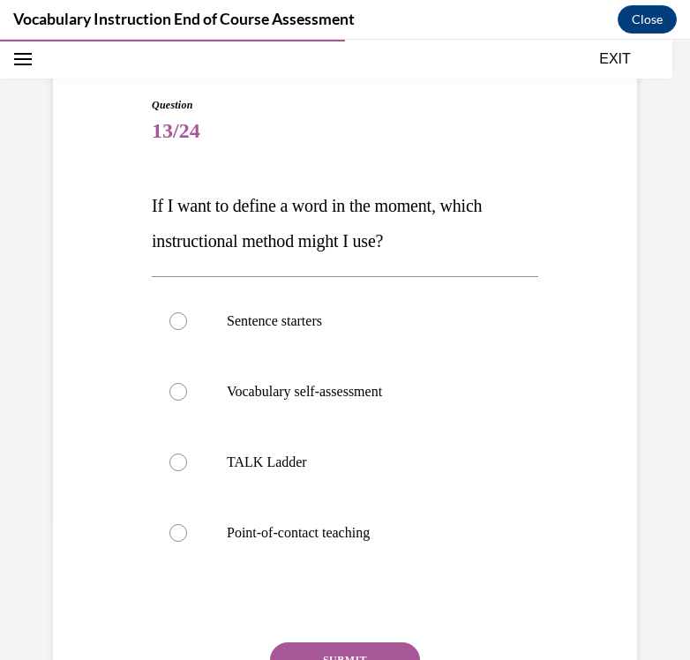
scroll to position [160, 0]
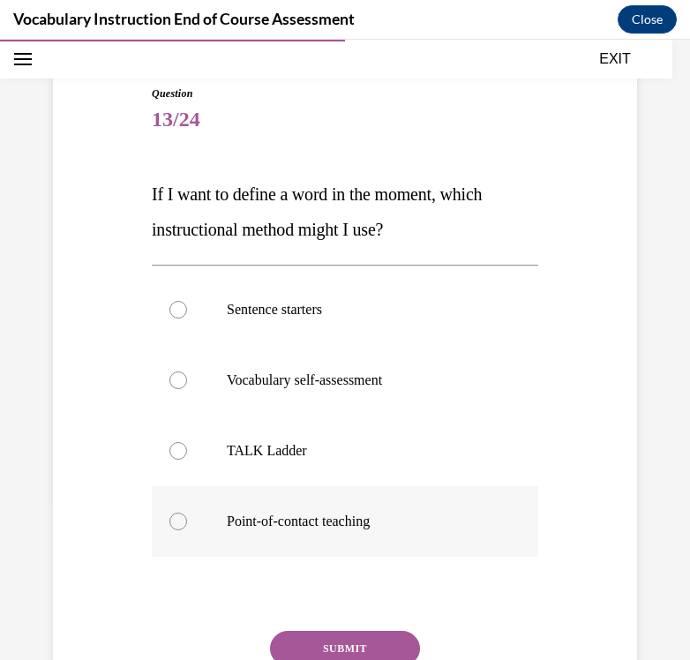
click at [341, 536] on label "Point-of-contact teaching" at bounding box center [345, 521] width 386 height 71
click at [187, 530] on input "Point-of-contact teaching" at bounding box center [178, 522] width 18 height 18
radio input "true"
click at [345, 638] on button "SUBMIT" at bounding box center [345, 648] width 150 height 35
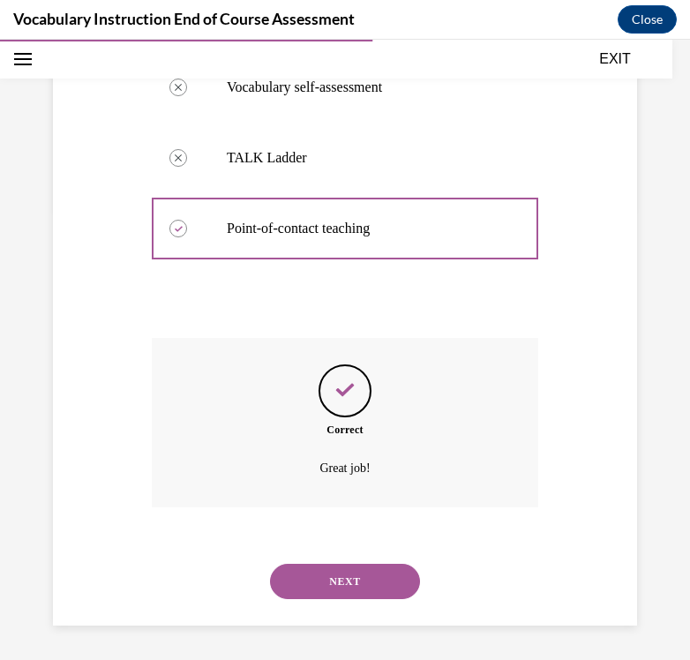
scroll to position [453, 0]
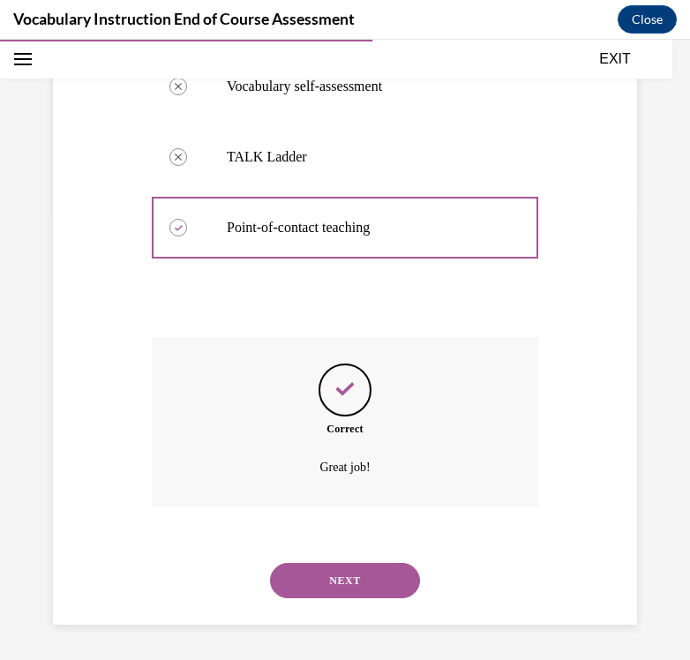
click at [343, 579] on button "NEXT" at bounding box center [345, 580] width 150 height 35
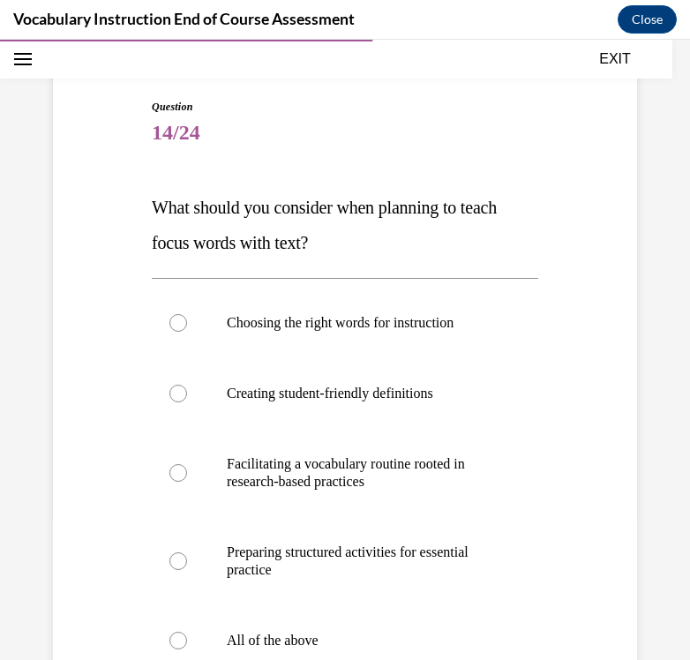
scroll to position [156, 0]
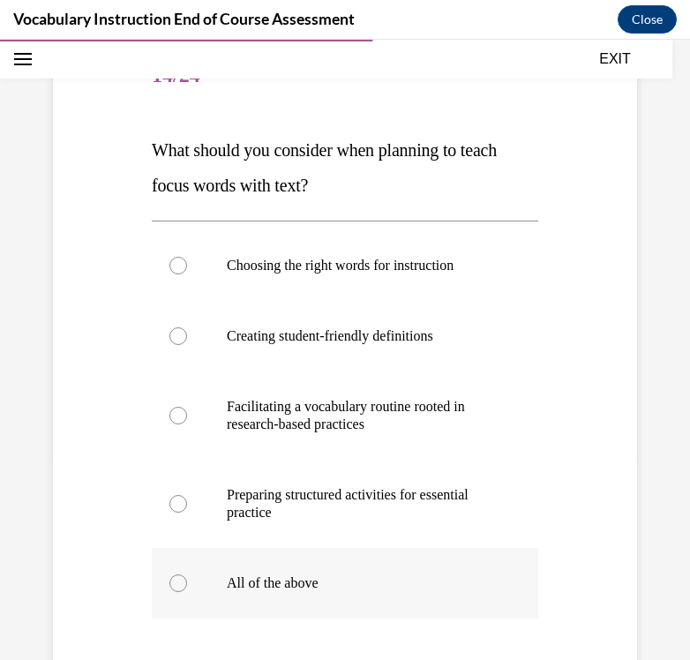
click at [333, 580] on p "All of the above" at bounding box center [360, 583] width 267 height 18
click at [187, 580] on input "All of the above" at bounding box center [178, 583] width 18 height 18
radio input "true"
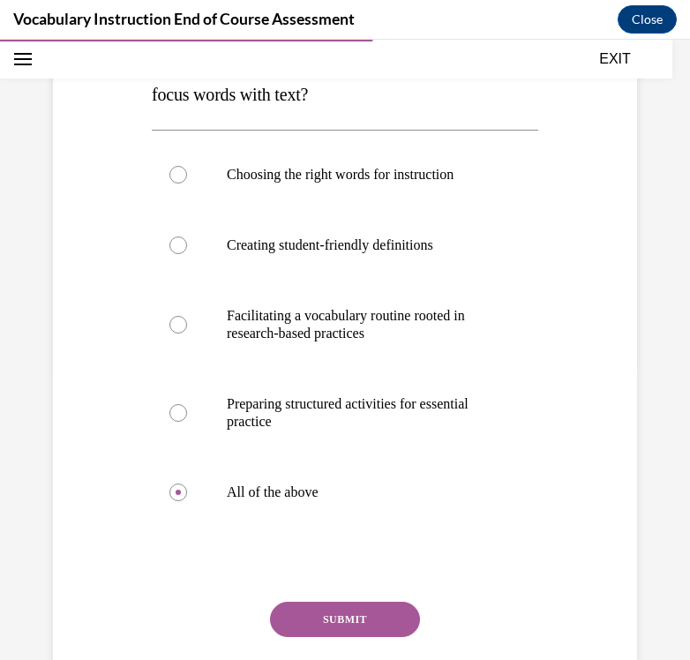
click at [333, 621] on button "SUBMIT" at bounding box center [345, 619] width 150 height 35
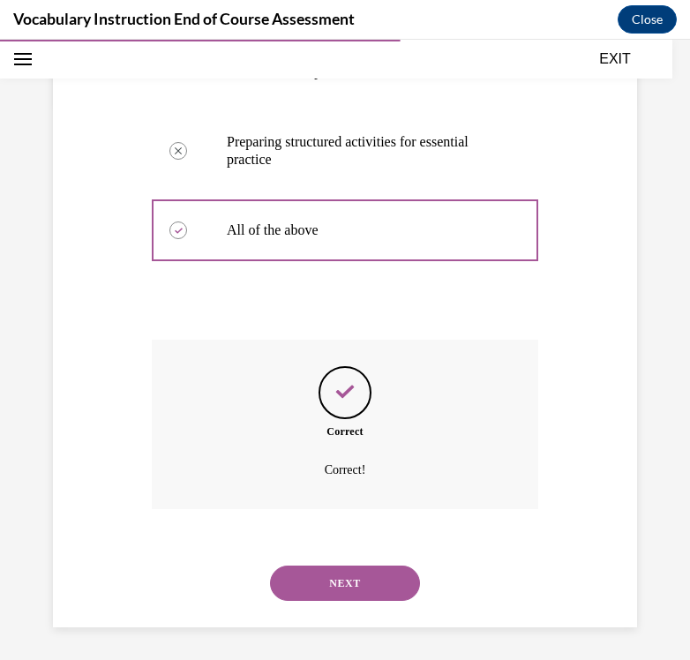
scroll to position [559, 0]
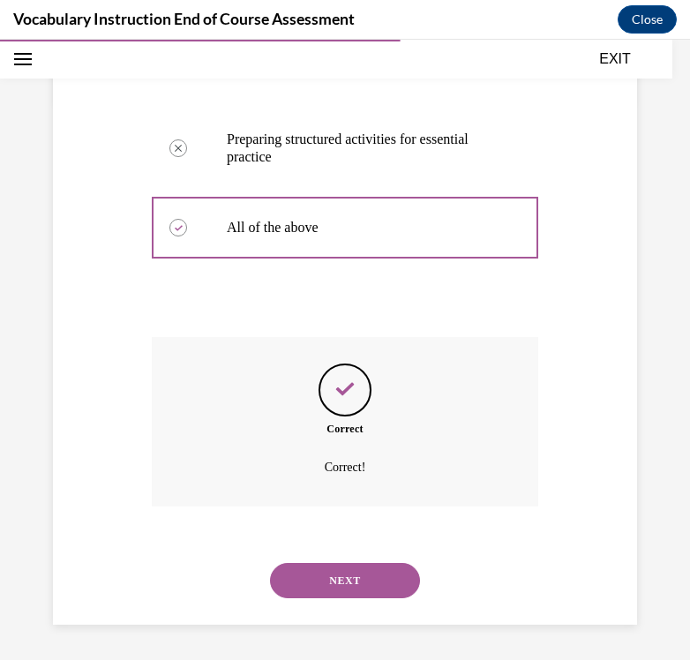
click at [335, 592] on button "NEXT" at bounding box center [345, 580] width 150 height 35
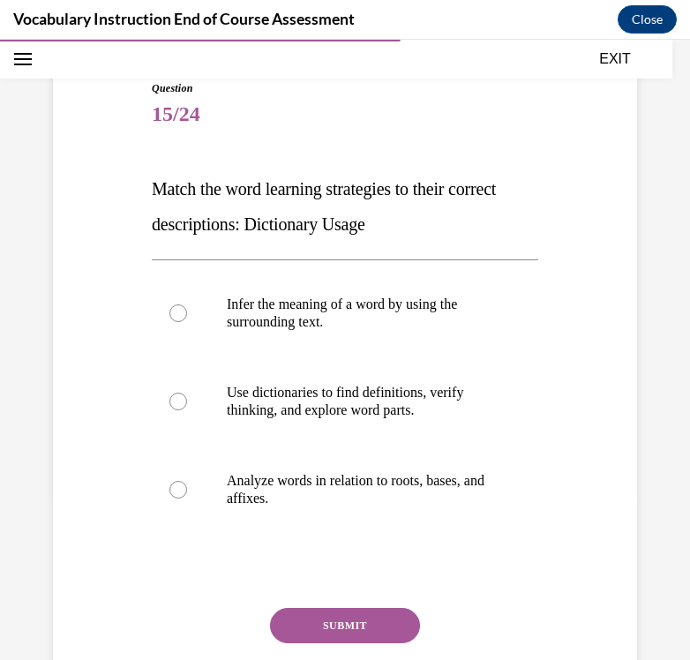
scroll to position [166, 0]
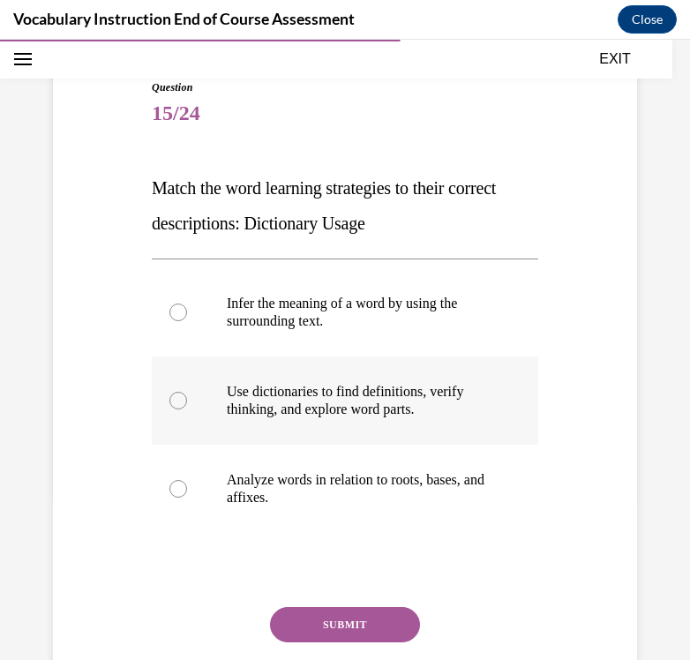
click at [356, 408] on p "Use dictionaries to find definitions, verify thinking, and explore word parts." at bounding box center [360, 400] width 267 height 35
click at [187, 408] on input "Use dictionaries to find definitions, verify thinking, and explore word parts." at bounding box center [178, 401] width 18 height 18
radio input "true"
click at [348, 620] on button "SUBMIT" at bounding box center [345, 624] width 150 height 35
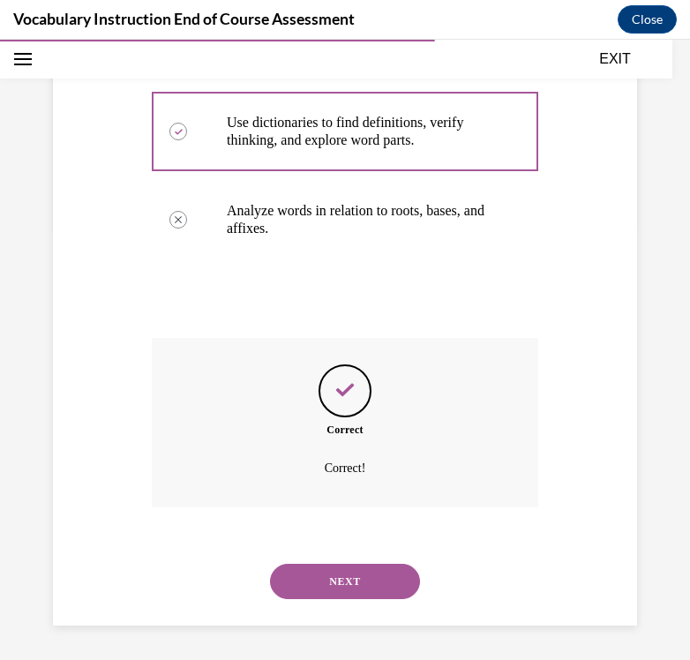
scroll to position [436, 0]
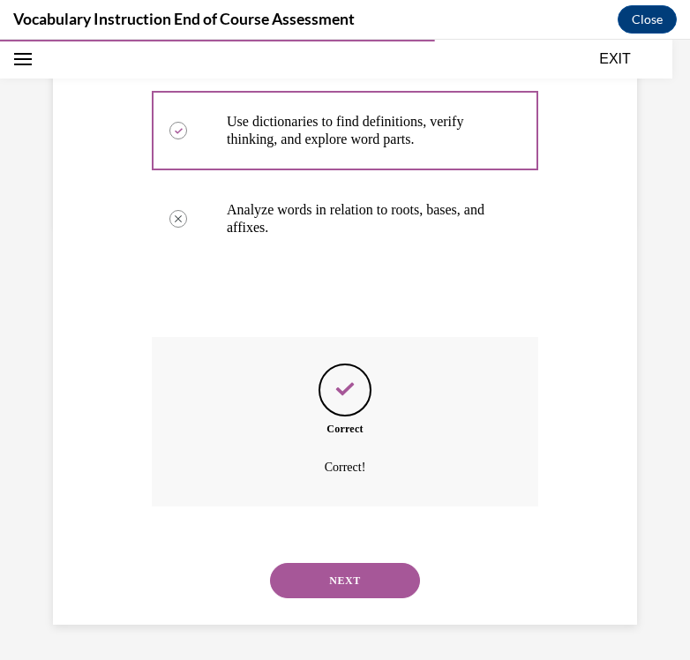
click at [349, 587] on button "NEXT" at bounding box center [345, 580] width 150 height 35
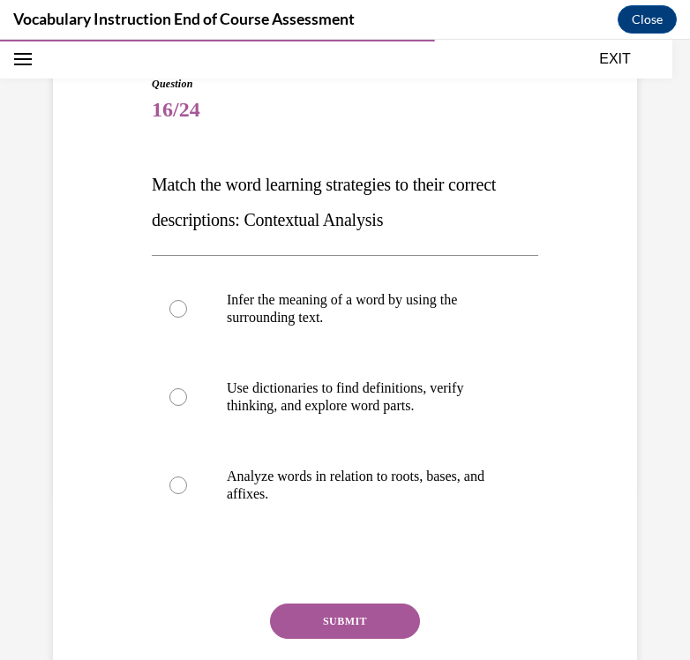
scroll to position [172, 0]
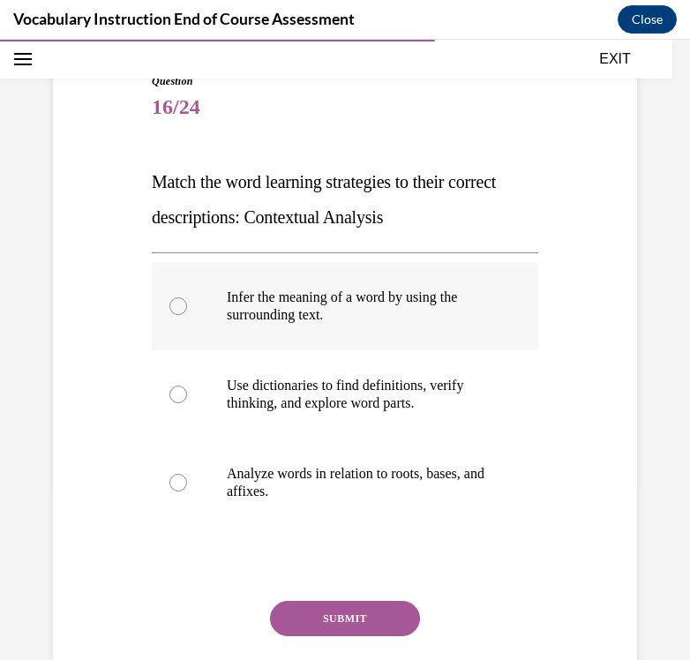
click at [400, 321] on p "Infer the meaning of a word by using the surrounding text." at bounding box center [360, 305] width 267 height 35
click at [187, 315] on input "Infer the meaning of a word by using the surrounding text." at bounding box center [178, 306] width 18 height 18
radio input "true"
click at [356, 612] on button "SUBMIT" at bounding box center [345, 618] width 150 height 35
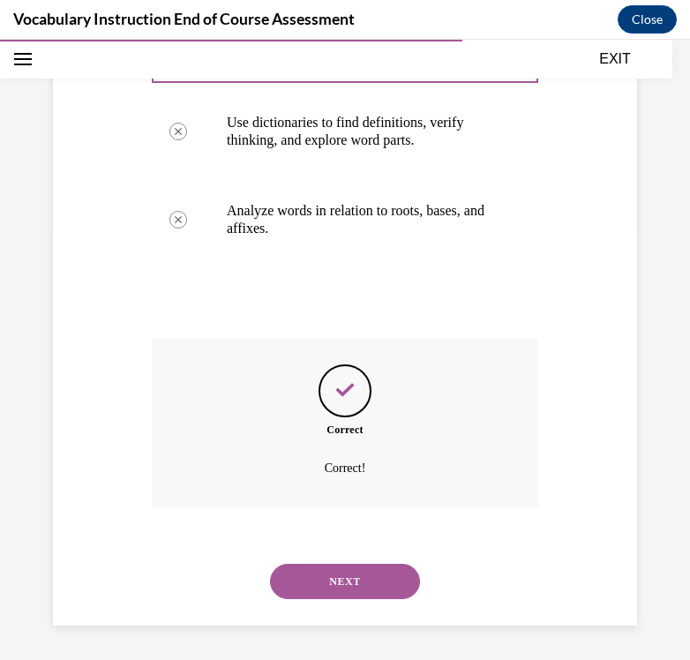
scroll to position [436, 0]
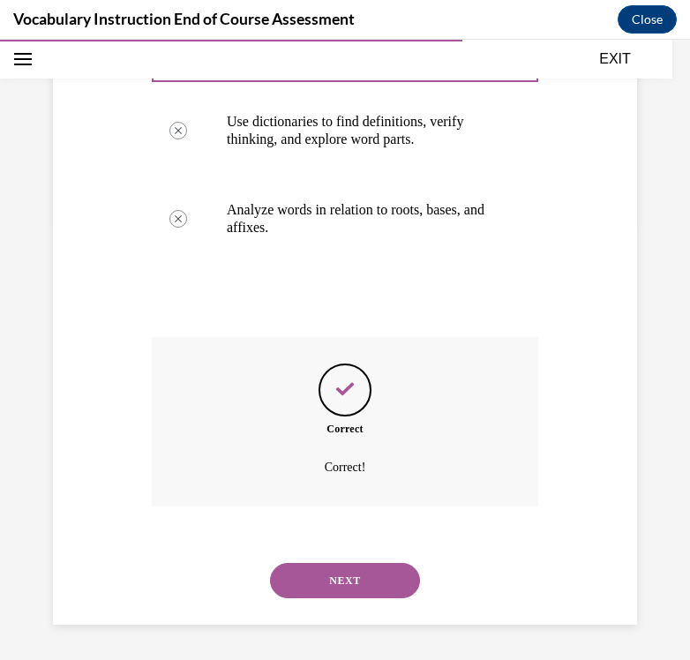
click at [349, 589] on button "NEXT" at bounding box center [345, 580] width 150 height 35
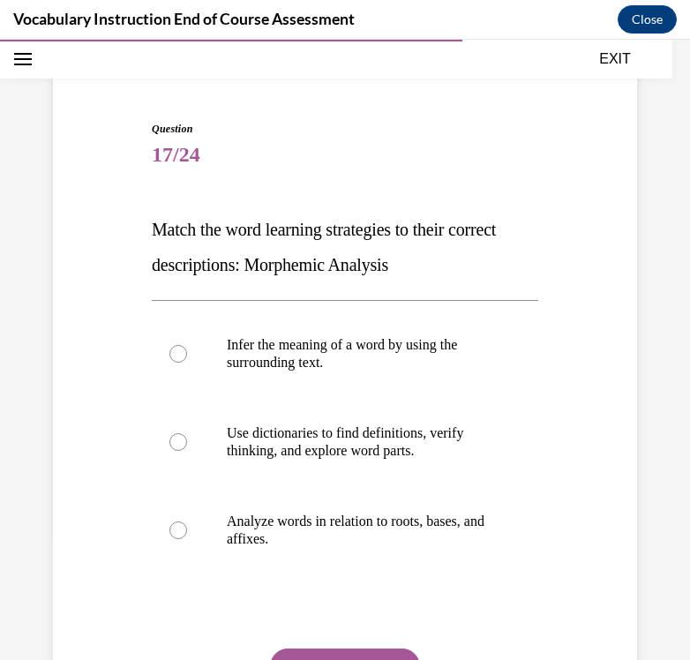
scroll to position [128, 0]
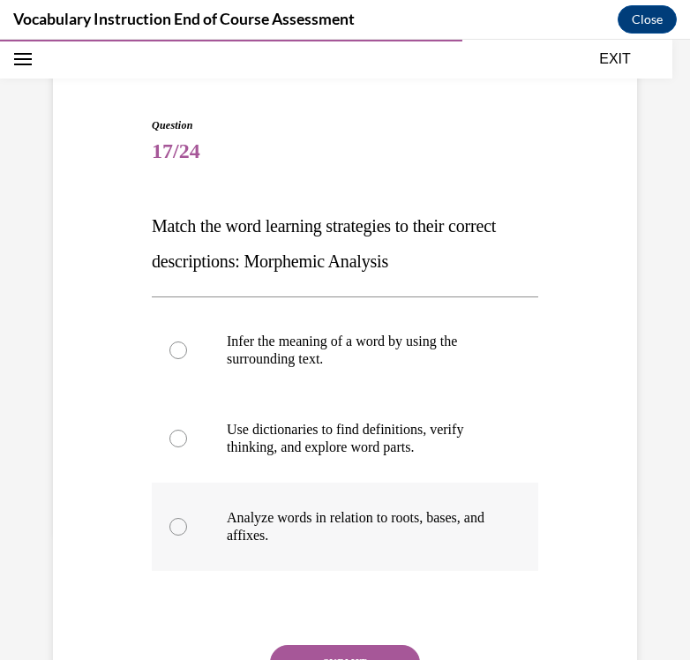
click at [351, 540] on p "Analyze words in relation to roots, bases, and affixes." at bounding box center [360, 526] width 267 height 35
click at [187, 535] on input "Analyze words in relation to roots, bases, and affixes." at bounding box center [178, 527] width 18 height 18
radio input "true"
click at [358, 642] on div "Question 17/24 Match the word learning strategies to their correct descriptions…" at bounding box center [345, 453] width 386 height 672
click at [357, 647] on button "SUBMIT" at bounding box center [345, 662] width 150 height 35
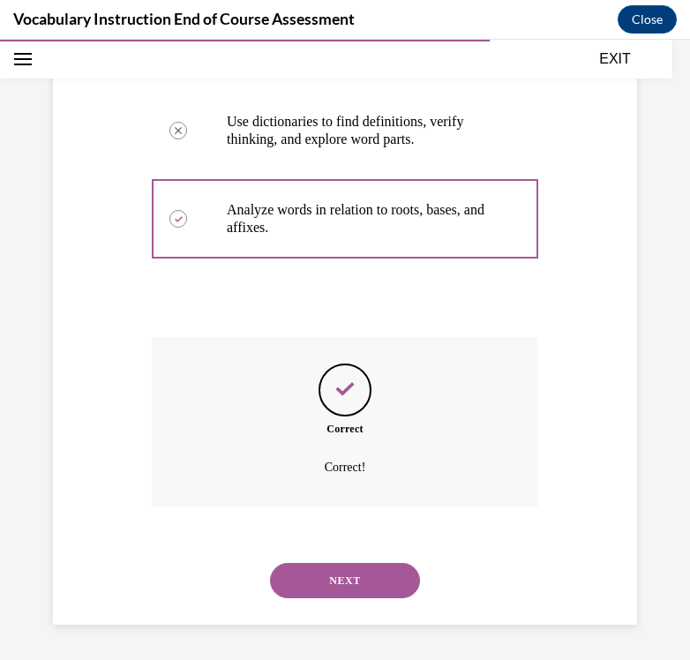
click at [348, 580] on button "NEXT" at bounding box center [345, 580] width 150 height 35
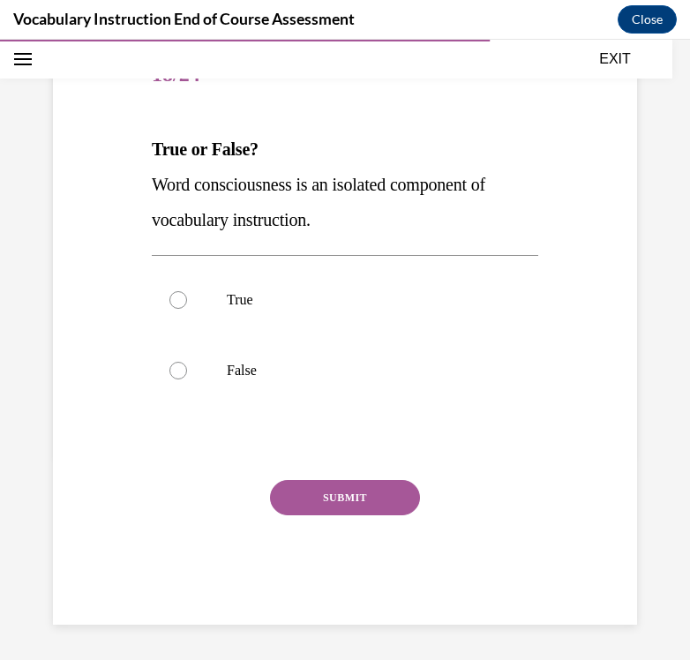
scroll to position [196, 0]
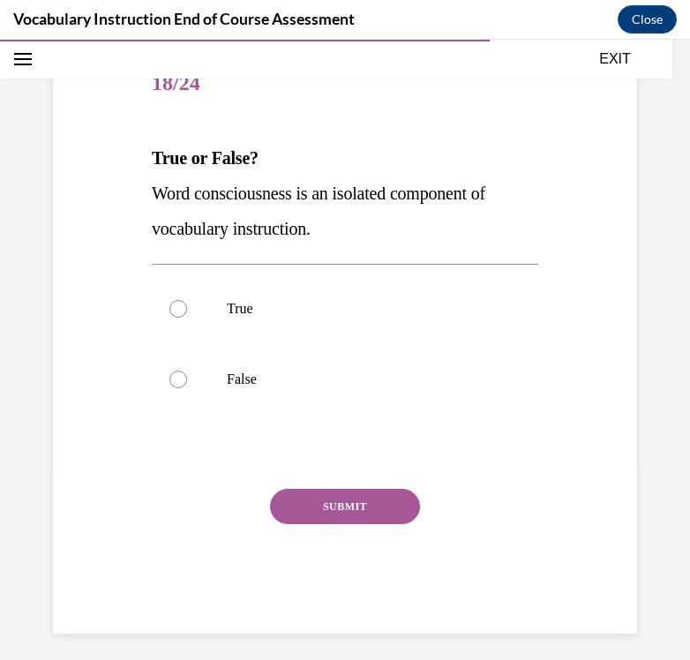
click at [303, 189] on span "Word consciousness is an isolated component of vocabulary instruction." at bounding box center [318, 210] width 333 height 55
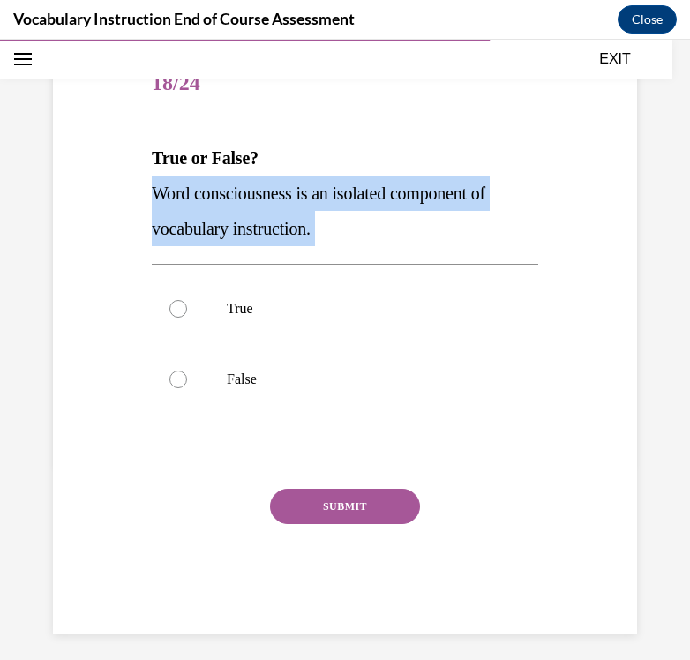
click at [303, 189] on span "Word consciousness is an isolated component of vocabulary instruction." at bounding box center [318, 210] width 333 height 55
copy p "Word consciousness is an isolated component of vocabulary instruction."
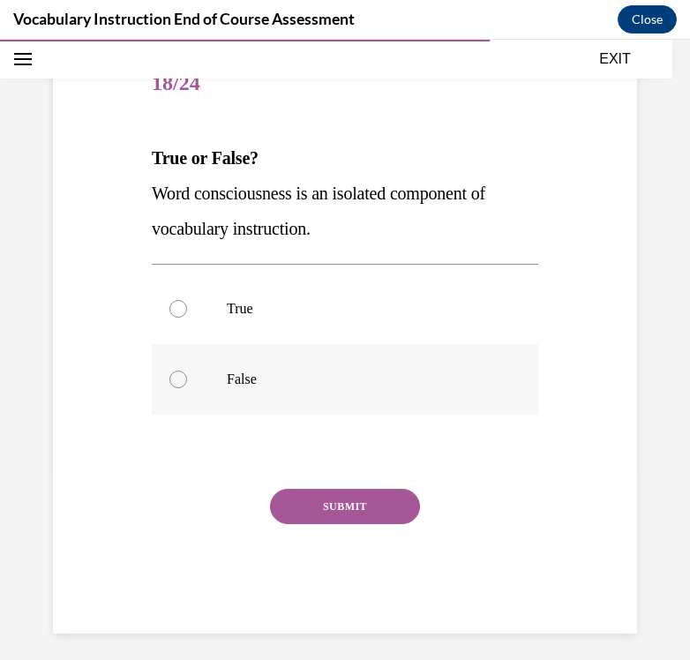
click at [305, 368] on label "False" at bounding box center [345, 379] width 386 height 71
click at [187, 371] on input "False" at bounding box center [178, 380] width 18 height 18
radio input "true"
click at [307, 493] on button "SUBMIT" at bounding box center [345, 506] width 150 height 35
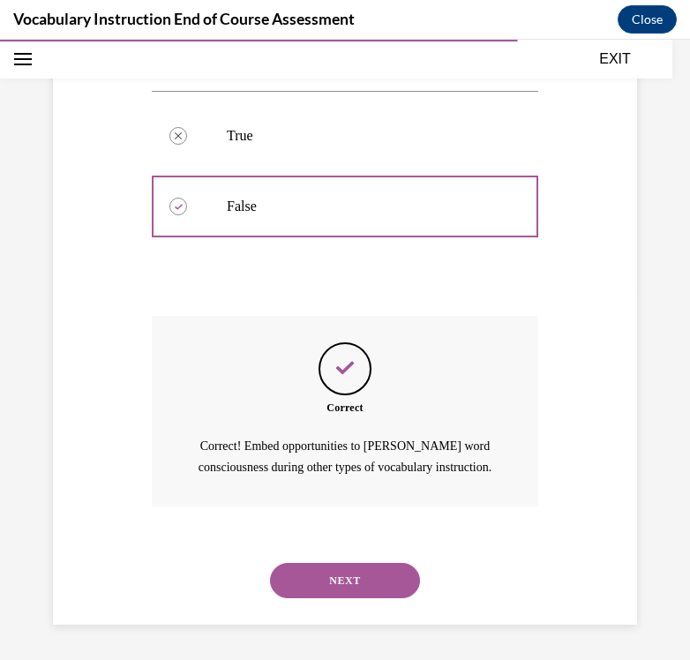
scroll to position [389, 0]
click at [326, 578] on button "NEXT" at bounding box center [345, 580] width 150 height 35
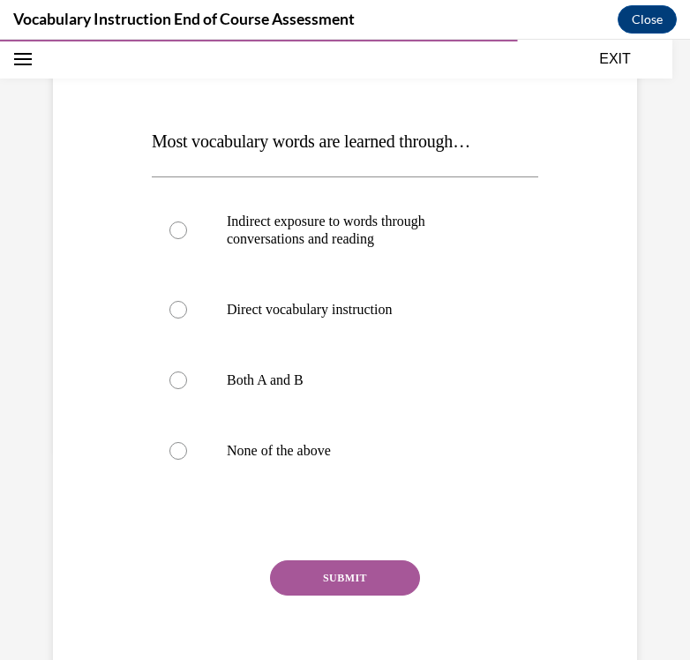
scroll to position [225, 0]
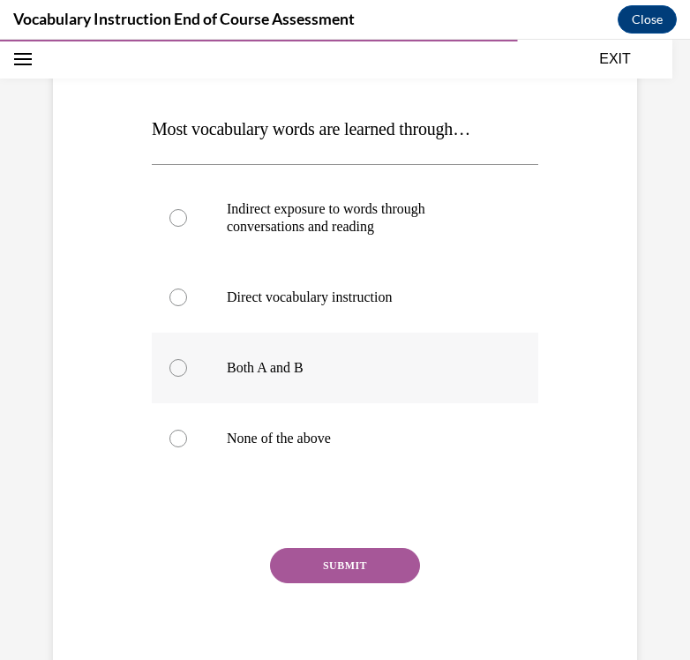
click at [338, 376] on p "Both A and B" at bounding box center [360, 368] width 267 height 18
click at [187, 376] on input "Both A and B" at bounding box center [178, 368] width 18 height 18
radio input "true"
click at [338, 560] on button "SUBMIT" at bounding box center [345, 565] width 150 height 35
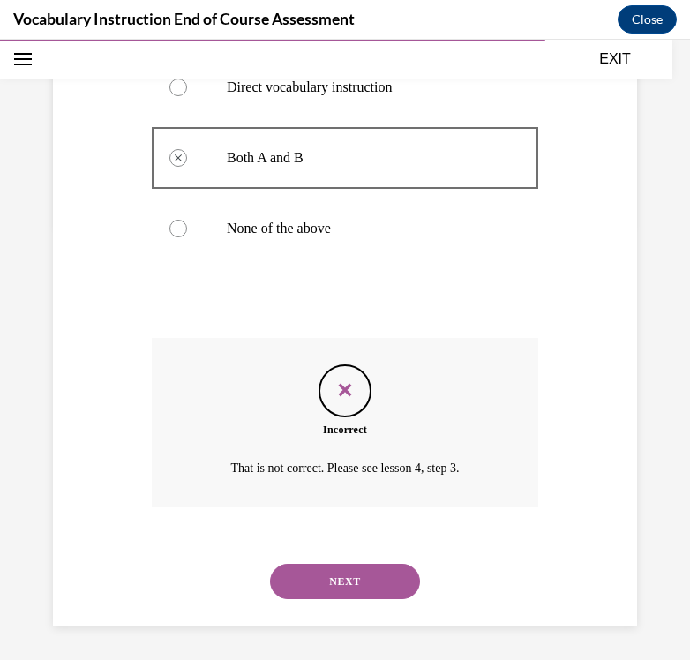
scroll to position [436, 0]
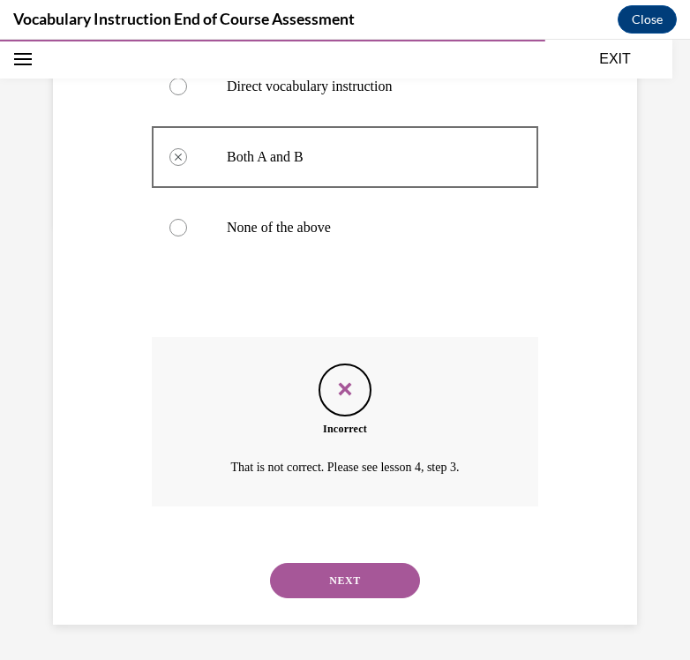
click at [341, 586] on button "NEXT" at bounding box center [345, 580] width 150 height 35
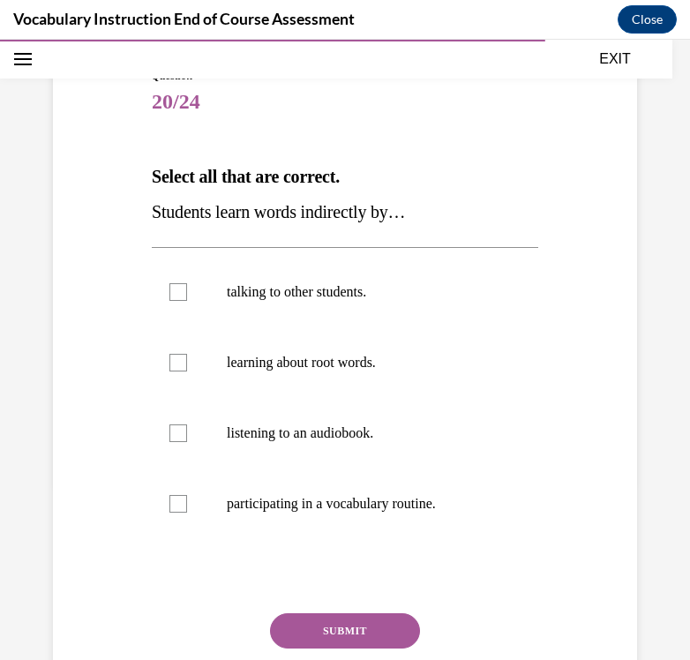
scroll to position [179, 0]
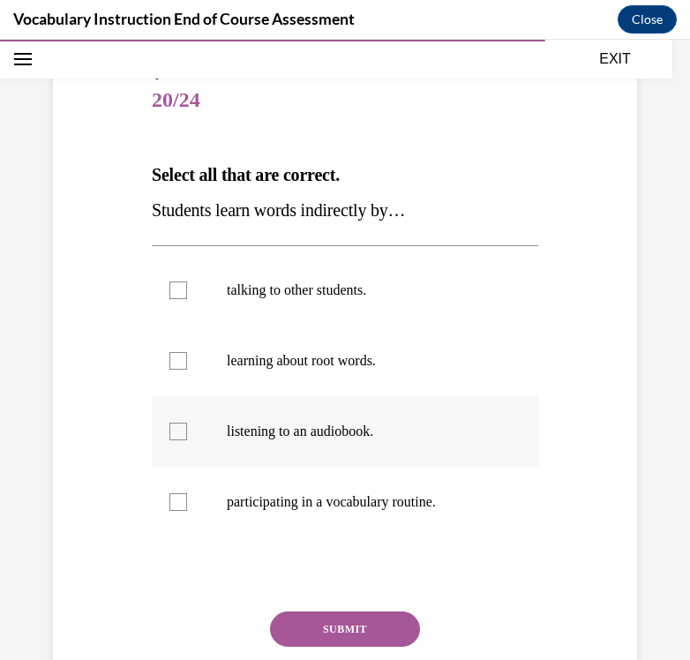
click at [326, 452] on label "listening to an audiobook." at bounding box center [345, 431] width 386 height 71
click at [187, 440] on input "listening to an audiobook." at bounding box center [178, 432] width 18 height 18
checkbox input "true"
click at [327, 275] on label "talking to other students." at bounding box center [345, 290] width 386 height 71
click at [187, 281] on input "talking to other students." at bounding box center [178, 290] width 18 height 18
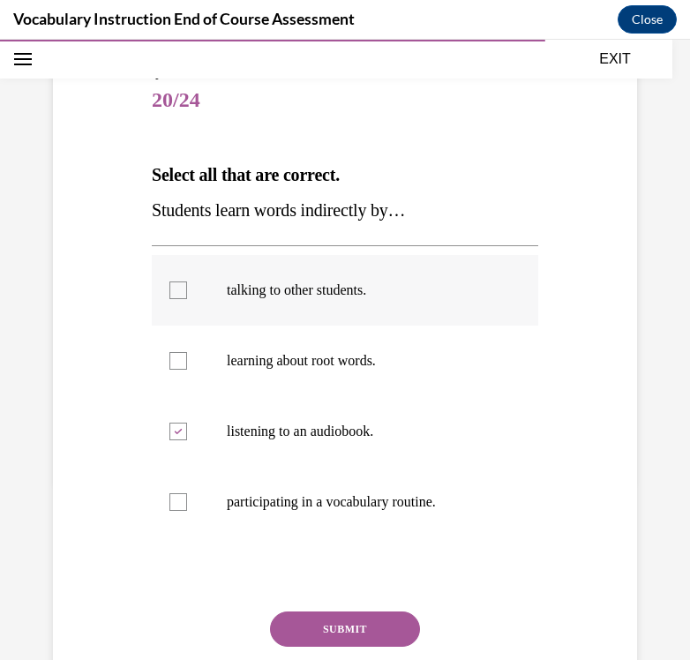
checkbox input "true"
click at [325, 620] on button "SUBMIT" at bounding box center [345, 628] width 150 height 35
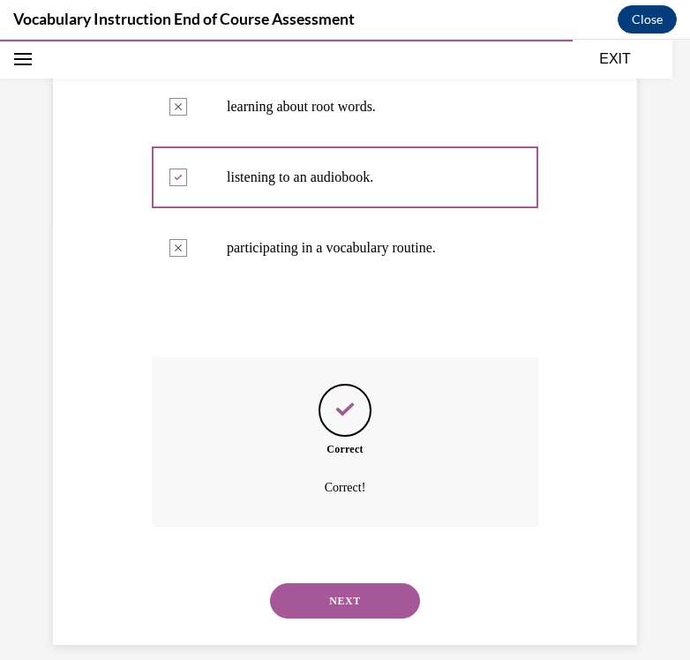
scroll to position [453, 0]
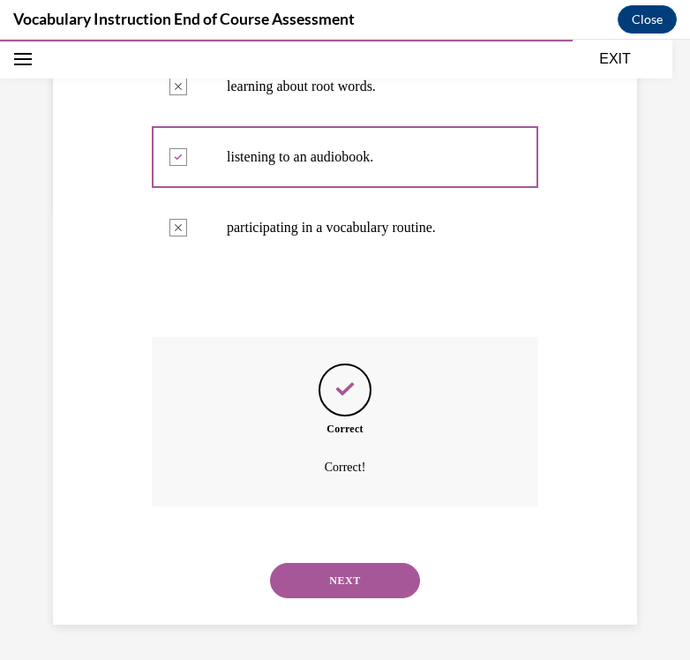
click at [344, 586] on button "NEXT" at bounding box center [345, 580] width 150 height 35
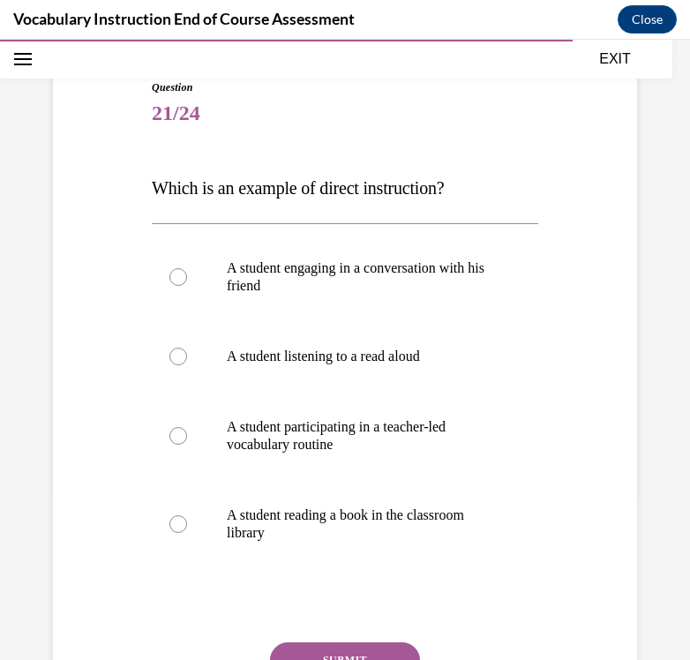
scroll to position [176, 0]
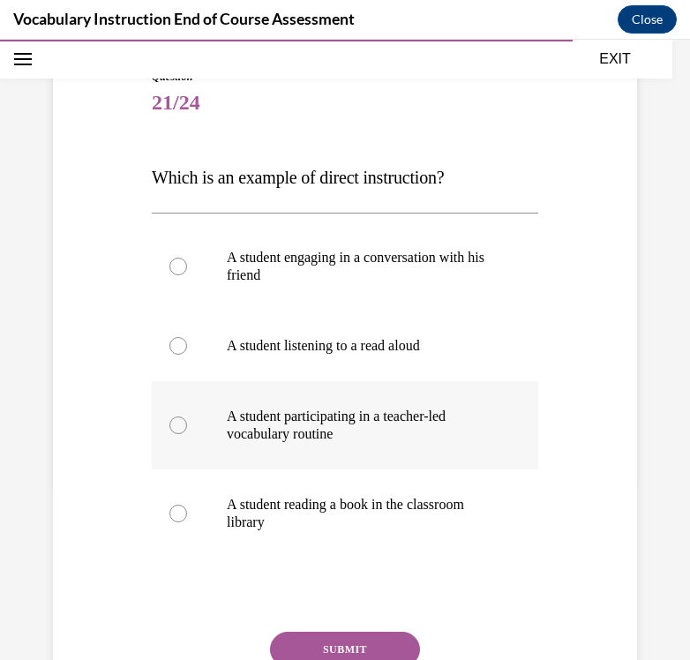
click at [354, 451] on label "A student participating in a teacher-led vocabulary routine" at bounding box center [345, 425] width 386 height 88
click at [187, 434] on input "A student participating in a teacher-led vocabulary routine" at bounding box center [178, 425] width 18 height 18
radio input "true"
click at [347, 644] on button "SUBMIT" at bounding box center [345, 649] width 150 height 35
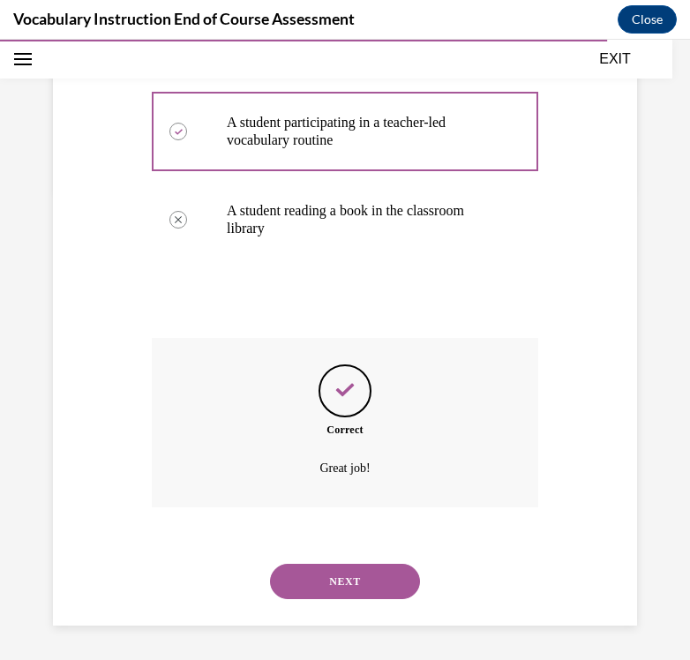
scroll to position [471, 0]
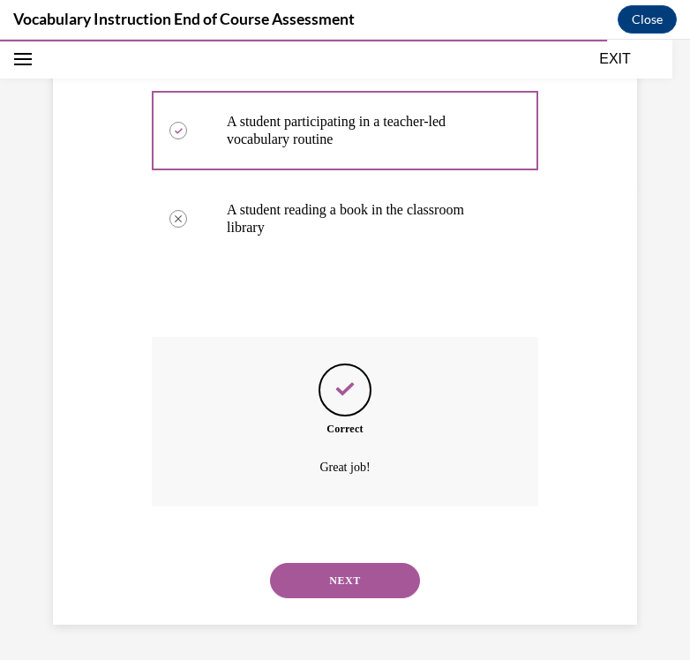
click at [335, 570] on button "NEXT" at bounding box center [345, 580] width 150 height 35
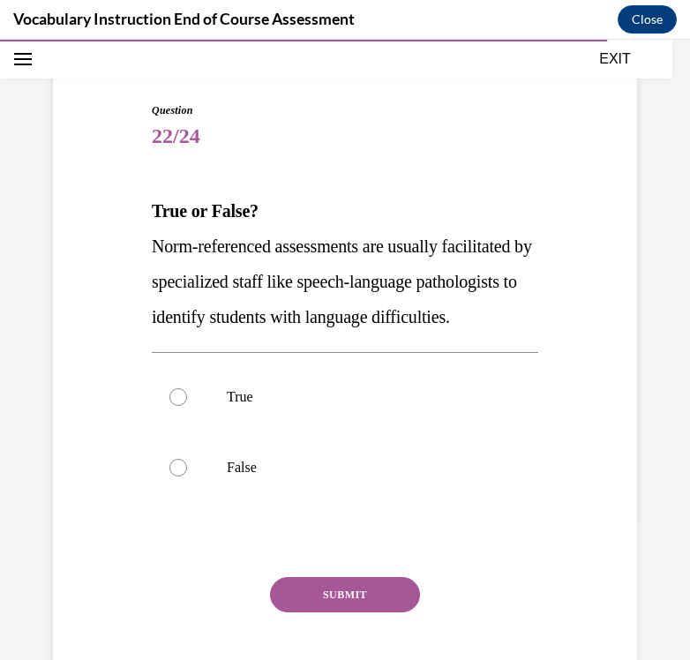
scroll to position [153, 0]
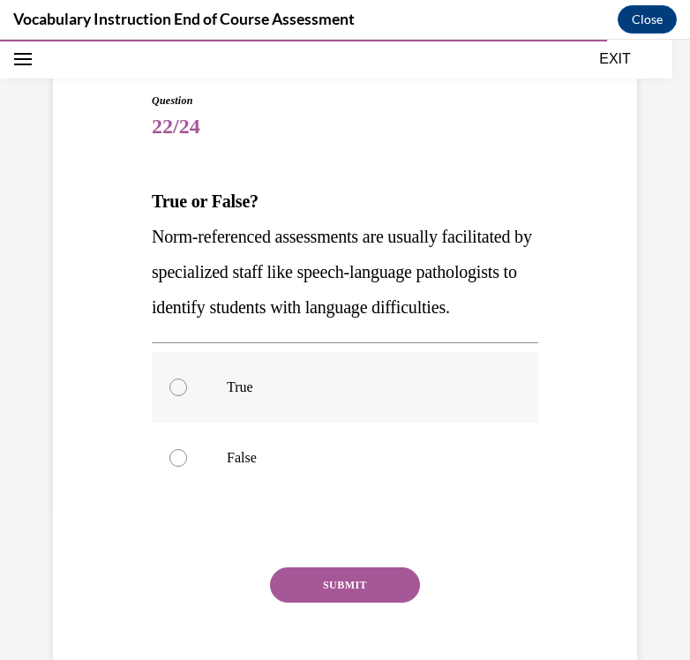
click at [281, 423] on label "True" at bounding box center [345, 387] width 386 height 71
click at [187, 396] on input "True" at bounding box center [178, 387] width 18 height 18
radio input "true"
click at [318, 603] on button "SUBMIT" at bounding box center [345, 584] width 150 height 35
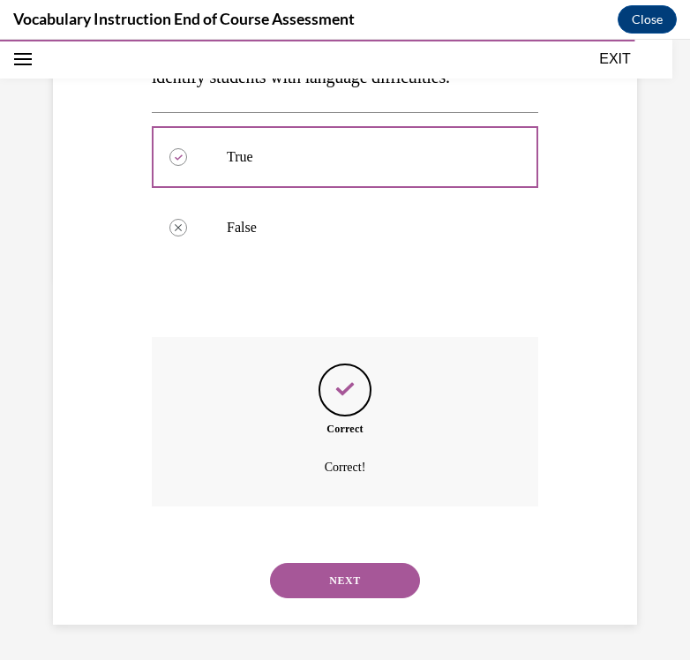
scroll to position [418, 0]
click at [337, 586] on button "NEXT" at bounding box center [345, 580] width 150 height 35
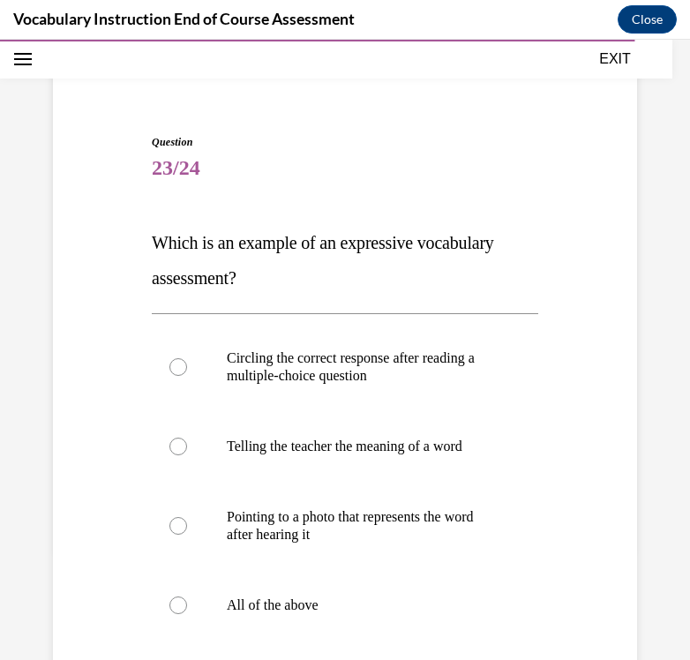
scroll to position [139, 0]
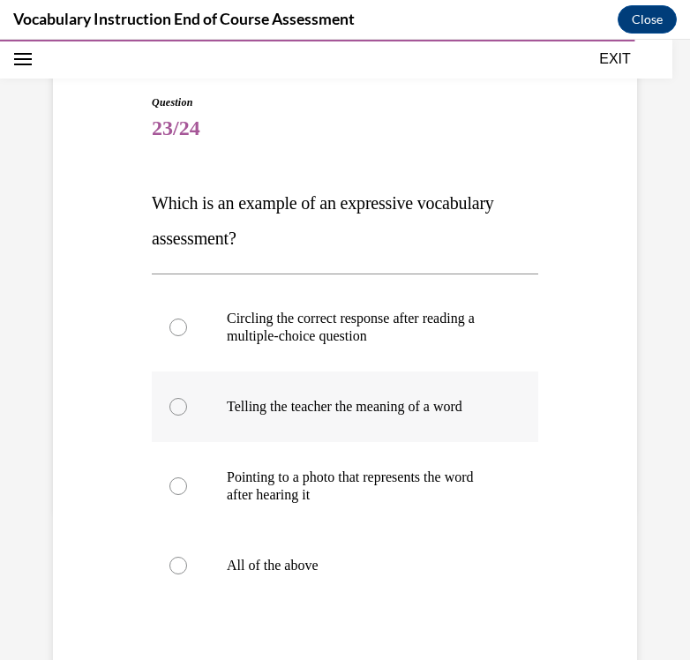
click at [385, 411] on p "Telling the teacher the meaning of a word" at bounding box center [360, 407] width 267 height 18
click at [187, 411] on input "Telling the teacher the meaning of a word" at bounding box center [178, 407] width 18 height 18
radio input "true"
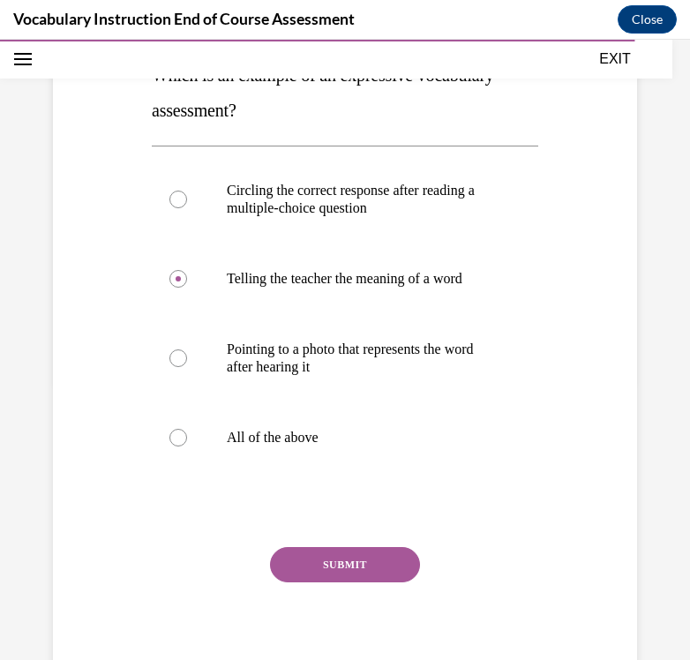
click at [348, 552] on button "SUBMIT" at bounding box center [345, 564] width 150 height 35
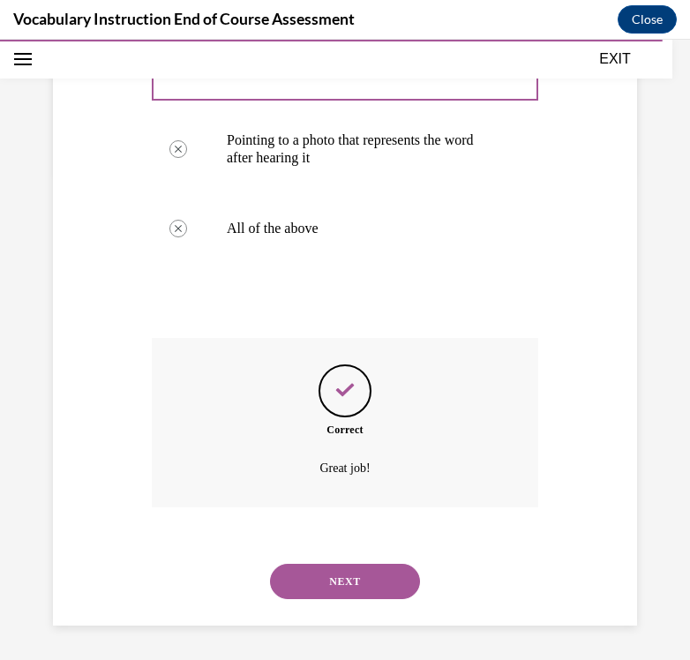
scroll to position [489, 0]
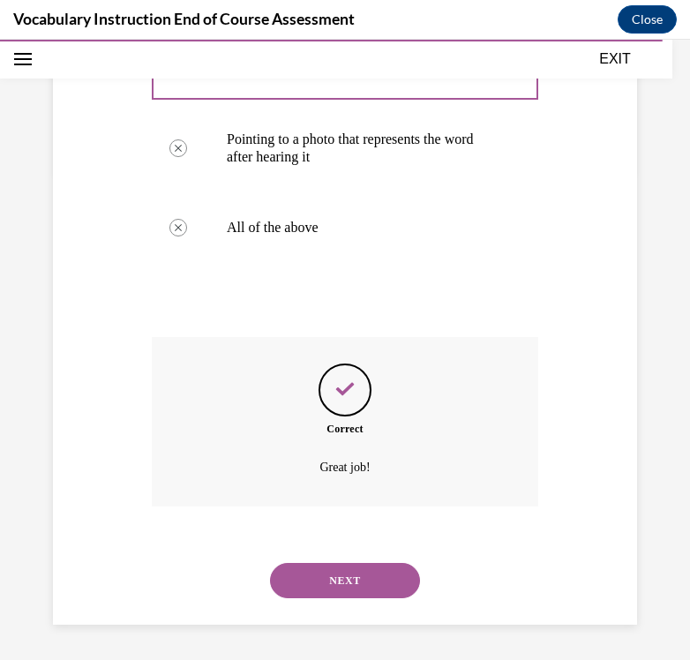
click at [338, 579] on button "NEXT" at bounding box center [345, 580] width 150 height 35
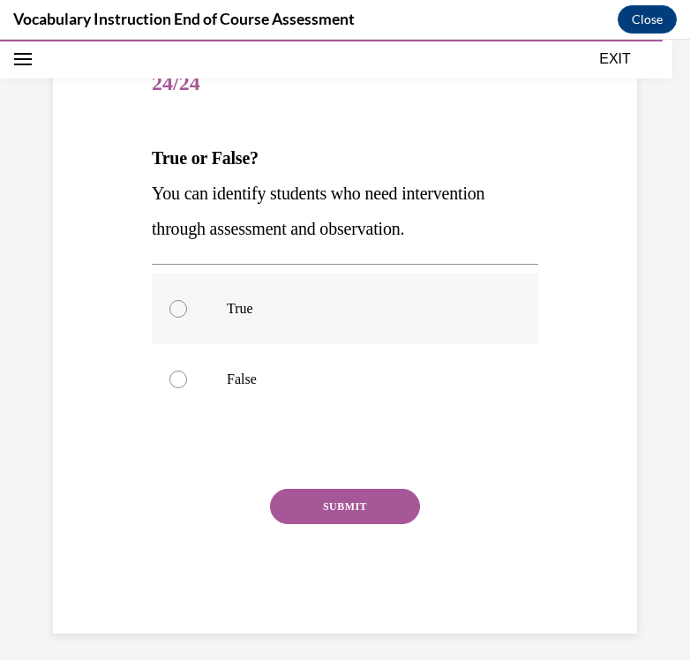
click at [375, 319] on label "True" at bounding box center [345, 308] width 386 height 71
click at [187, 318] on input "True" at bounding box center [178, 309] width 18 height 18
radio input "true"
click at [345, 499] on button "SUBMIT" at bounding box center [345, 506] width 150 height 35
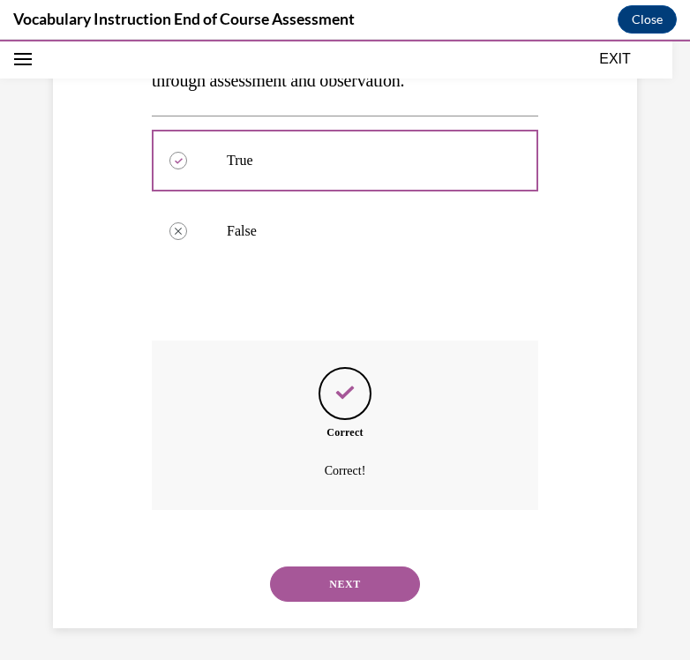
scroll to position [348, 0]
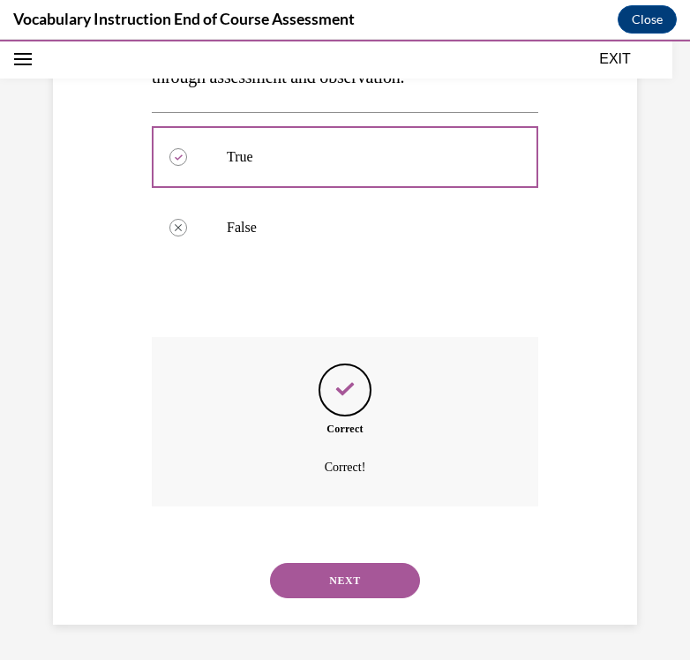
click at [341, 573] on button "NEXT" at bounding box center [345, 580] width 150 height 35
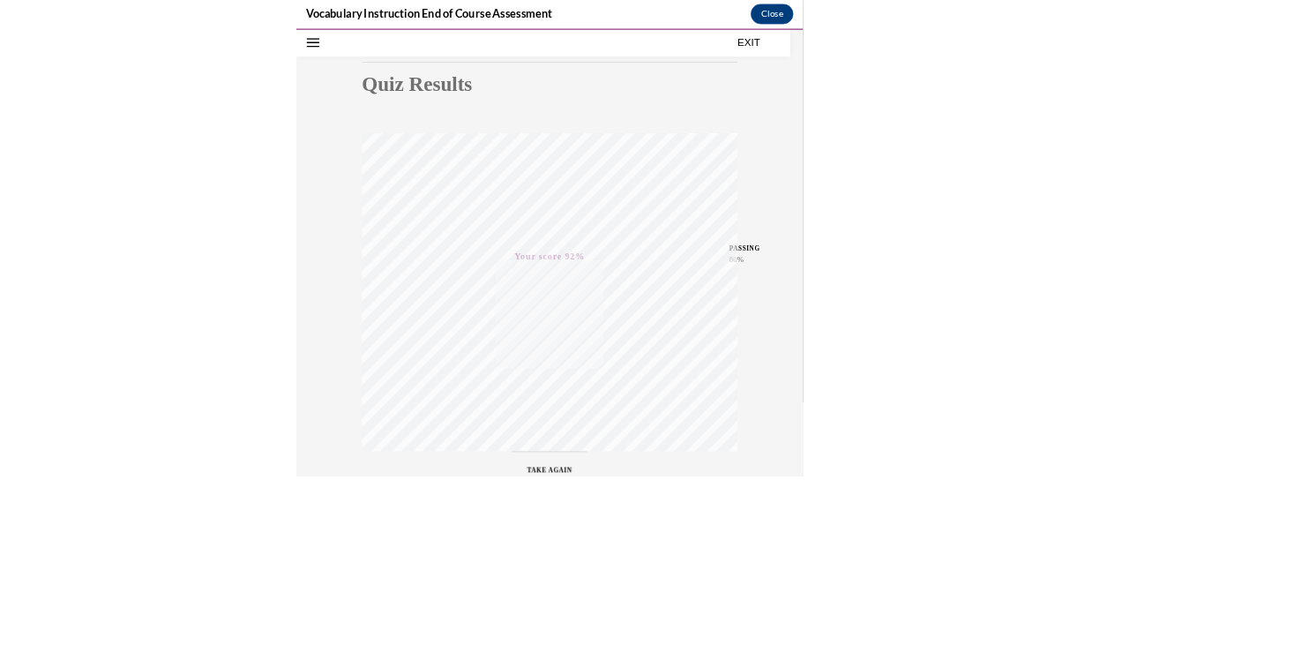
scroll to position [2326, 0]
